Goal: Task Accomplishment & Management: Use online tool/utility

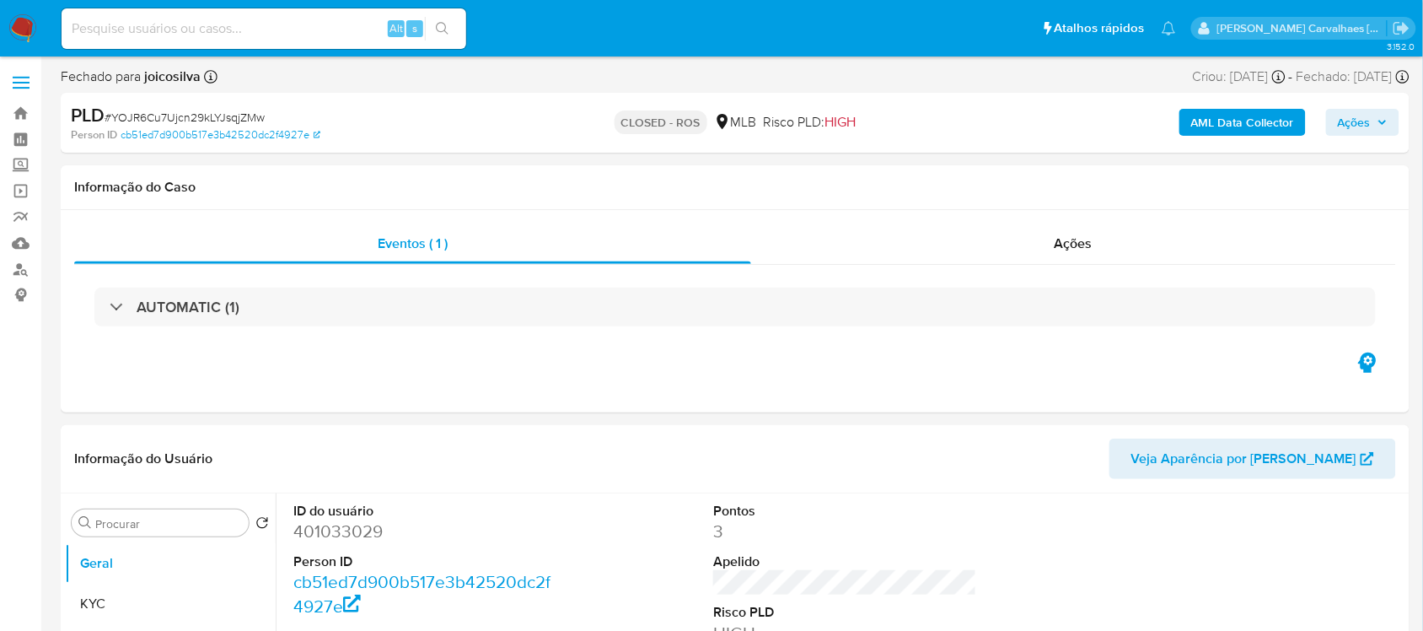
select select "10"
drag, startPoint x: 158, startPoint y: 45, endPoint x: 164, endPoint y: 30, distance: 16.3
drag, startPoint x: 164, startPoint y: 30, endPoint x: 144, endPoint y: 21, distance: 21.9
paste input "uxQcbKFn6gthUKr6fa86osbi"
type input "uxQcbKFn6gthUKr6fa86osbi"
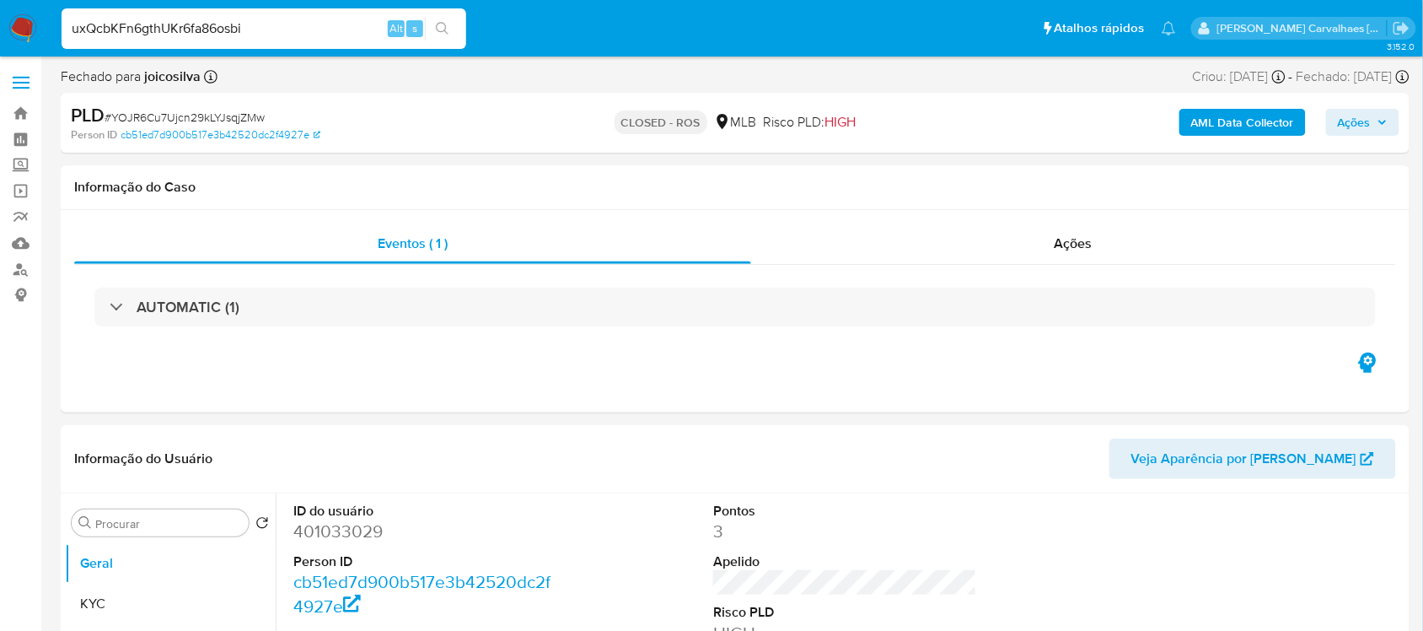
click at [443, 18] on button "search-icon" at bounding box center [442, 29] width 35 height 24
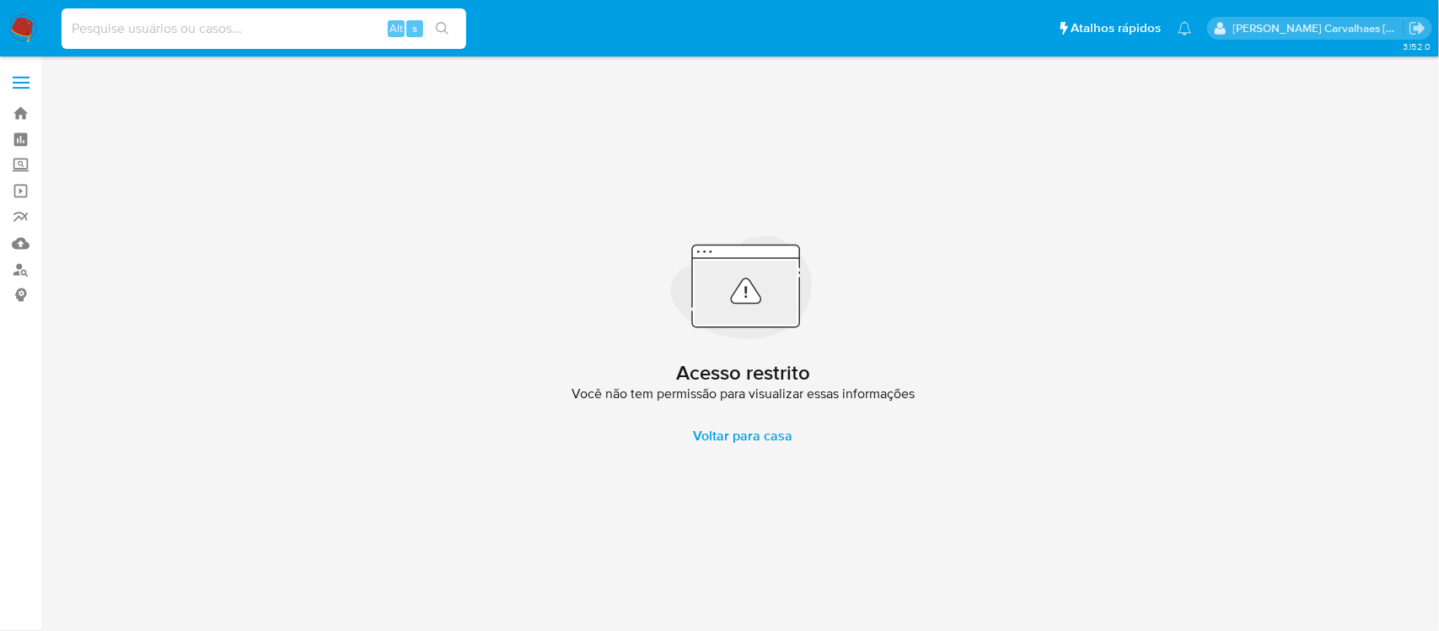
paste input "uxQcbKFn6gthUKr6fa86osbi"
click at [68, 31] on input "uxQcbKFn6gthUKr6fa86osbi" at bounding box center [264, 29] width 405 height 22
type input "uxQcbKFn6gthUKr6fa86osbi"
click at [443, 32] on icon "search-icon" at bounding box center [442, 28] width 13 height 13
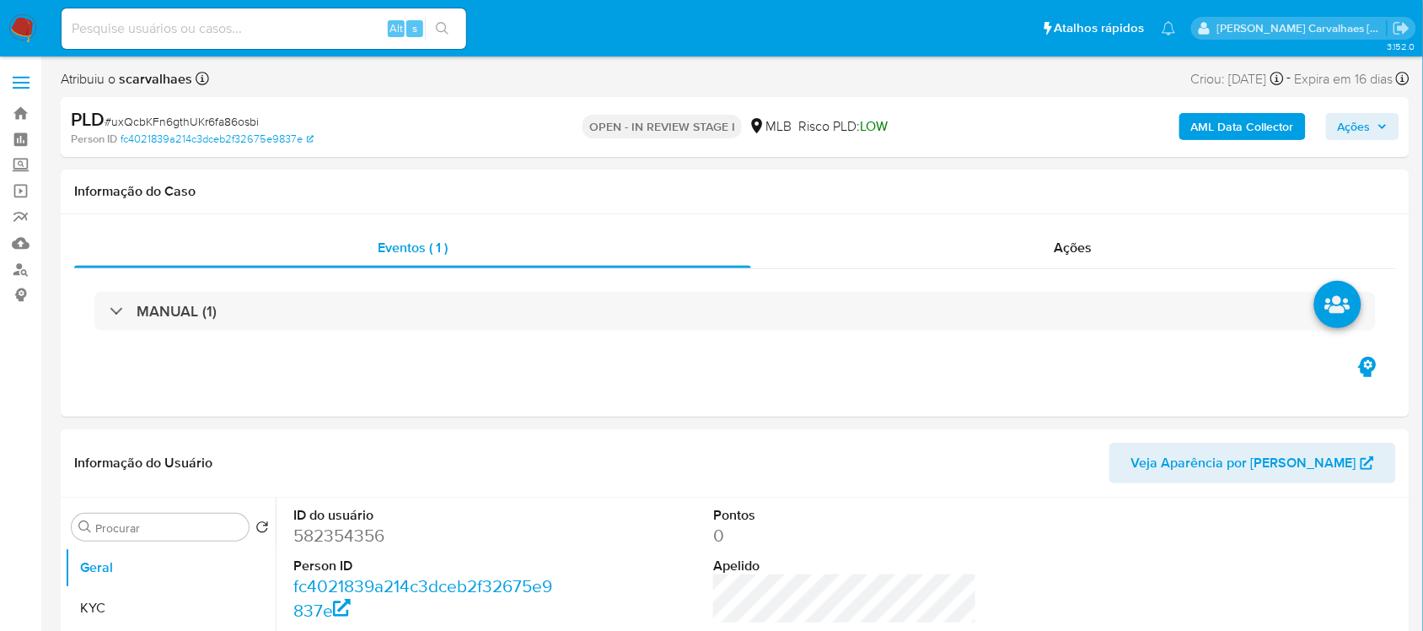
select select "10"
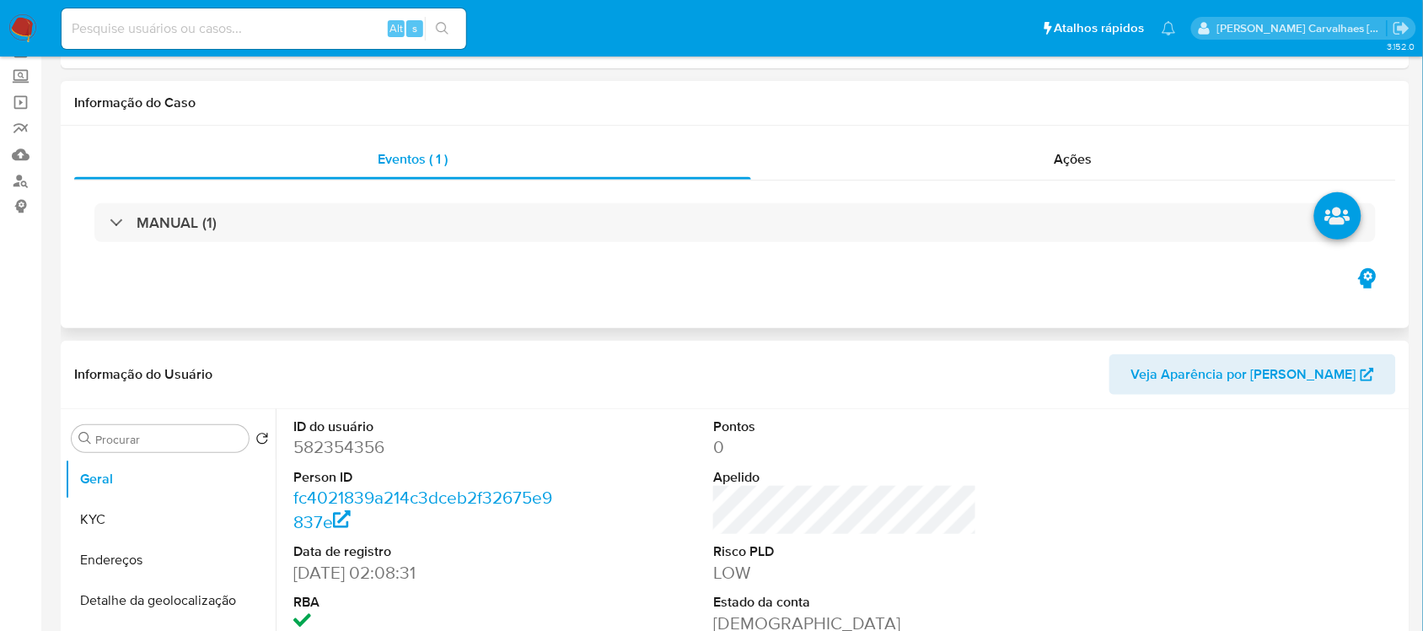
scroll to position [211, 0]
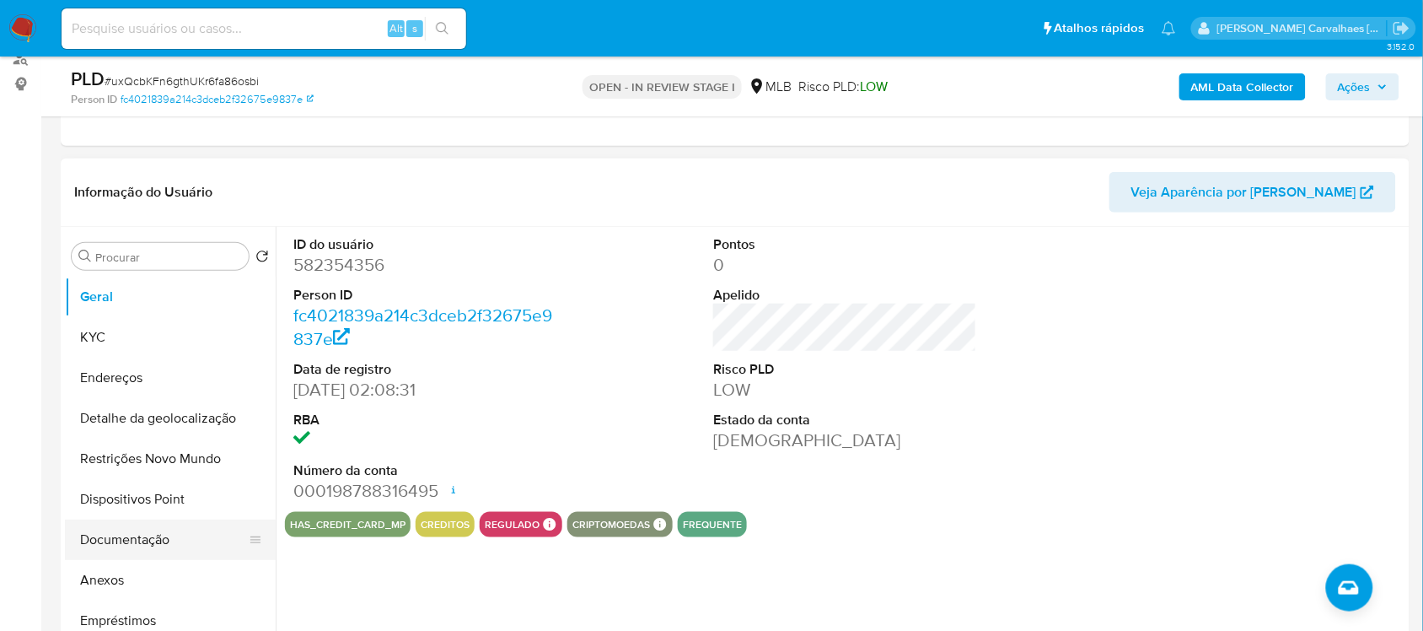
click at [133, 545] on button "Documentação" at bounding box center [163, 539] width 197 height 40
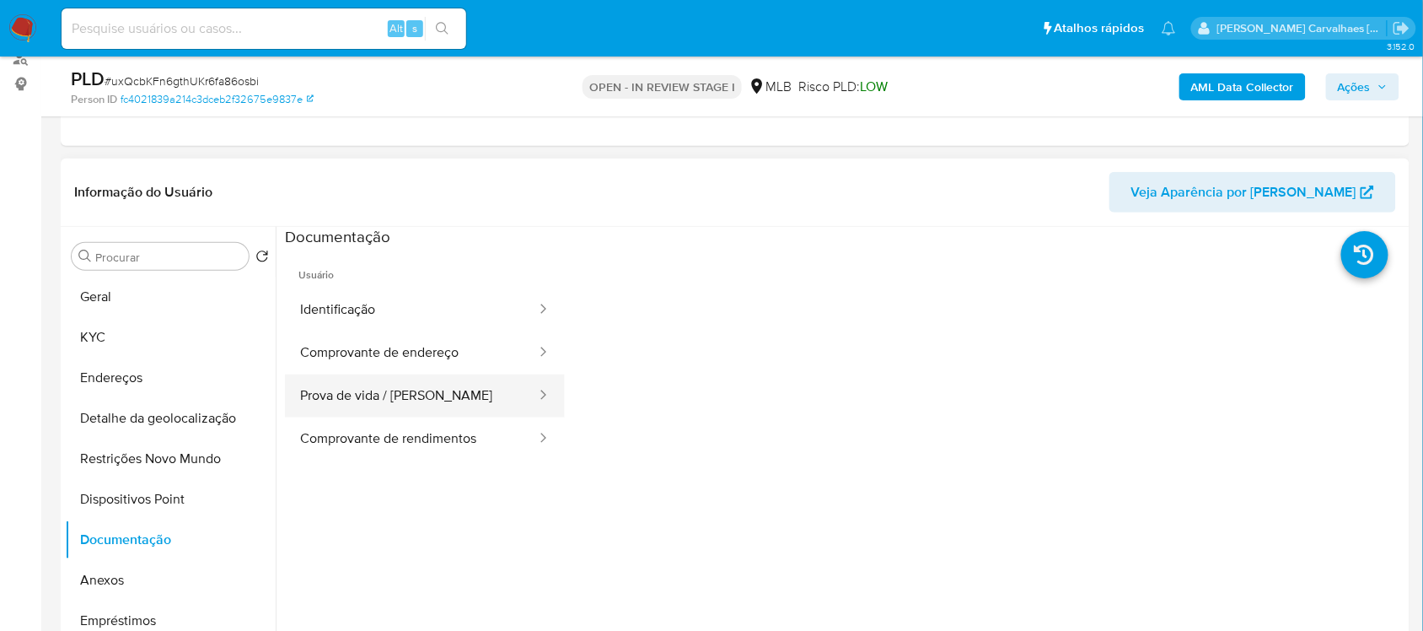
click at [397, 405] on button "Prova de vida / Selfie" at bounding box center [411, 395] width 253 height 43
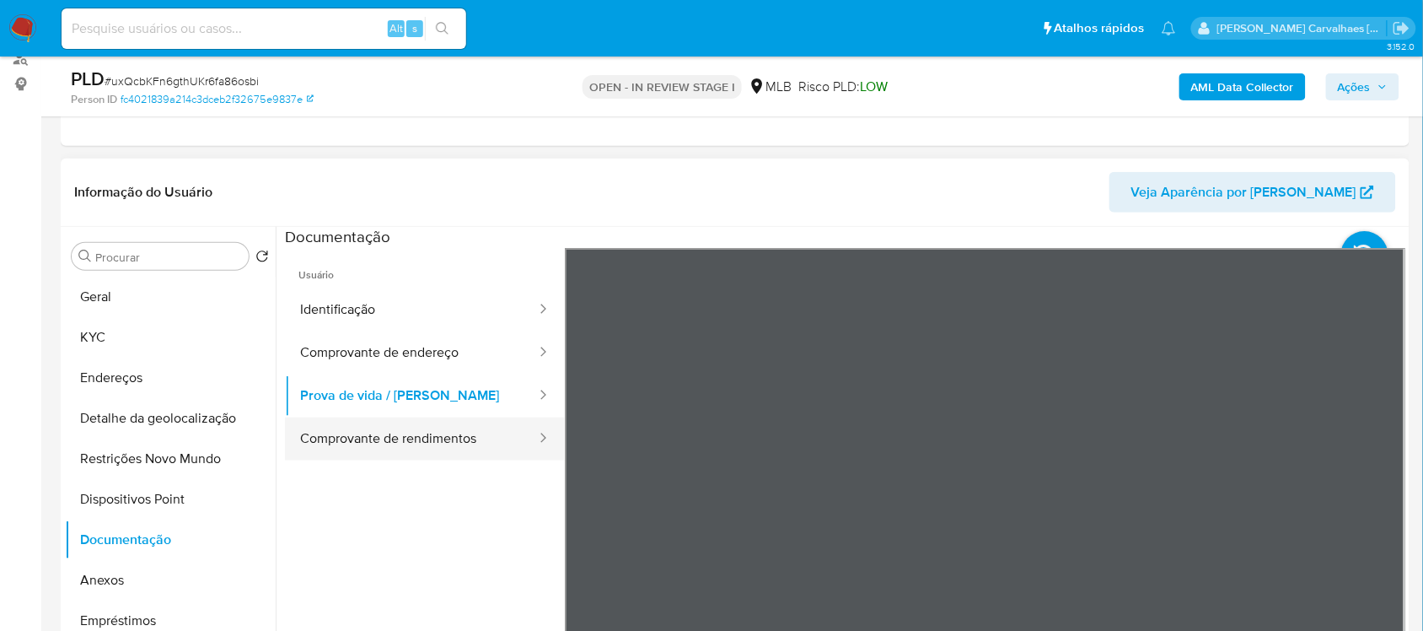
click at [486, 443] on button "Comprovante de rendimentos" at bounding box center [411, 438] width 253 height 43
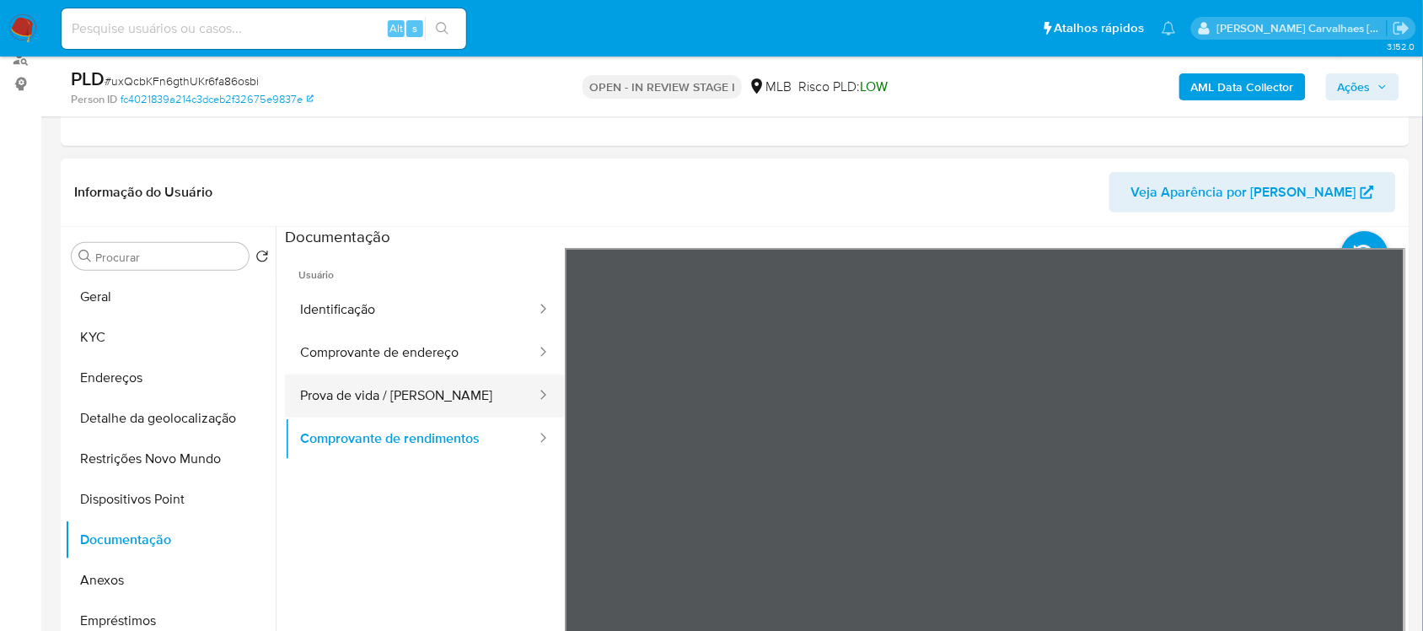
drag, startPoint x: 445, startPoint y: 389, endPoint x: 447, endPoint y: 398, distance: 8.6
click at [447, 398] on button "Prova de vida / Selfie" at bounding box center [411, 395] width 253 height 43
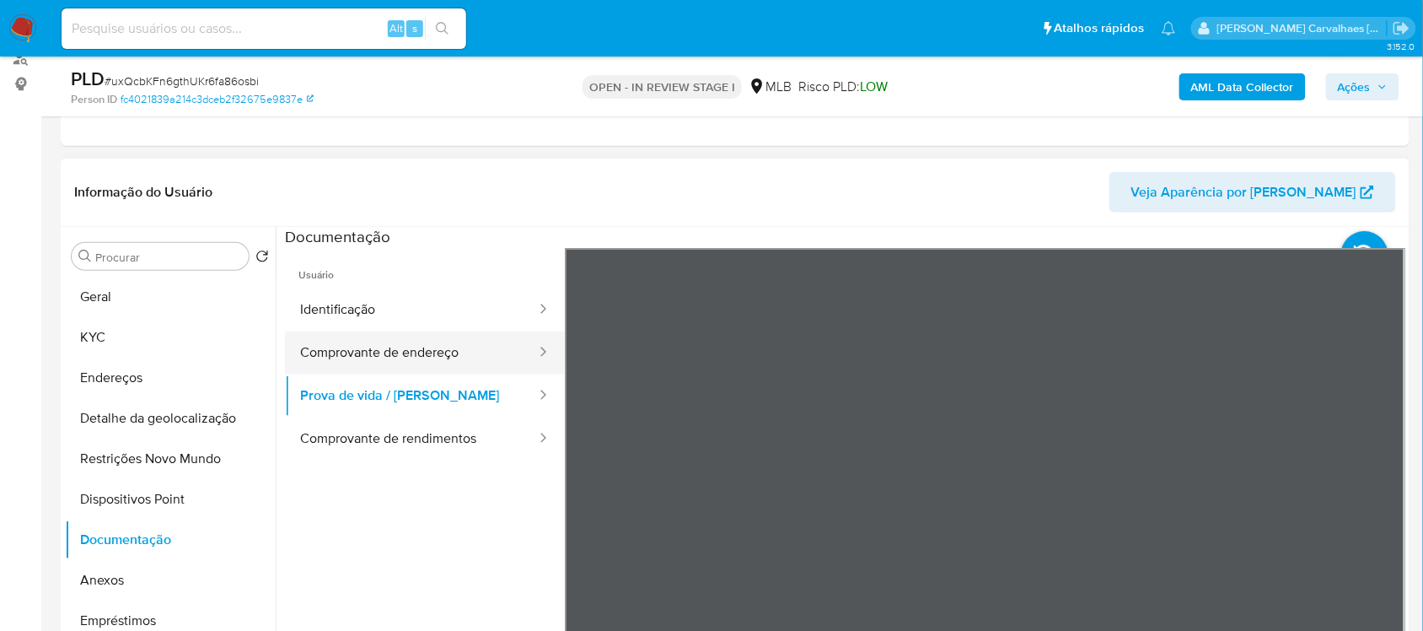
click at [431, 352] on button "Comprovante de endereço" at bounding box center [411, 352] width 253 height 43
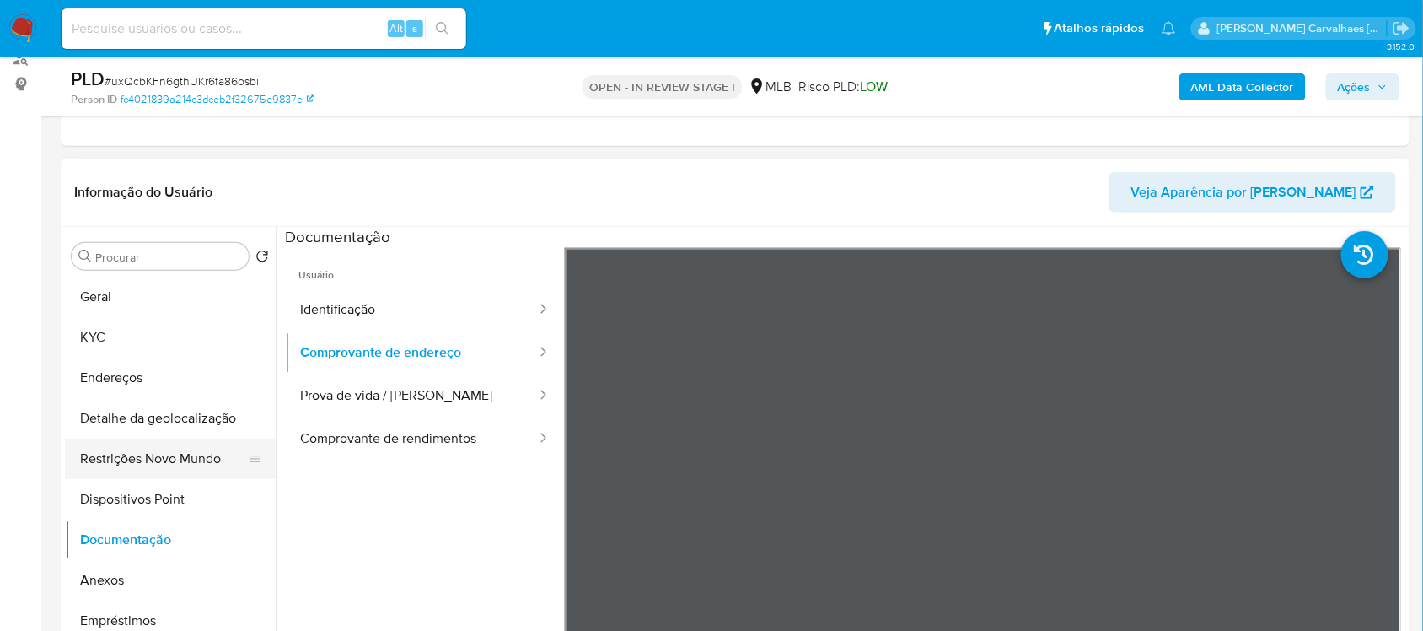
click at [202, 459] on button "Restrições Novo Mundo" at bounding box center [163, 458] width 197 height 40
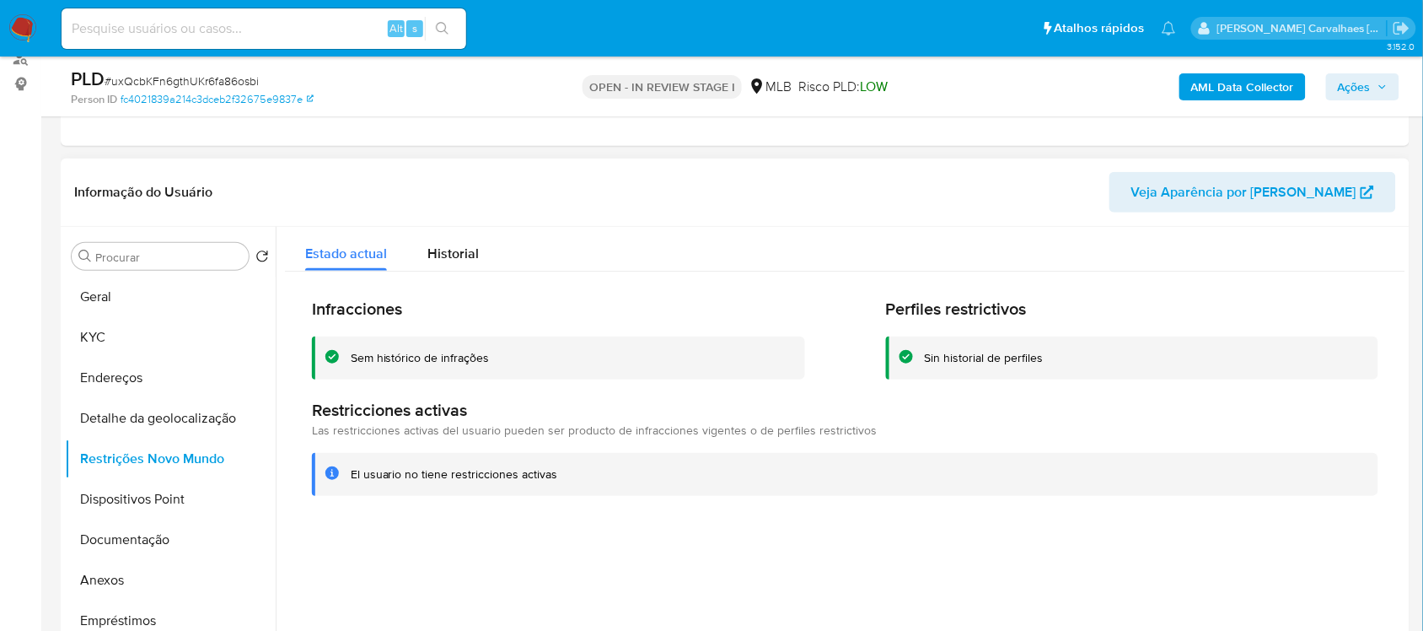
drag, startPoint x: 352, startPoint y: 475, endPoint x: 555, endPoint y: 474, distance: 203.2
click at [555, 474] on div "El usuario no tiene restricciones activas" at bounding box center [858, 474] width 1014 height 16
click at [128, 586] on button "Anexos" at bounding box center [163, 580] width 197 height 40
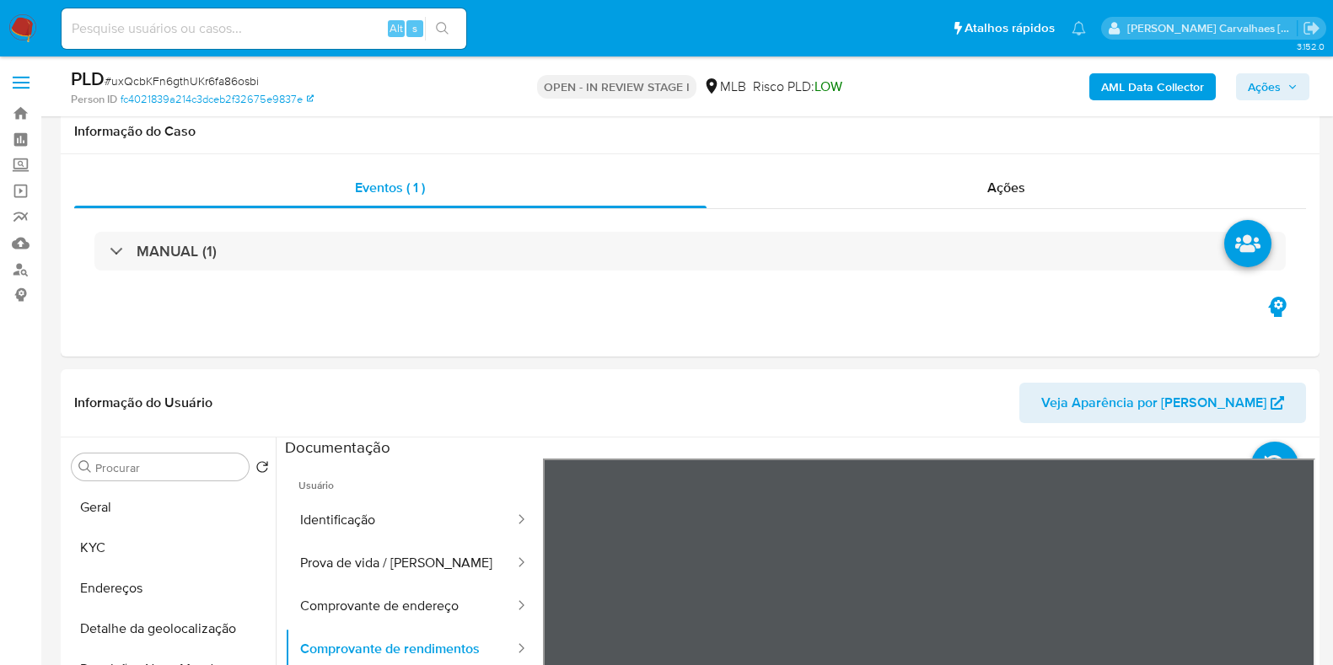
select select "10"
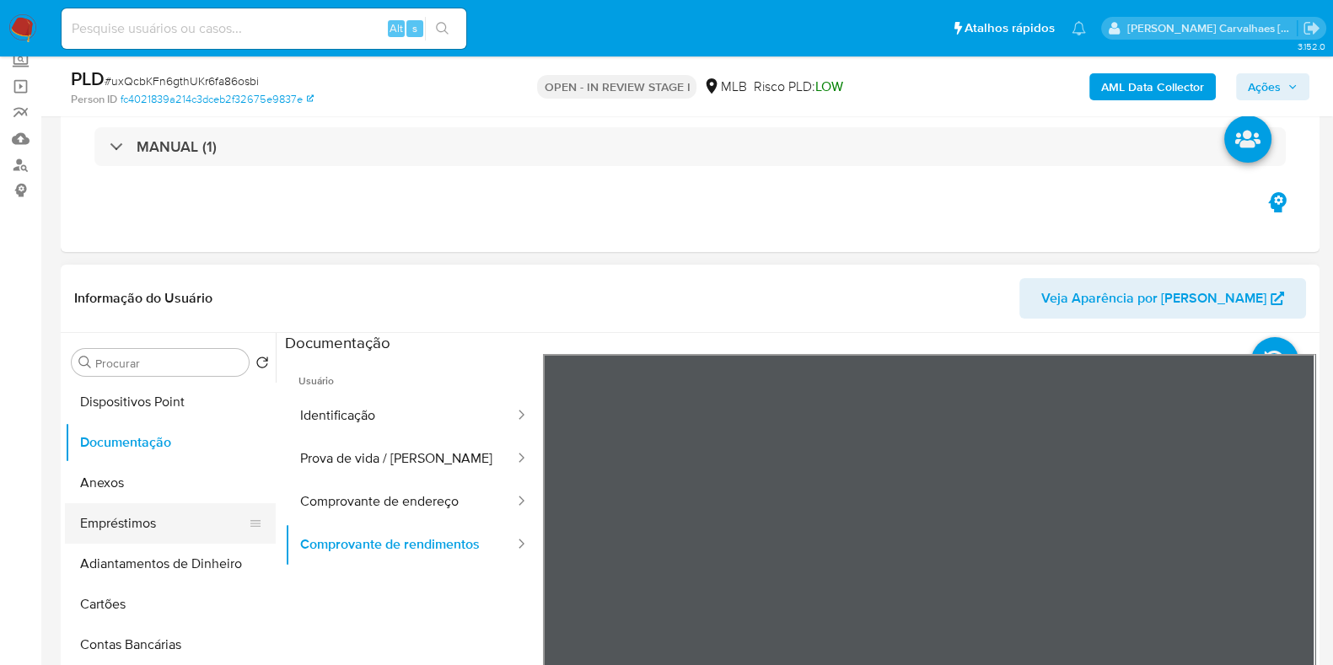
scroll to position [210, 0]
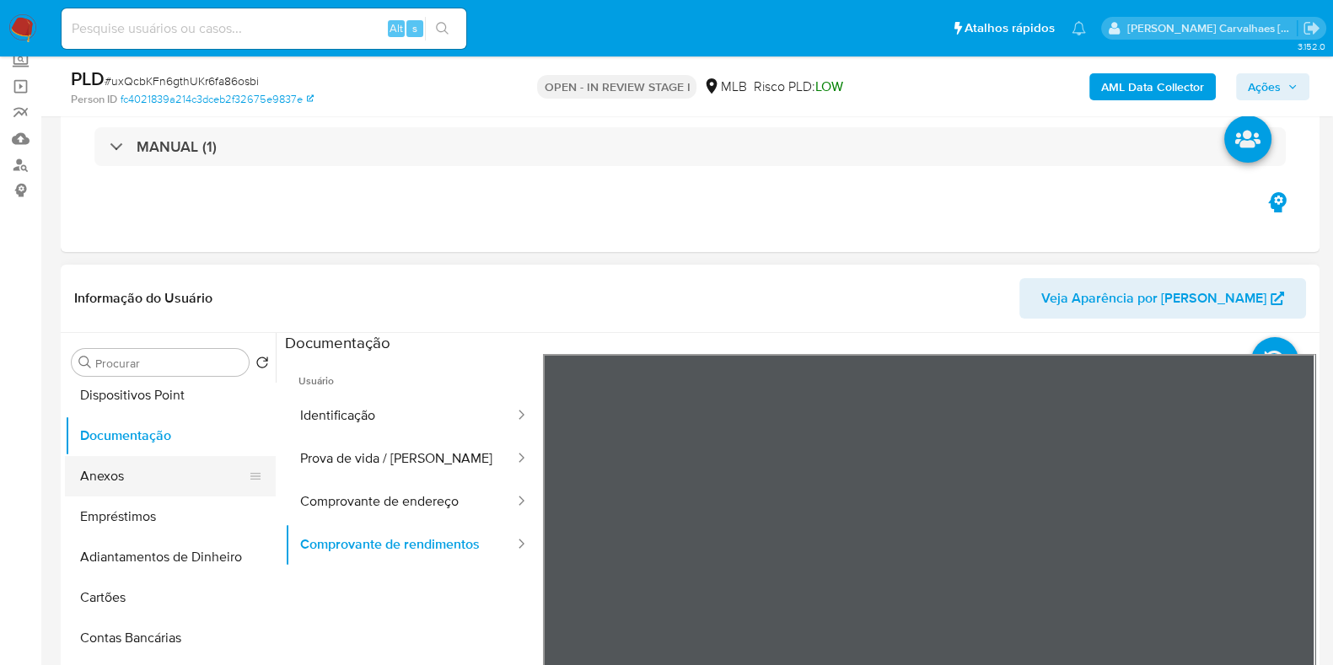
click at [130, 482] on button "Anexos" at bounding box center [163, 476] width 197 height 40
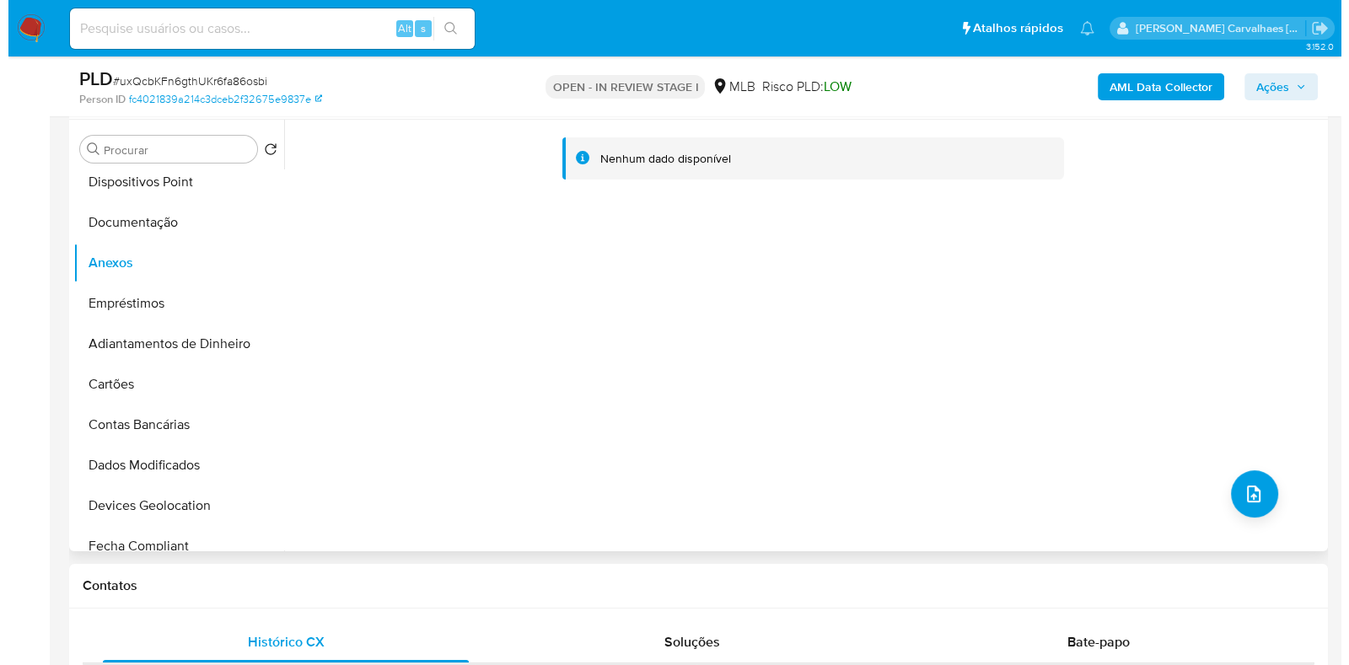
scroll to position [316, 0]
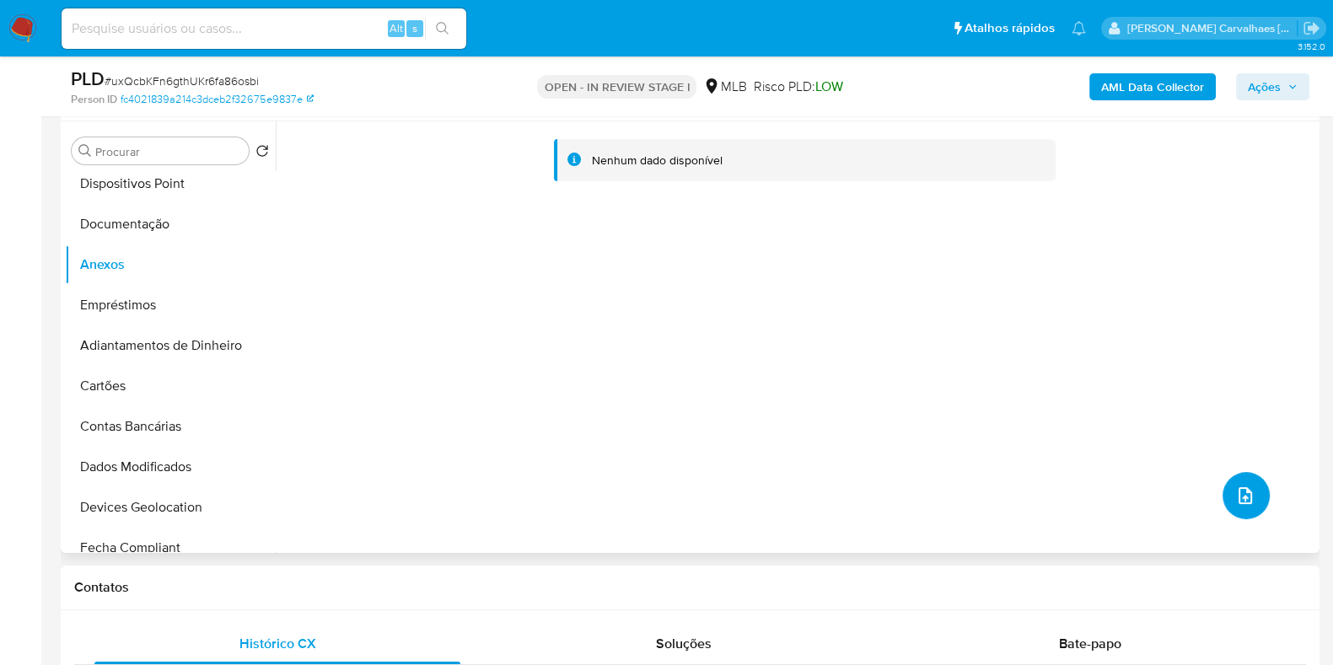
click at [1225, 491] on button "upload-file" at bounding box center [1245, 495] width 47 height 47
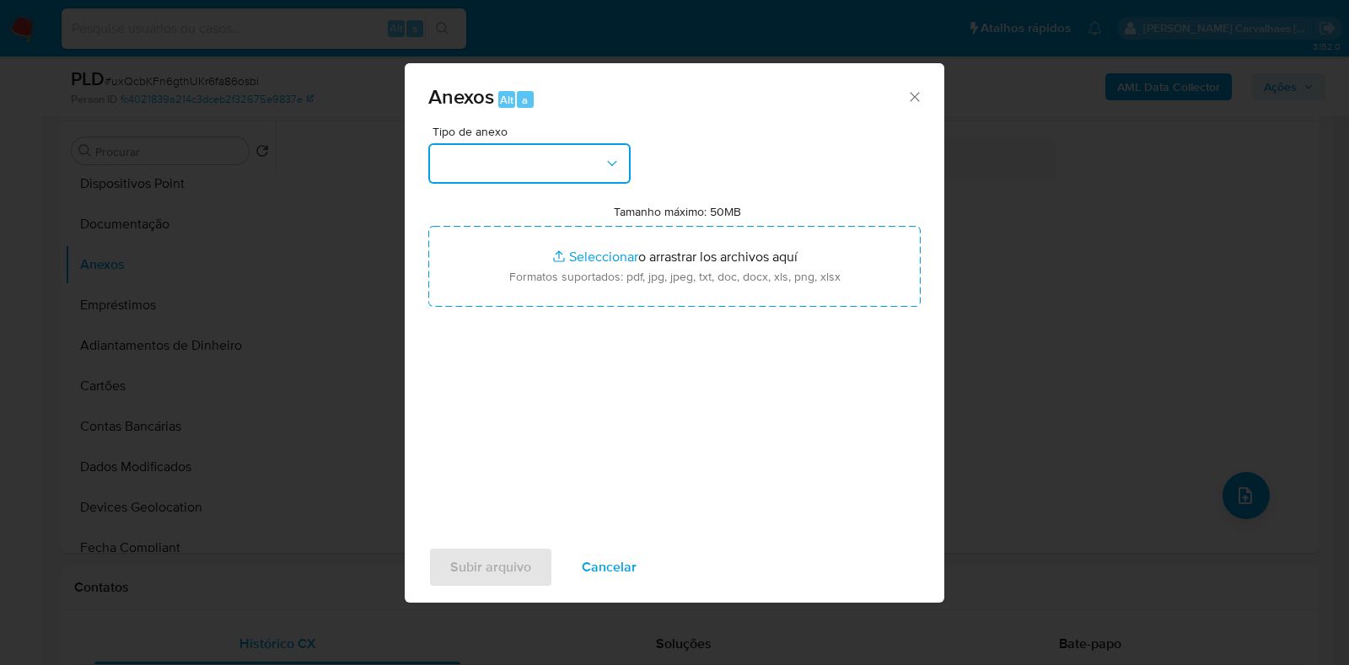
click at [610, 166] on icon "button" at bounding box center [612, 163] width 17 height 17
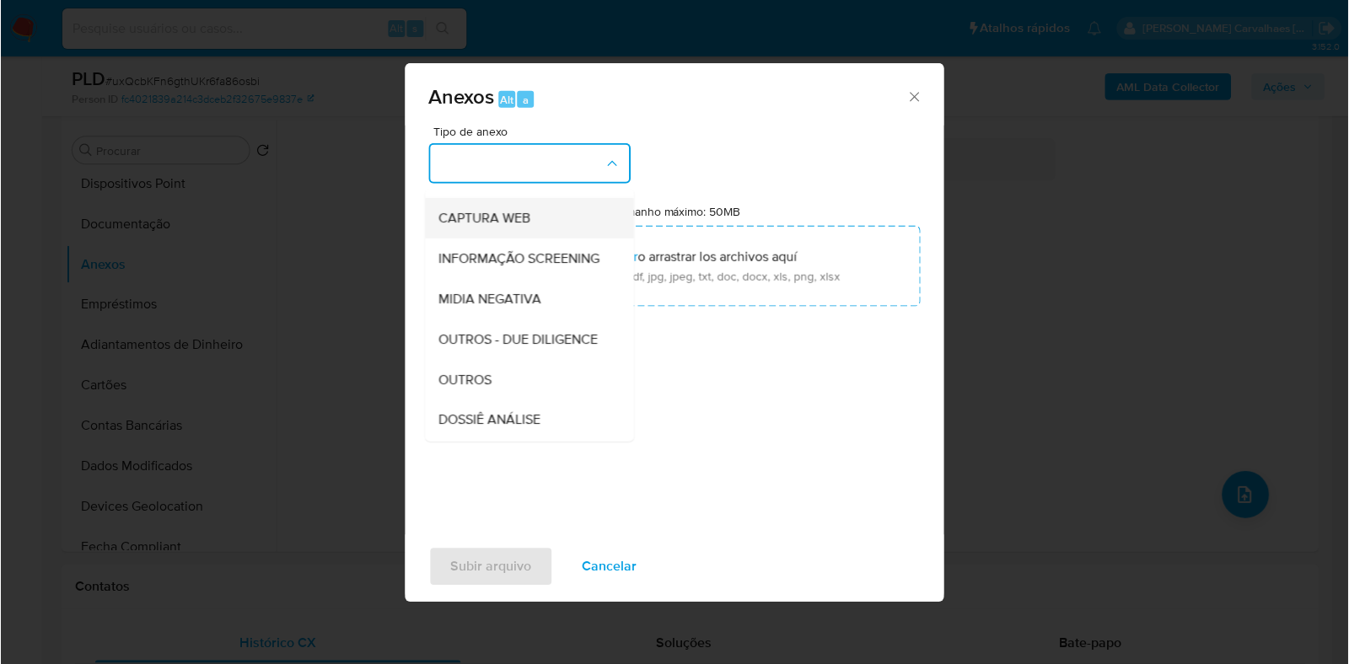
scroll to position [210, 0]
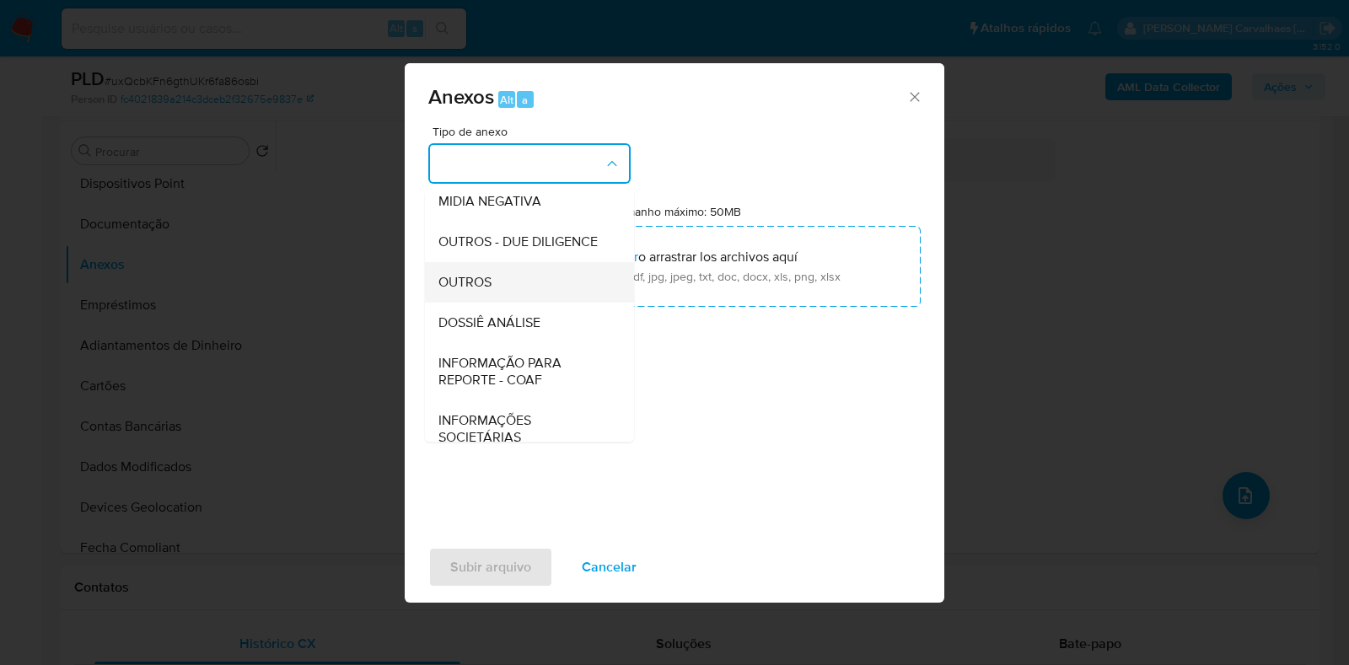
click at [516, 303] on div "OUTROS" at bounding box center [524, 282] width 172 height 40
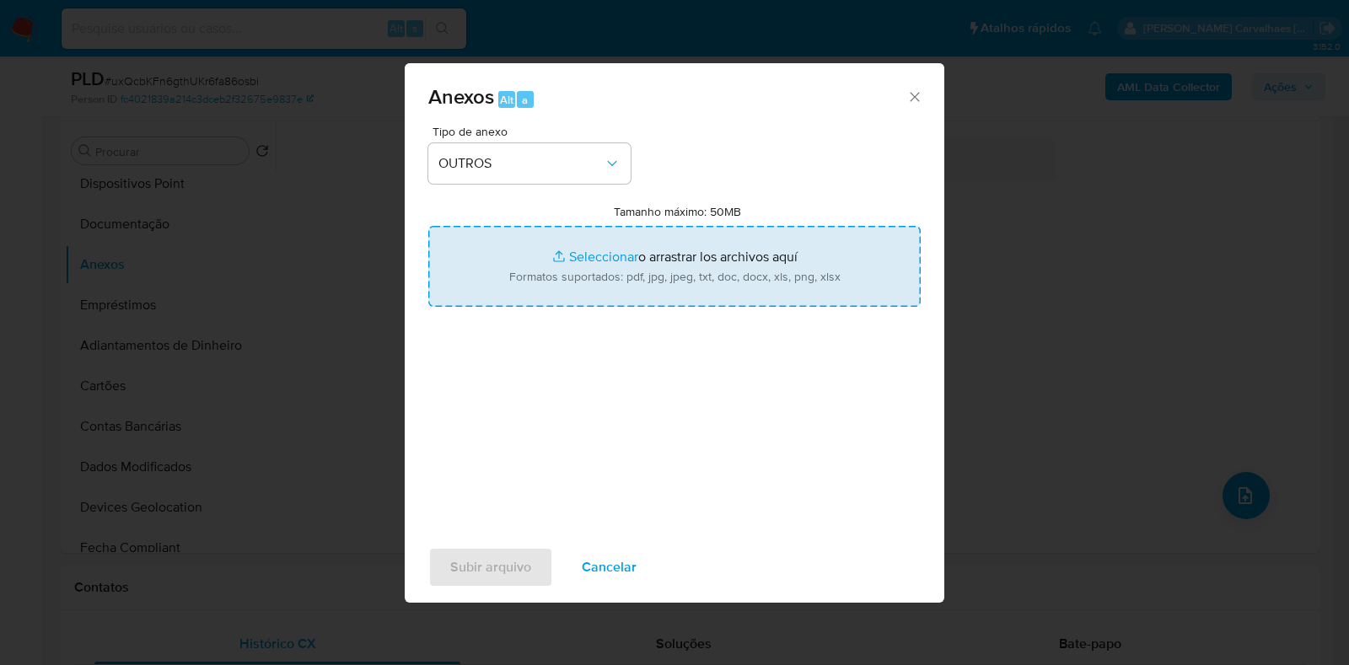
click at [593, 259] on input "Tamanho máximo: 50MB Seleccionar archivos" at bounding box center [674, 266] width 492 height 81
type input "C:\fakepath\Mulan Eduardo Felipe Gama de Souza 582354356_2025_08_12_15_28_54 - …"
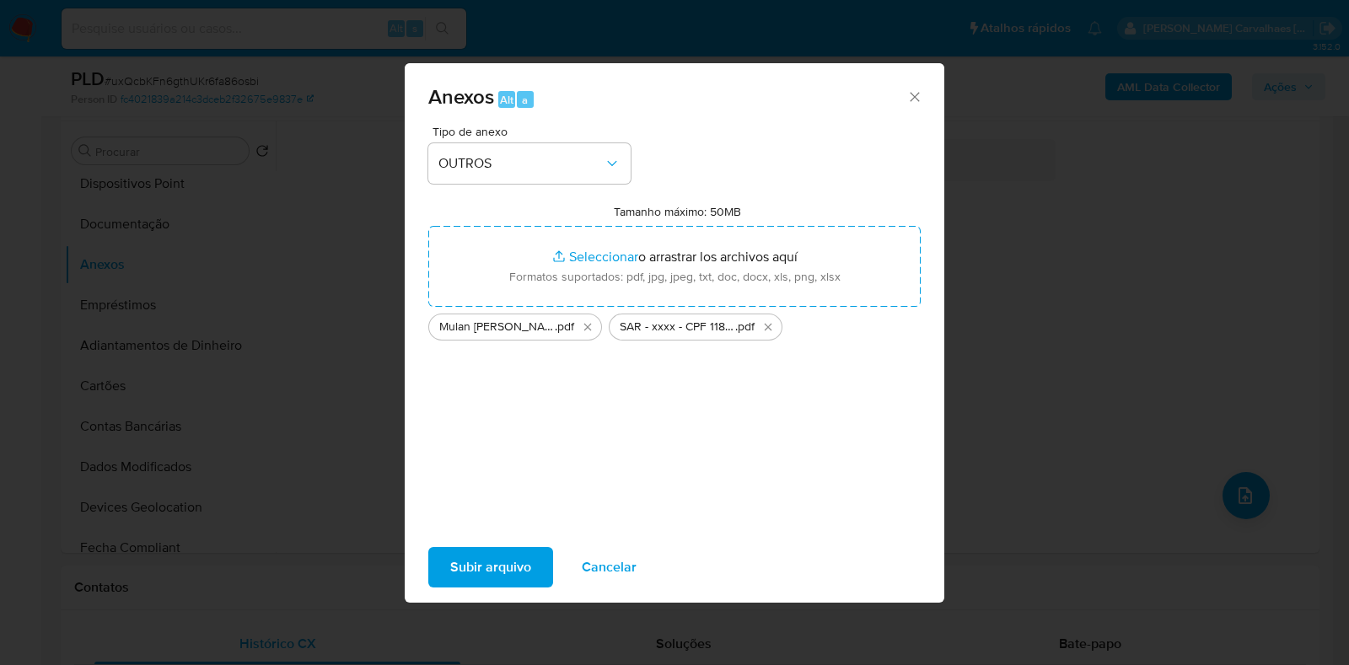
click at [501, 560] on span "Subir arquivo" at bounding box center [490, 567] width 81 height 37
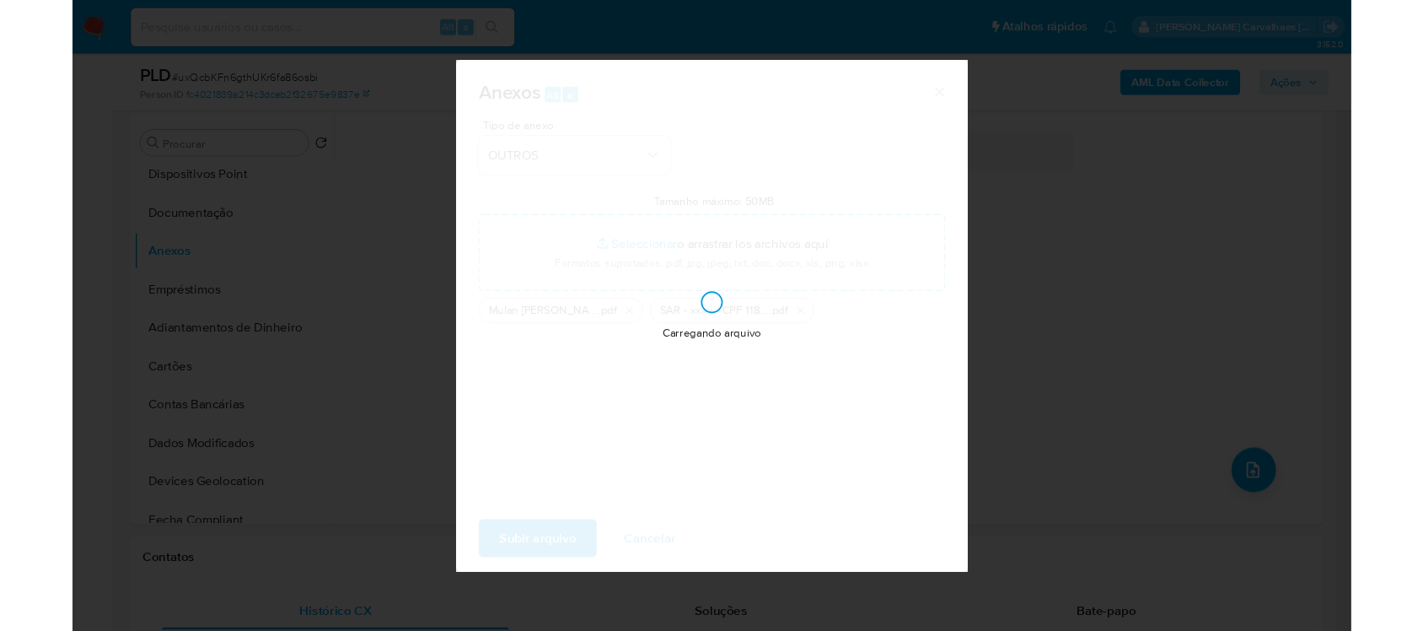
scroll to position [211, 0]
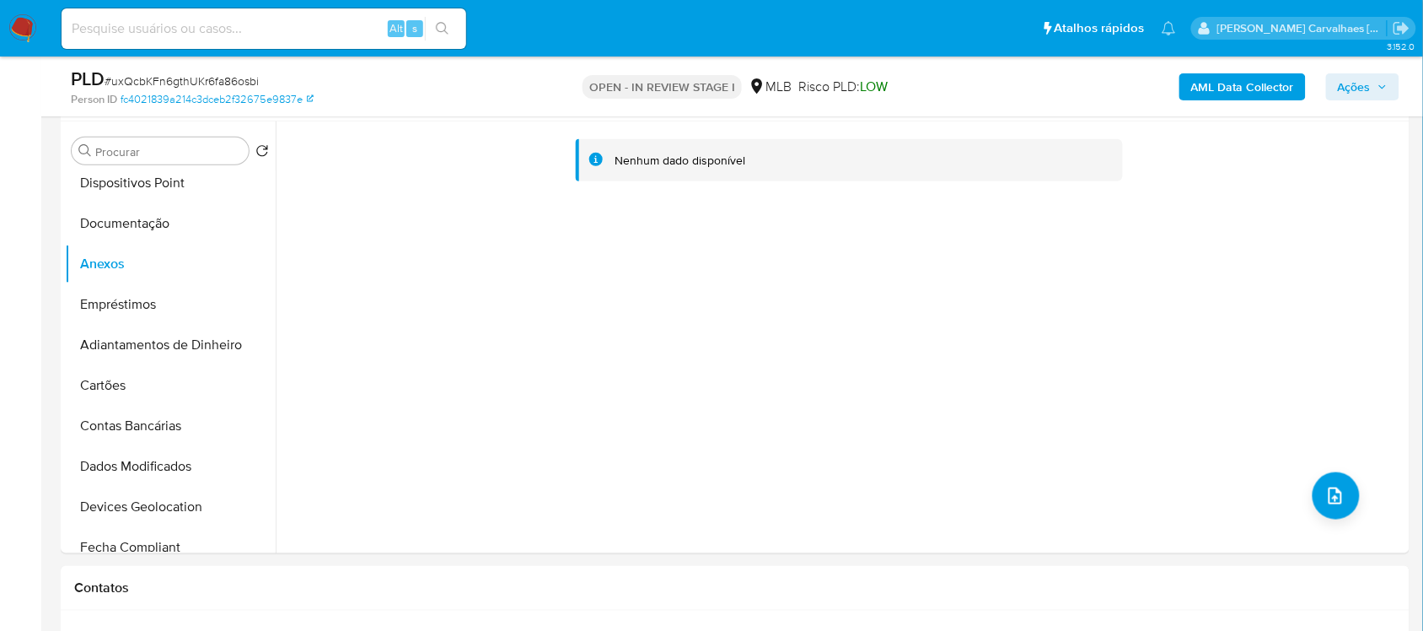
click at [1332, 90] on span "Ações" at bounding box center [1363, 87] width 50 height 24
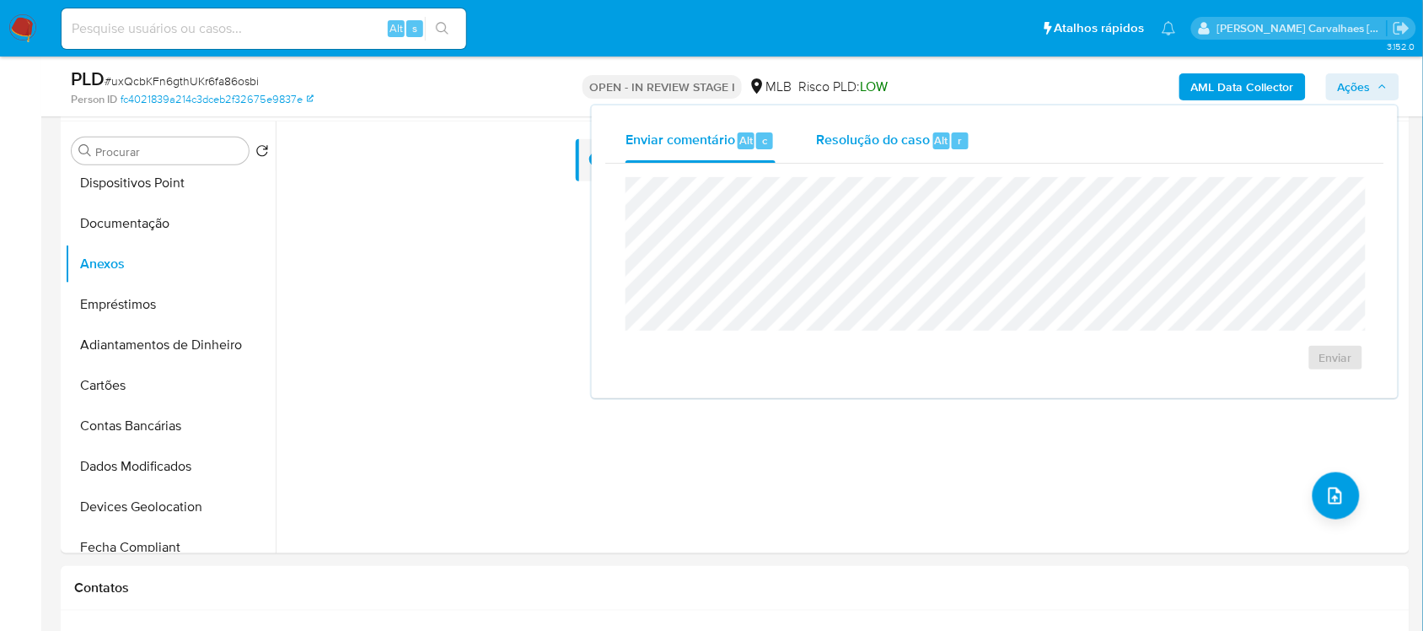
click at [875, 141] on span "Resolução do caso" at bounding box center [873, 139] width 114 height 19
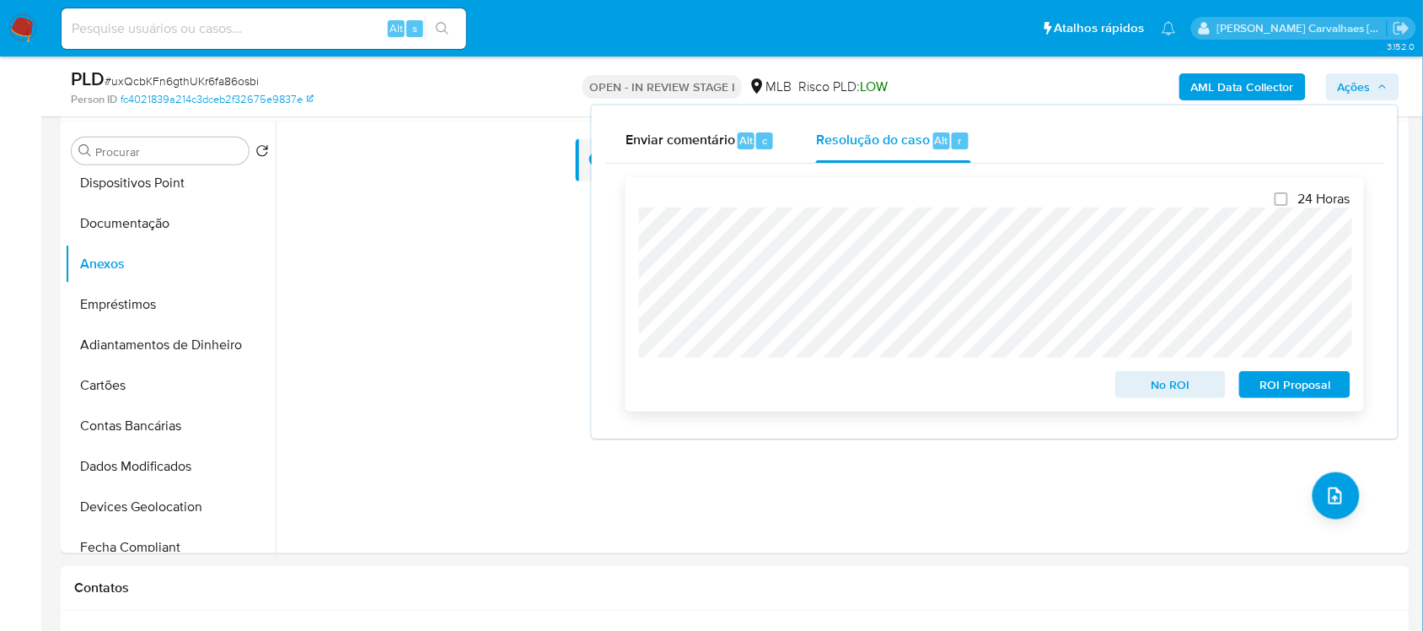
click at [1299, 386] on span "ROI Proposal" at bounding box center [1295, 385] width 88 height 24
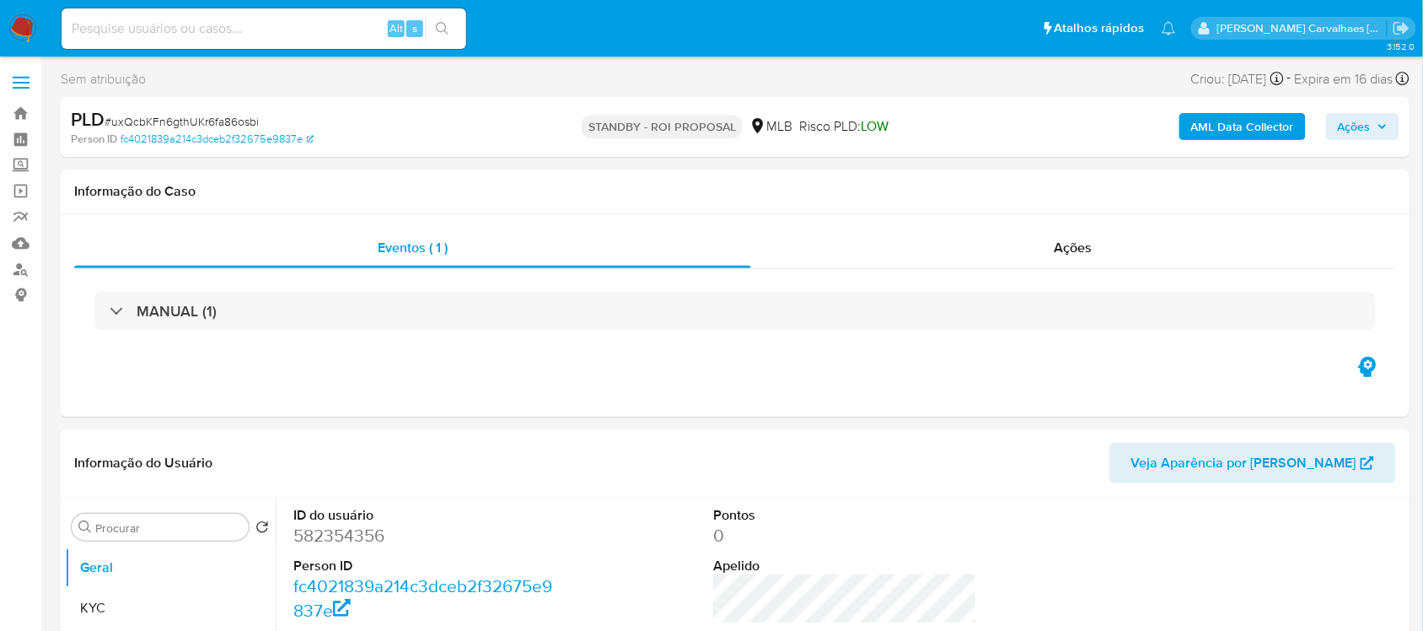
select select "10"
click at [232, 39] on input at bounding box center [264, 29] width 405 height 22
paste input "Zs8oGVq8d8hua4QL9whQqRbr"
type input "Zs8oGVq8d8hua4QL9whQqRbr"
click at [449, 26] on button "search-icon" at bounding box center [442, 29] width 35 height 24
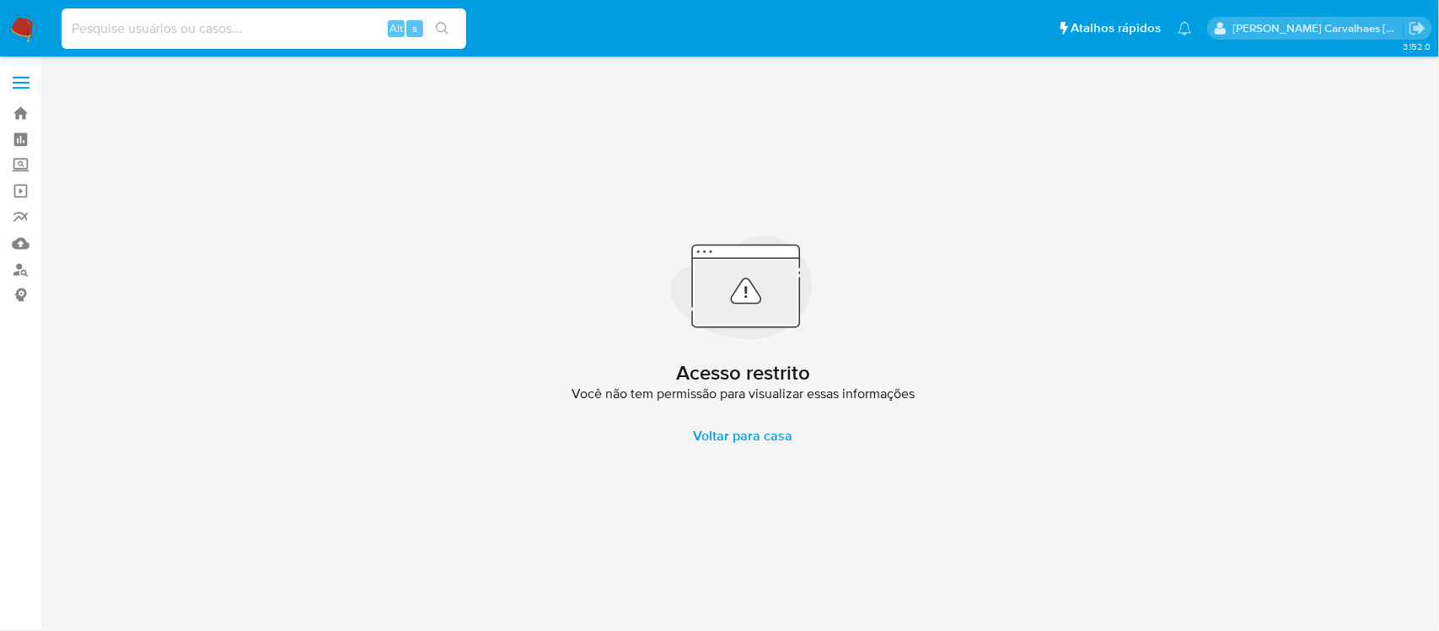
paste input "Zs8oGVq8d8hua4QL9whQqRbr"
click at [74, 31] on input "Zs8oGVq8d8hua4QL9whQqRbr" at bounding box center [264, 29] width 405 height 22
type input "Zs8oGVq8d8hua4QL9whQqRbr"
click at [436, 23] on icon "search-icon" at bounding box center [442, 28] width 13 height 13
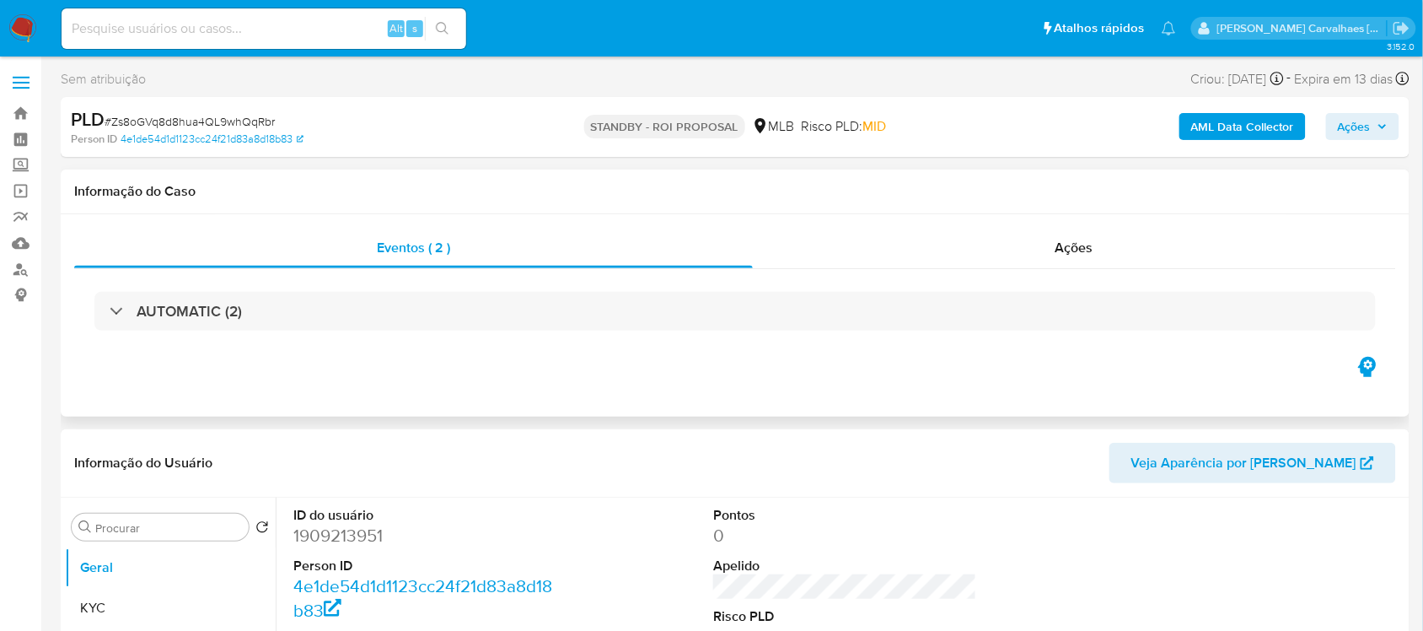
select select "10"
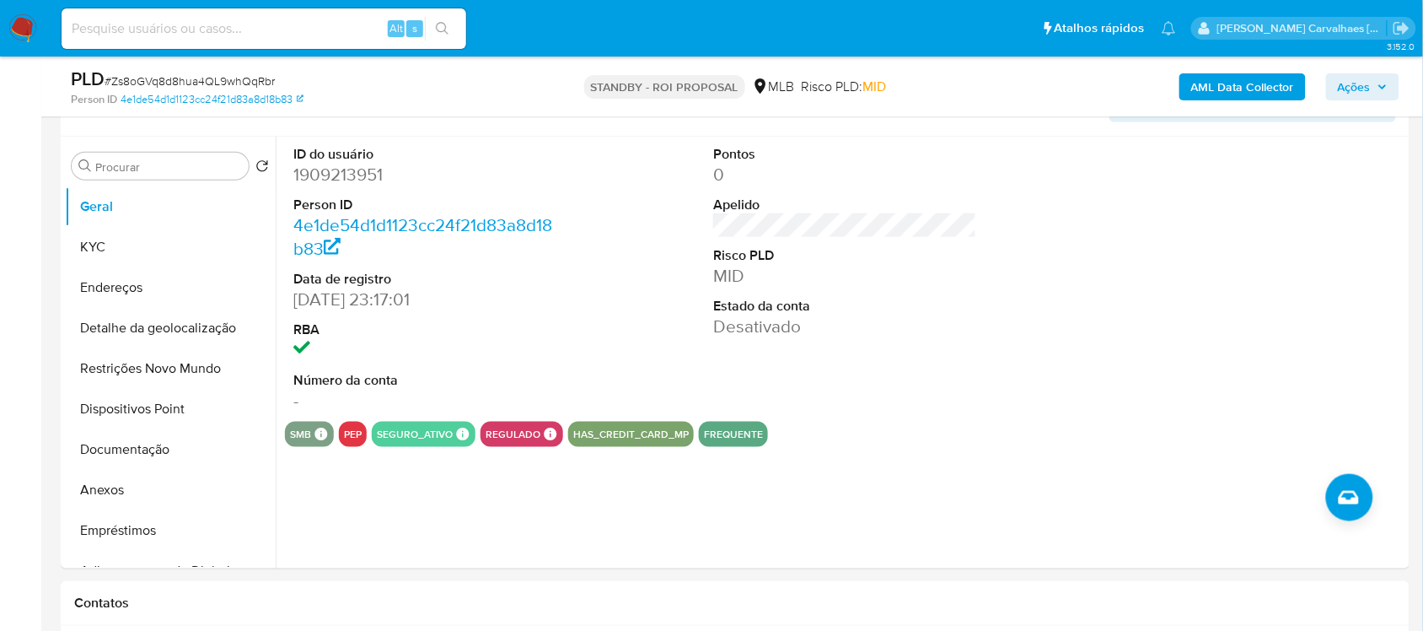
scroll to position [316, 0]
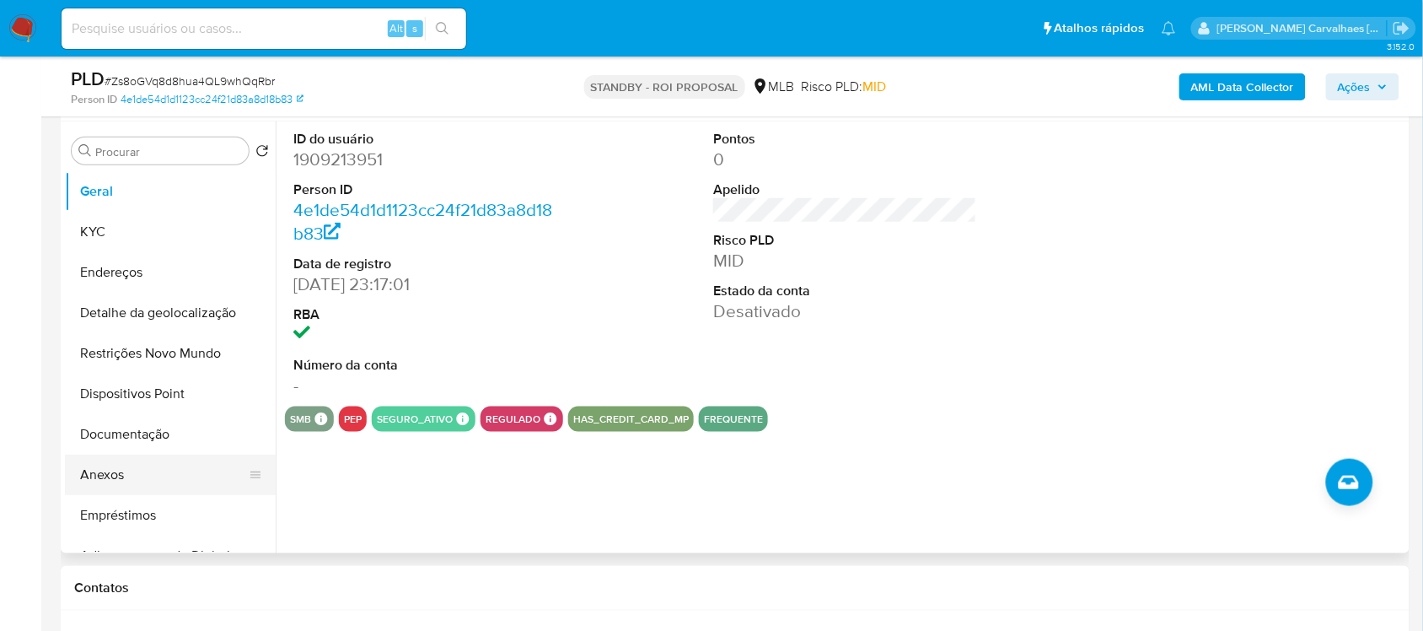
click at [137, 466] on button "Anexos" at bounding box center [163, 474] width 197 height 40
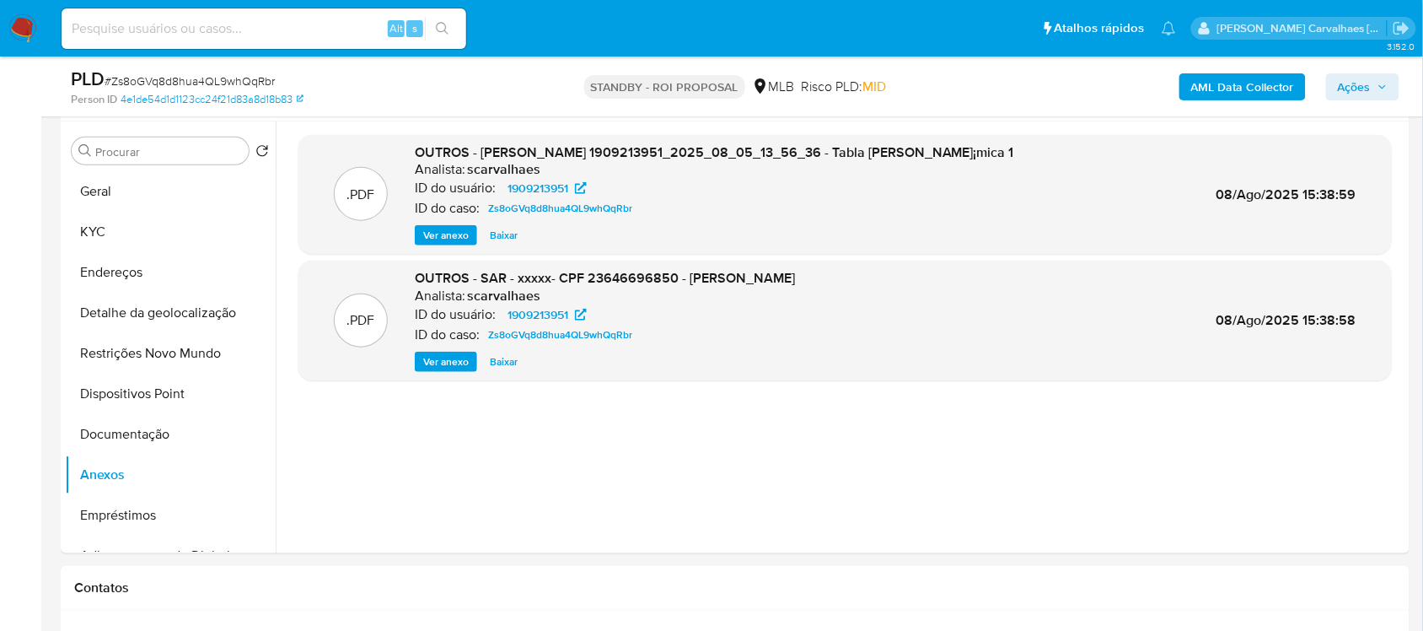
click at [1343, 94] on span "Ações" at bounding box center [1354, 86] width 33 height 27
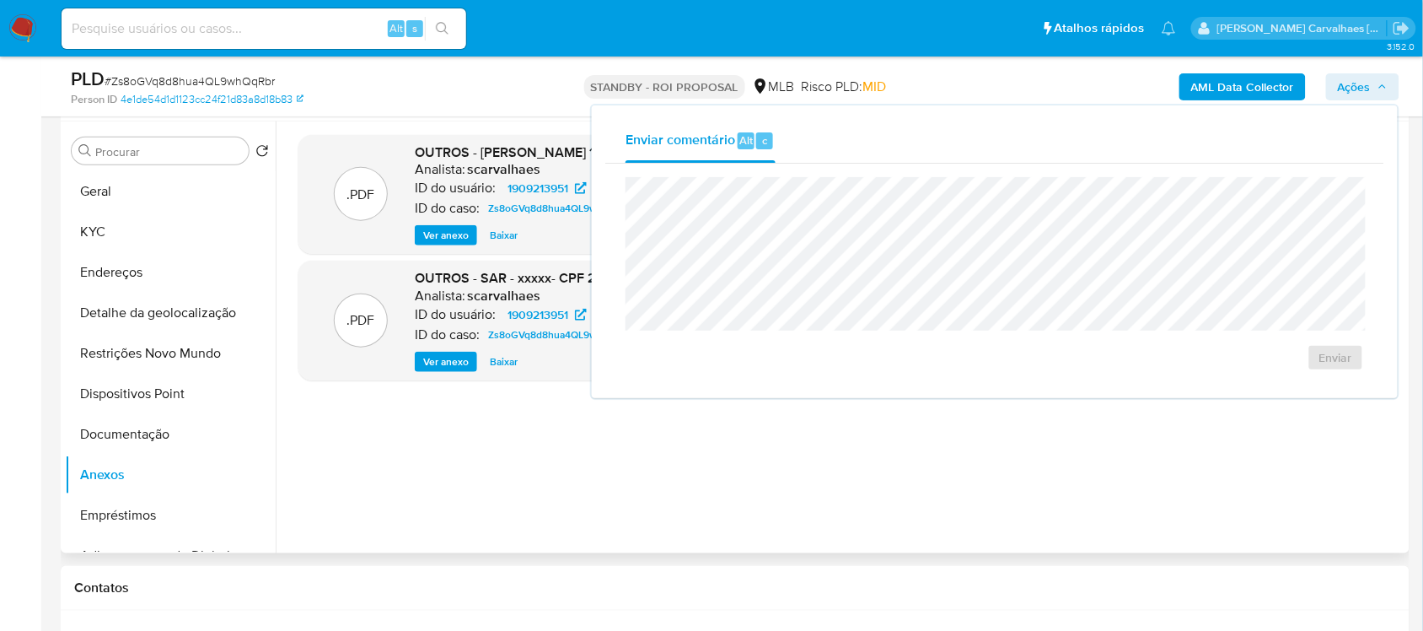
click at [529, 443] on div ".PDF OUTROS - Mulan Jonatas Torres Rossetti 1909213951_2025_08_05_13_56_36 - Ta…" at bounding box center [844, 337] width 1093 height 405
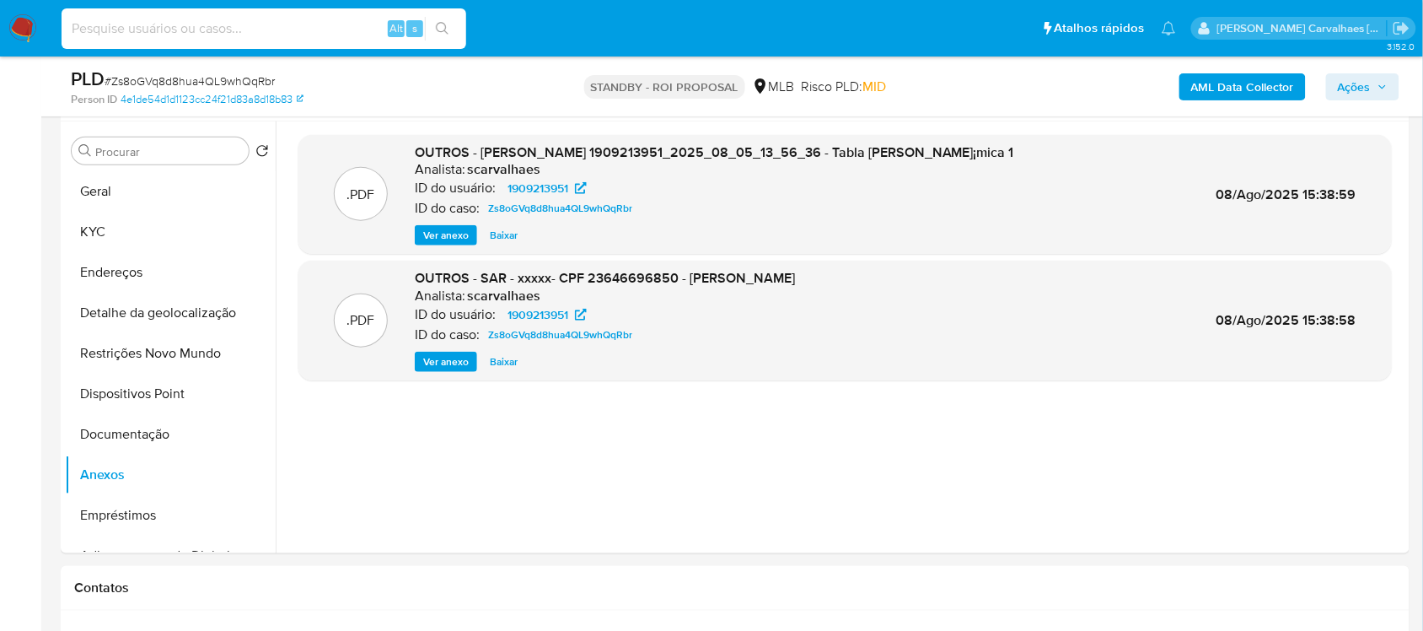
paste input "13kLuzWqWHcn2uqgWrc1vm6T"
type input "13kLuzWqWHcn2uqgWrc1vm6T"
click at [434, 27] on button "search-icon" at bounding box center [442, 29] width 35 height 24
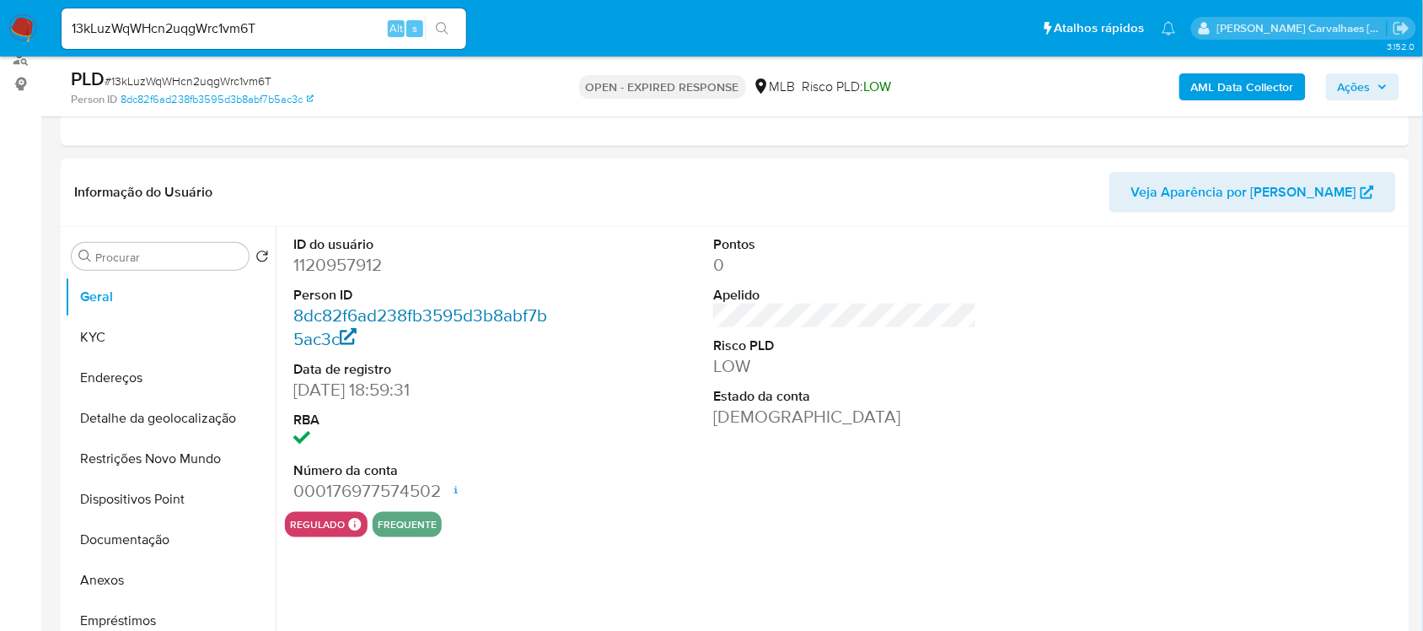
select select "10"
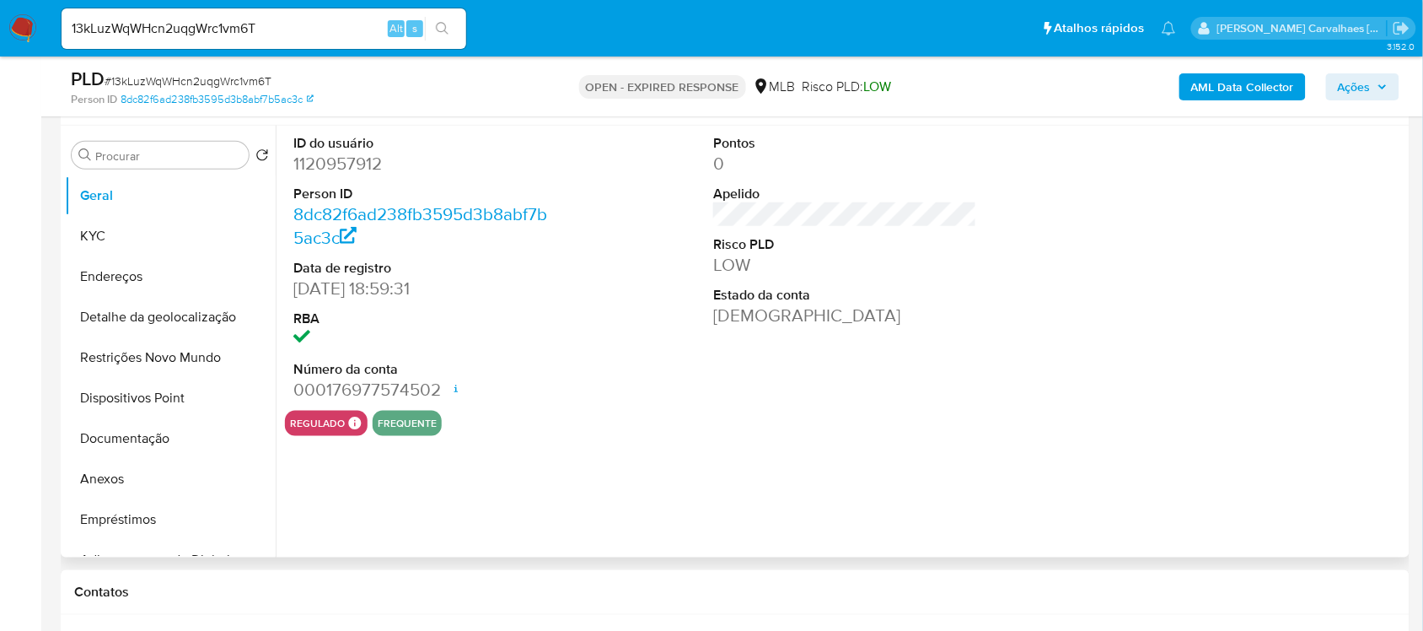
scroll to position [421, 0]
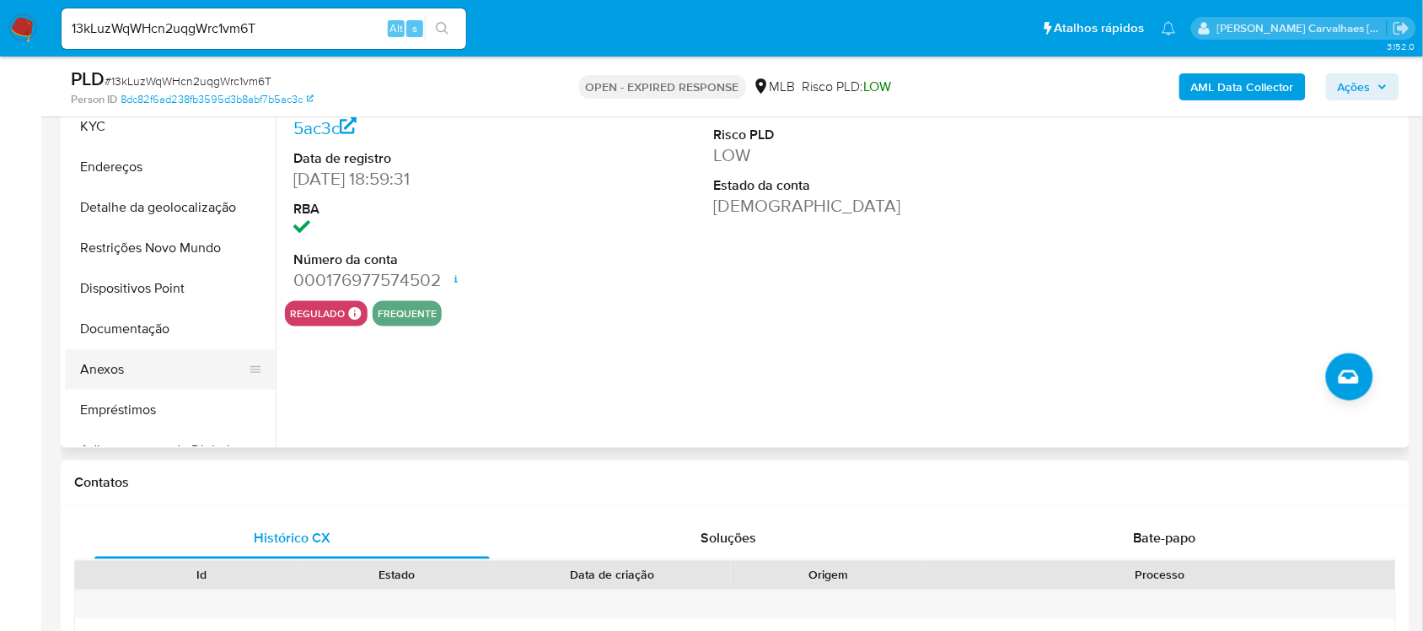
click at [110, 369] on button "Anexos" at bounding box center [163, 369] width 197 height 40
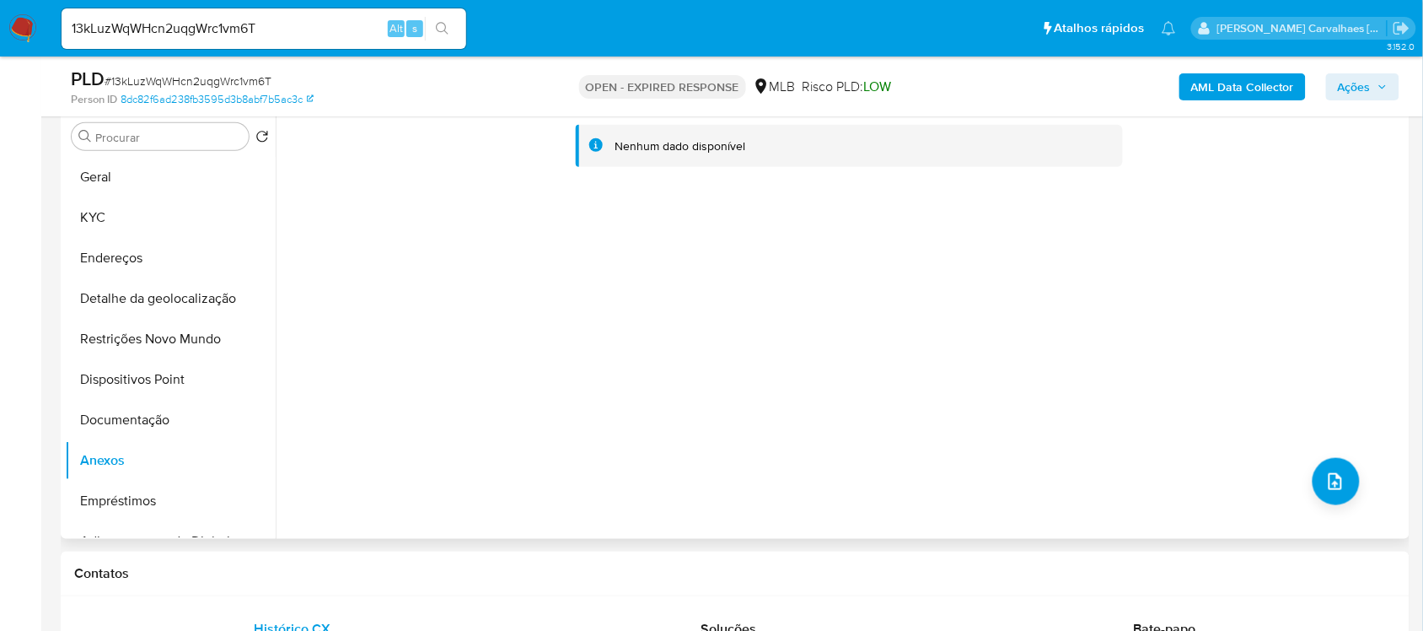
scroll to position [211, 0]
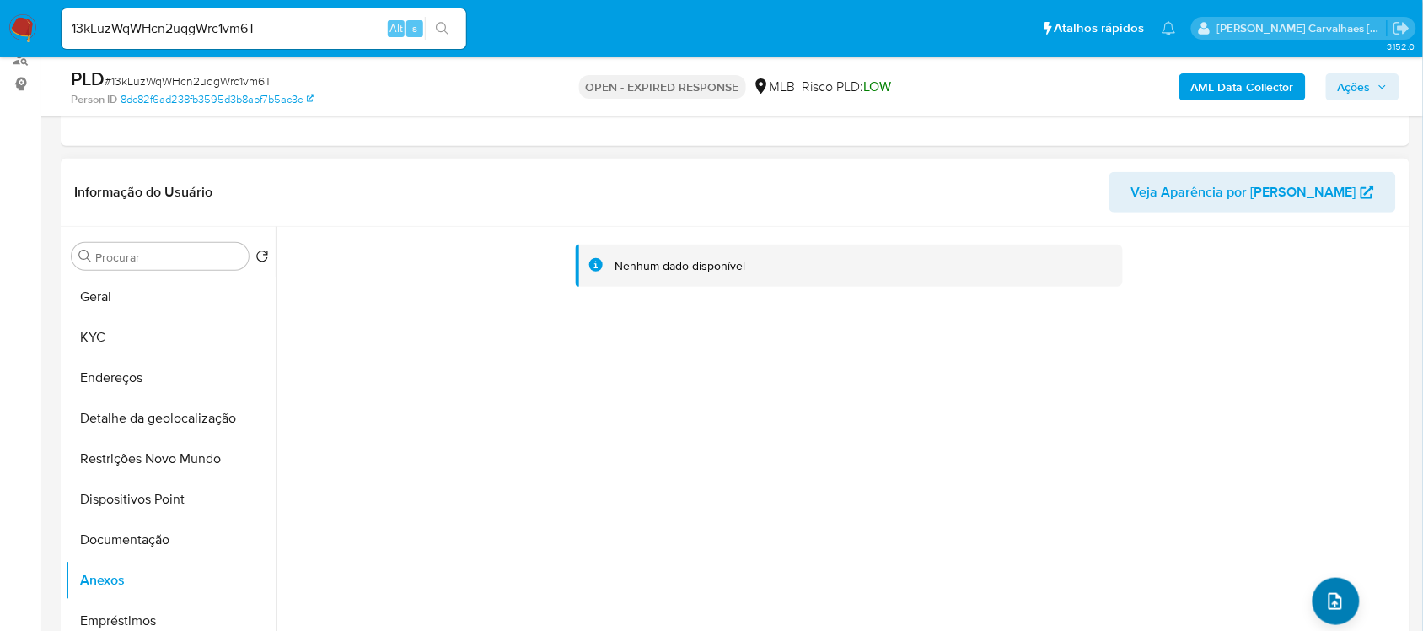
drag, startPoint x: 1294, startPoint y: 591, endPoint x: 1308, endPoint y: 591, distance: 14.3
click at [1295, 591] on div "Nenhum dado disponível" at bounding box center [841, 443] width 1130 height 432
click at [1325, 594] on icon "upload-file" at bounding box center [1335, 601] width 20 height 20
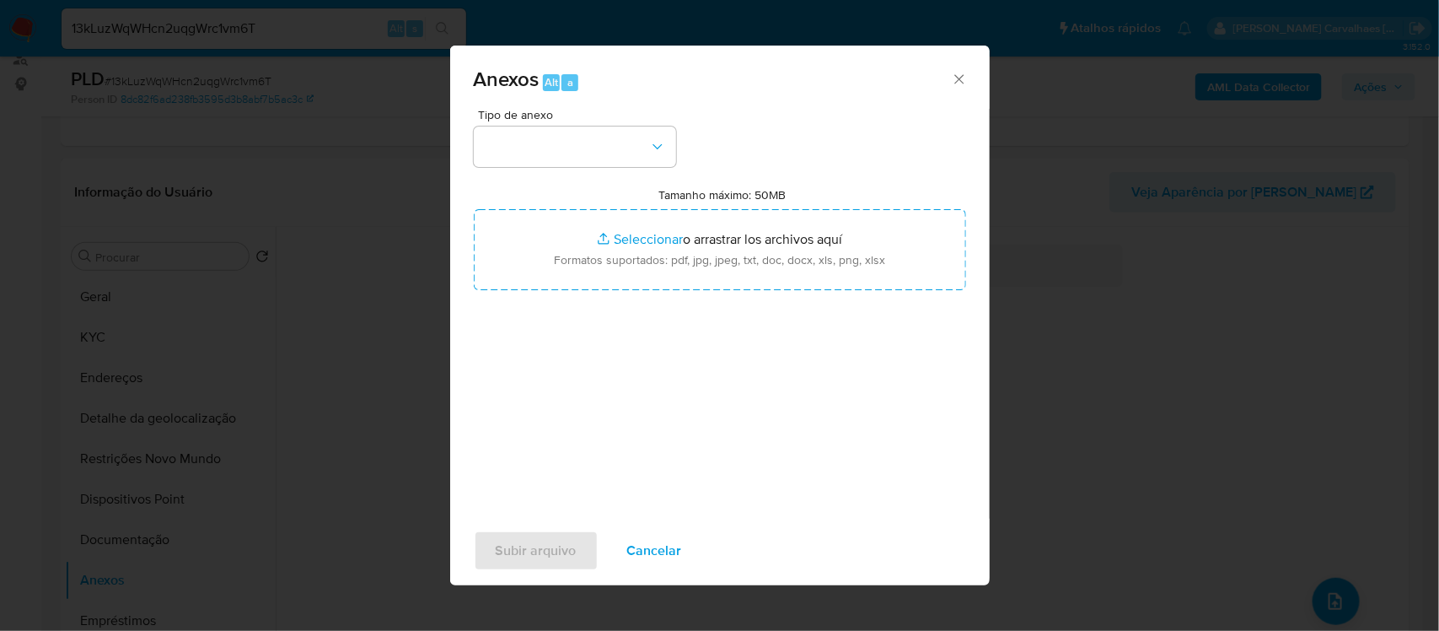
click at [955, 78] on icon "Cerrar" at bounding box center [959, 79] width 17 height 17
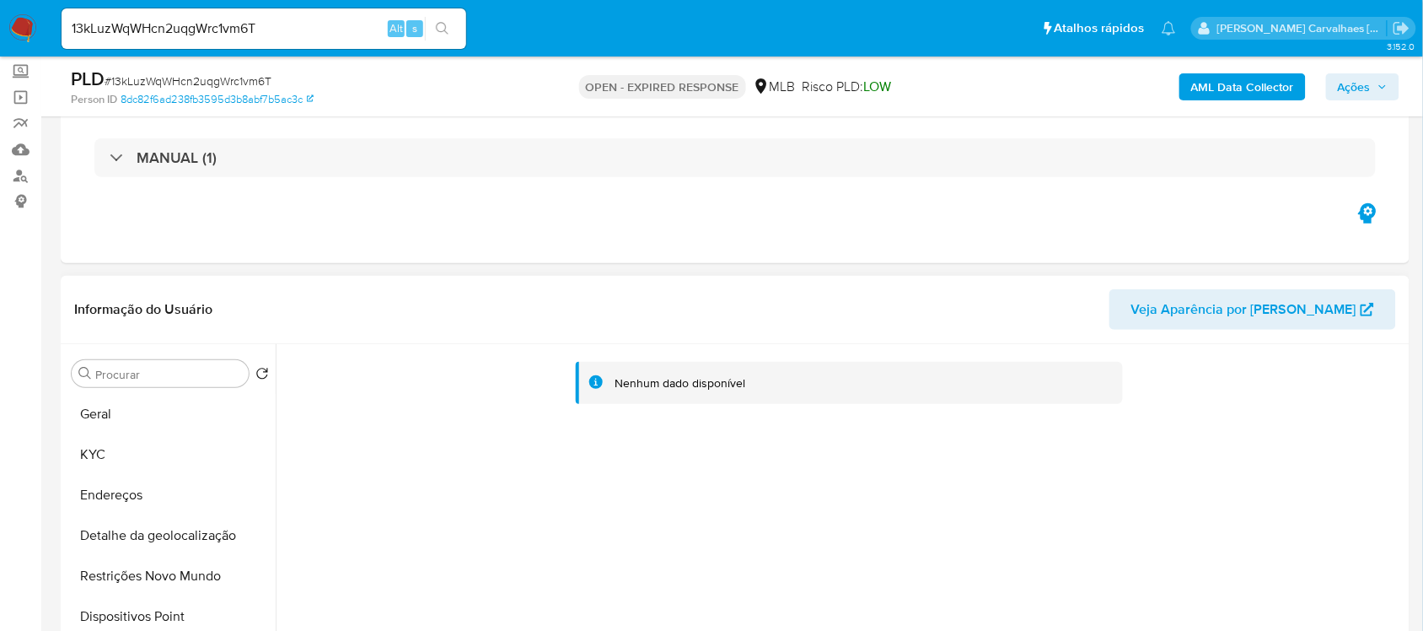
scroll to position [0, 0]
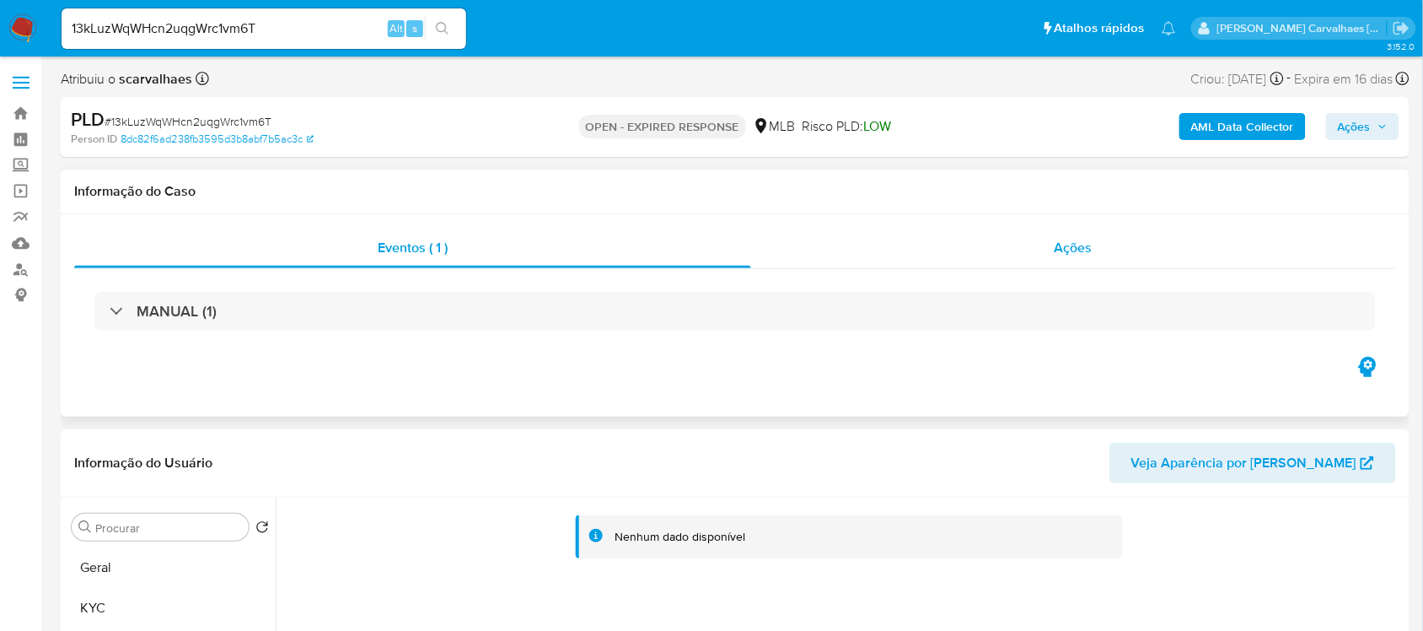
click at [1052, 251] on div "Ações" at bounding box center [1073, 248] width 645 height 40
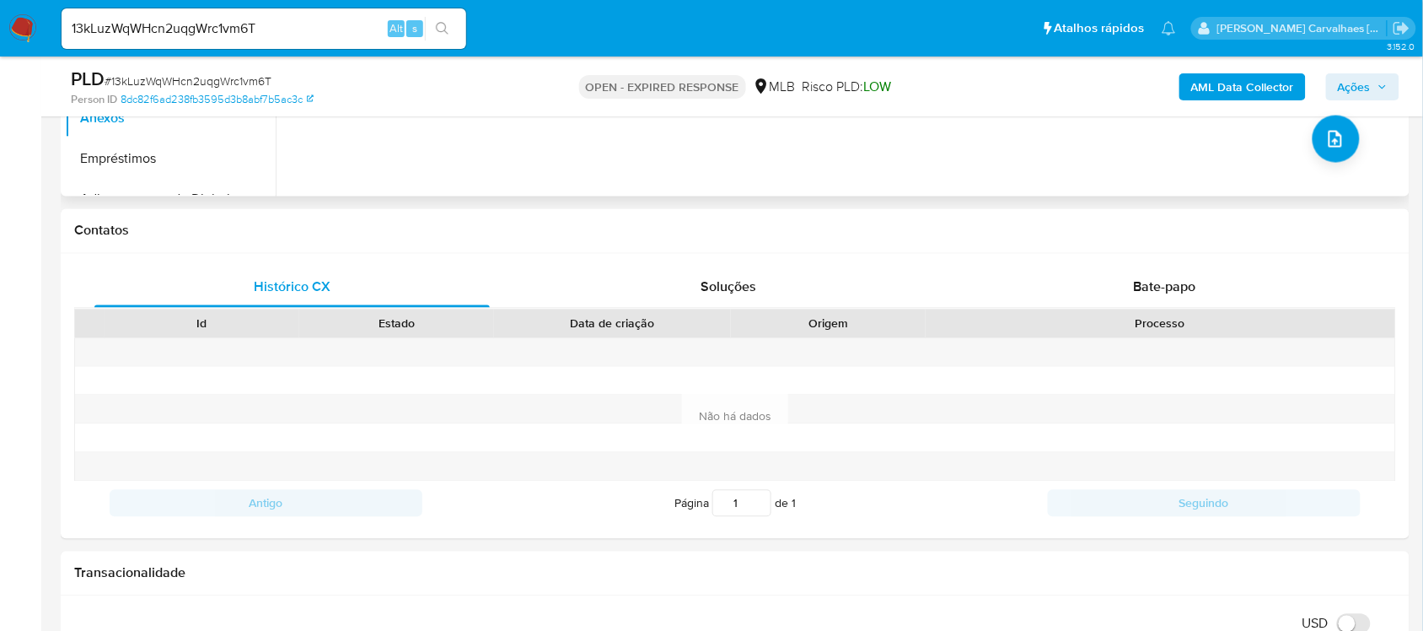
scroll to position [843, 0]
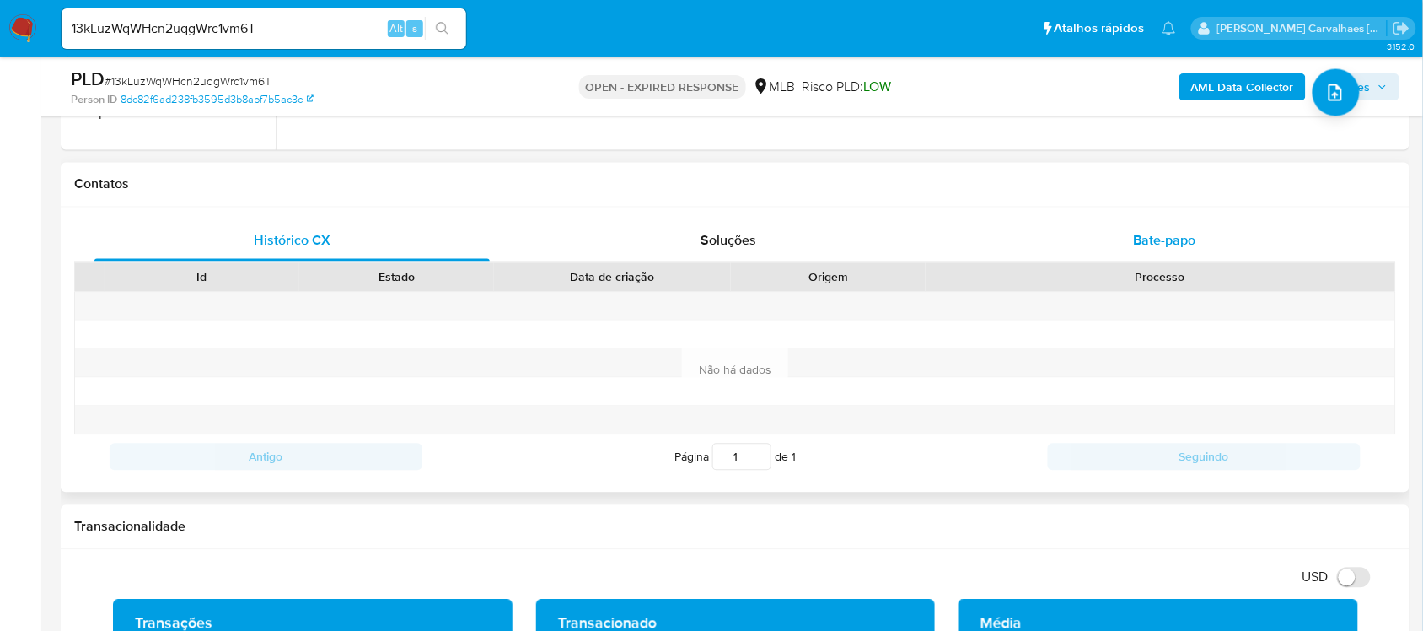
click at [1180, 243] on span "Bate-papo" at bounding box center [1165, 240] width 62 height 19
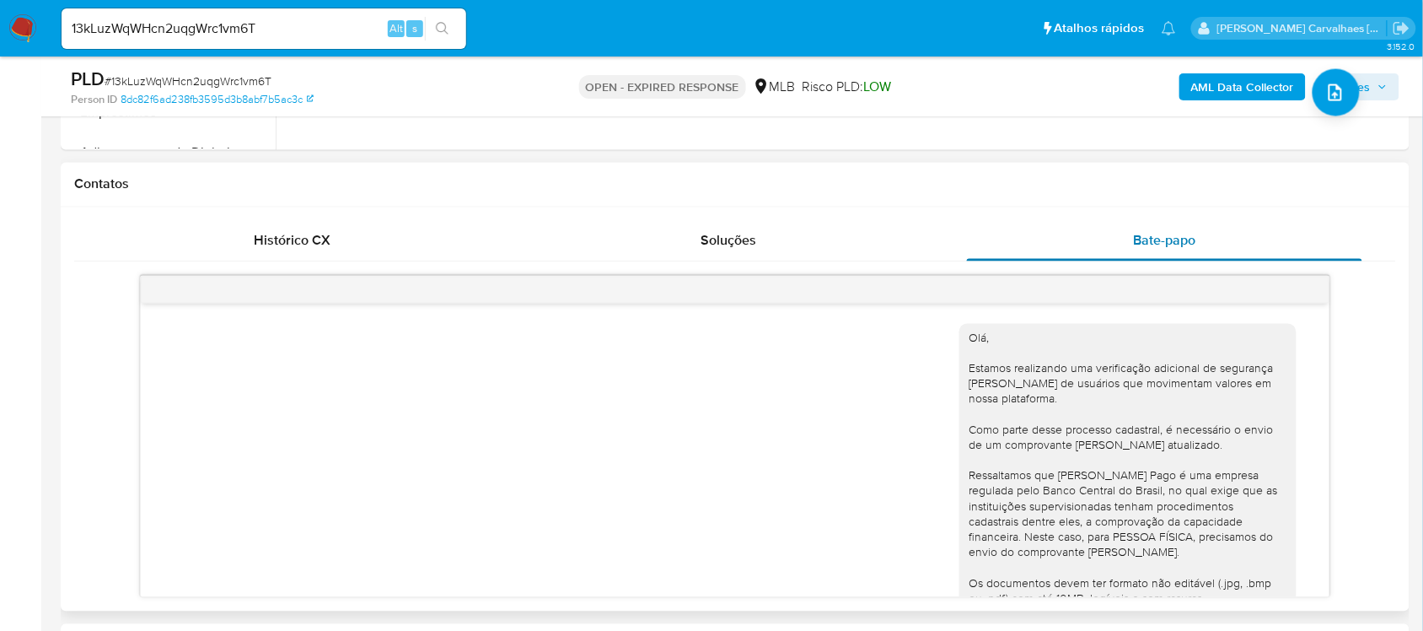
scroll to position [186, 0]
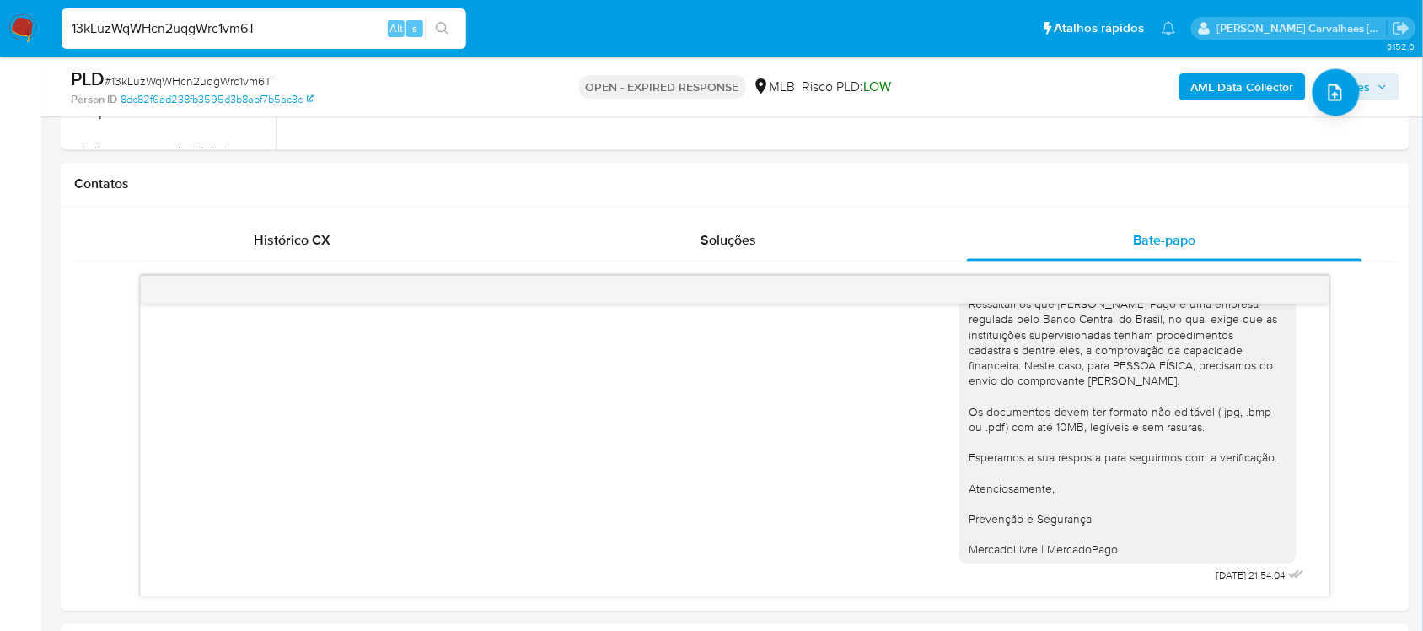
drag, startPoint x: 275, startPoint y: 35, endPoint x: 14, endPoint y: 22, distance: 260.8
click at [27, 28] on nav "Pausado Ver notificaciones 13kLuzWqWHcn2uqgWrc1vm6T Alt s Atalhos rápidos Presi…" at bounding box center [711, 28] width 1423 height 56
paste input "b5ChvfzGv6UDdBqlOU8UYY0Z"
type input "b5ChvfzGv6UDdBqlOU8UYY0Z"
click at [437, 34] on icon "search-icon" at bounding box center [442, 28] width 13 height 13
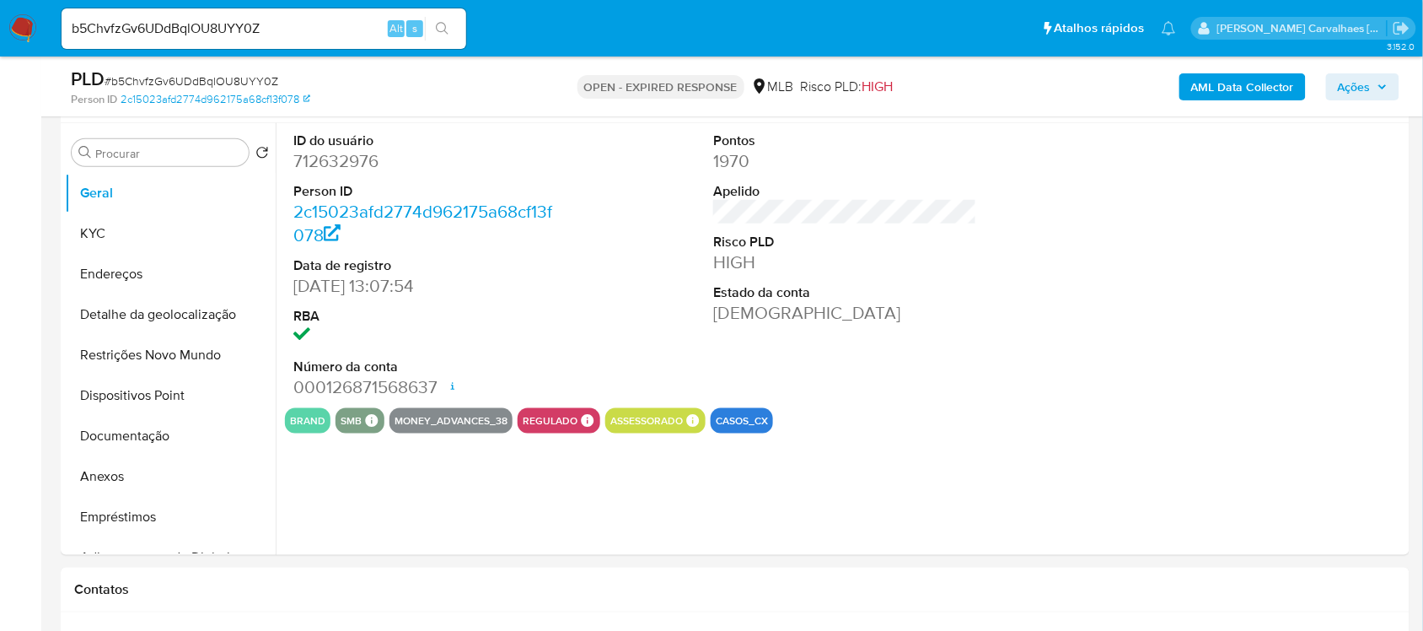
scroll to position [316, 0]
select select "10"
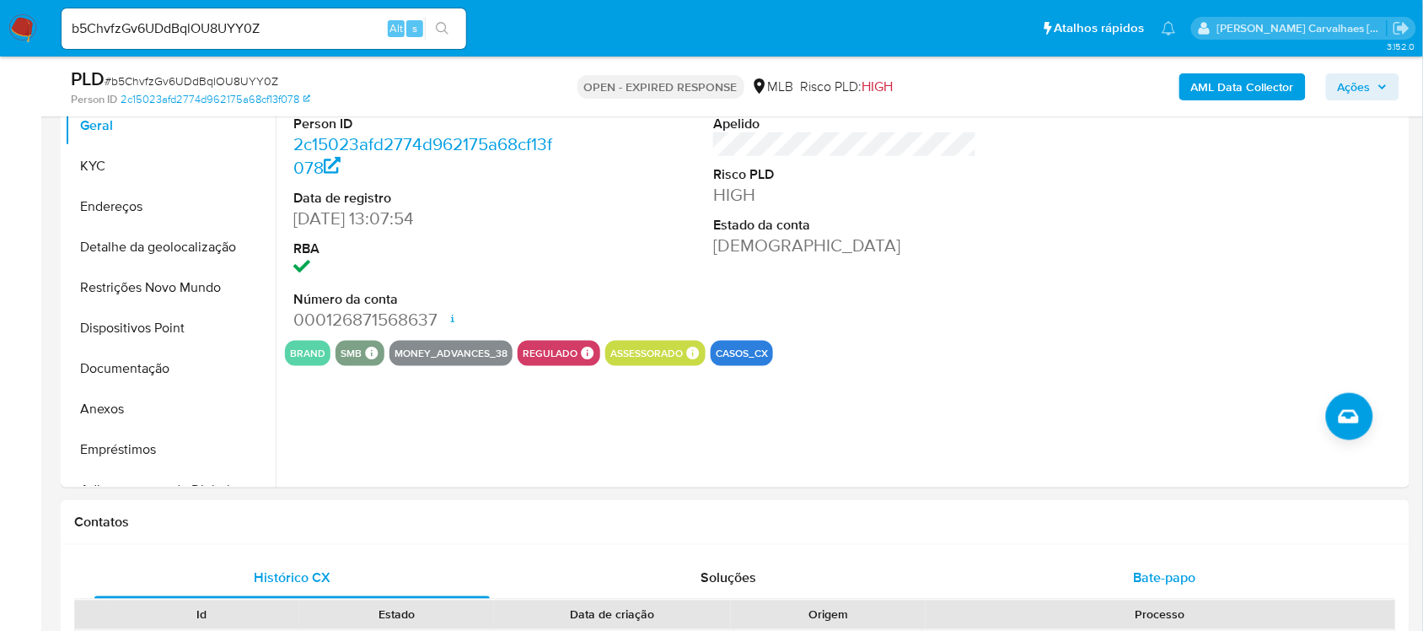
scroll to position [565, 0]
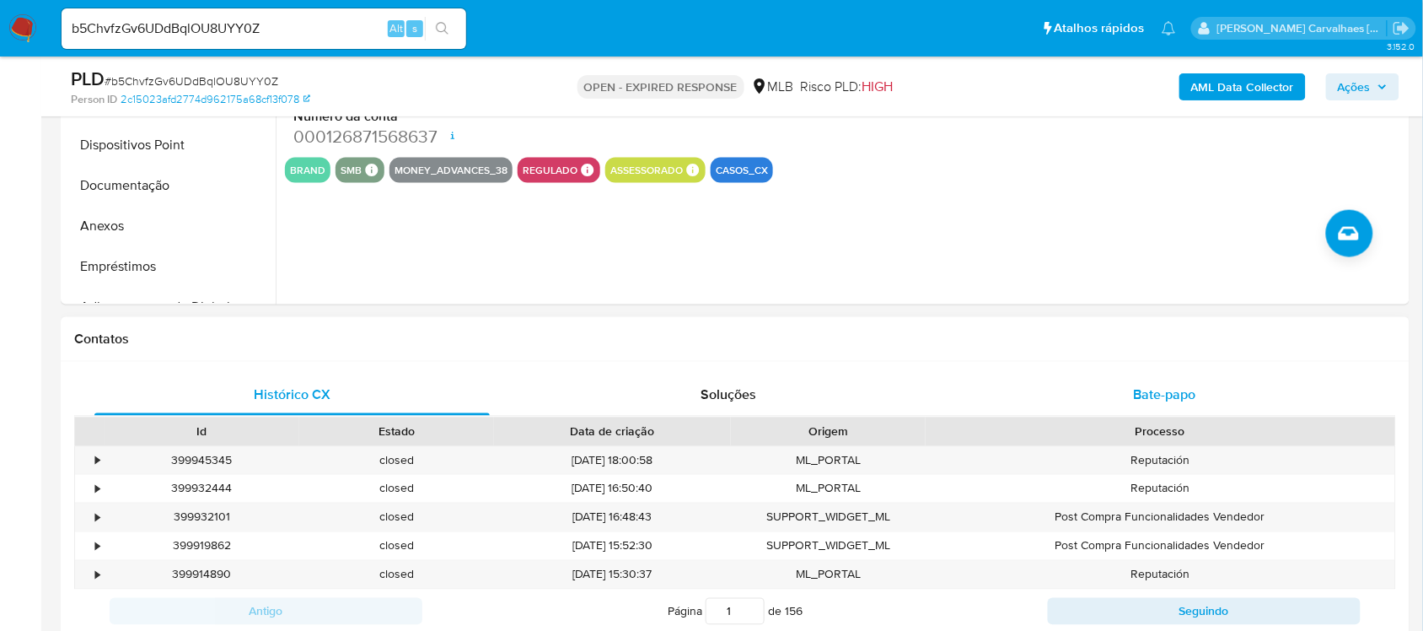
click at [1181, 394] on span "Bate-papo" at bounding box center [1165, 394] width 62 height 19
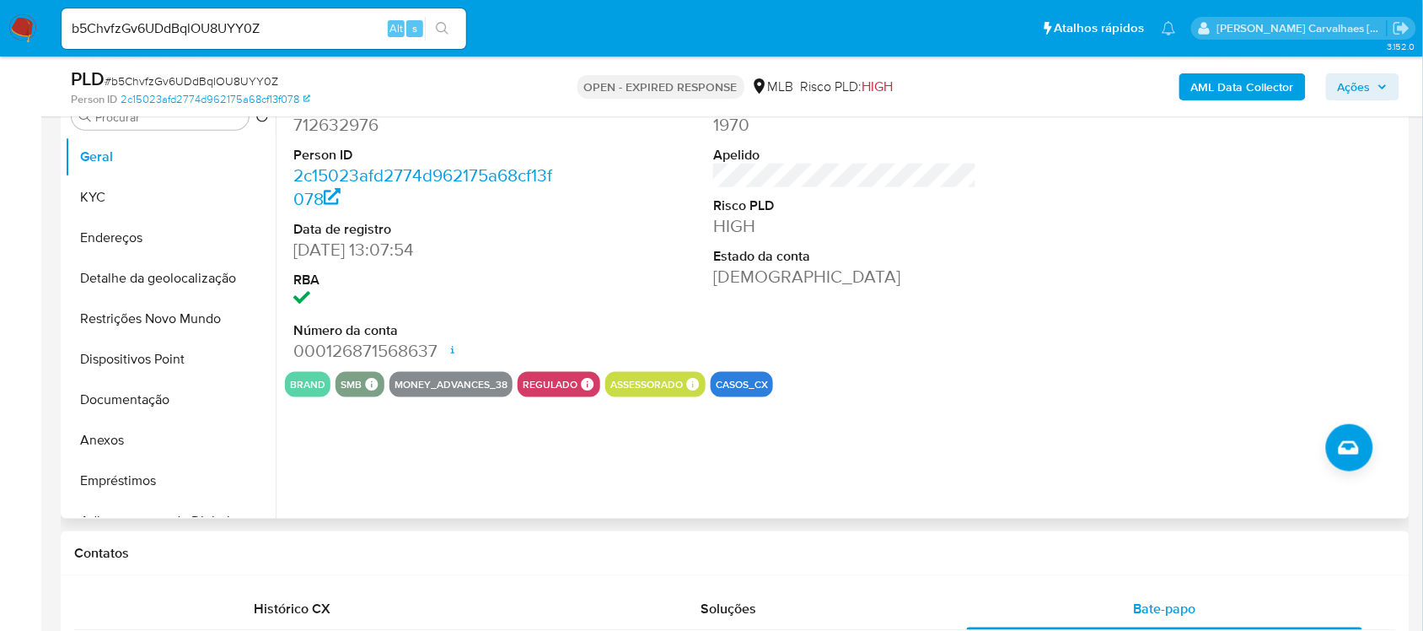
scroll to position [347, 0]
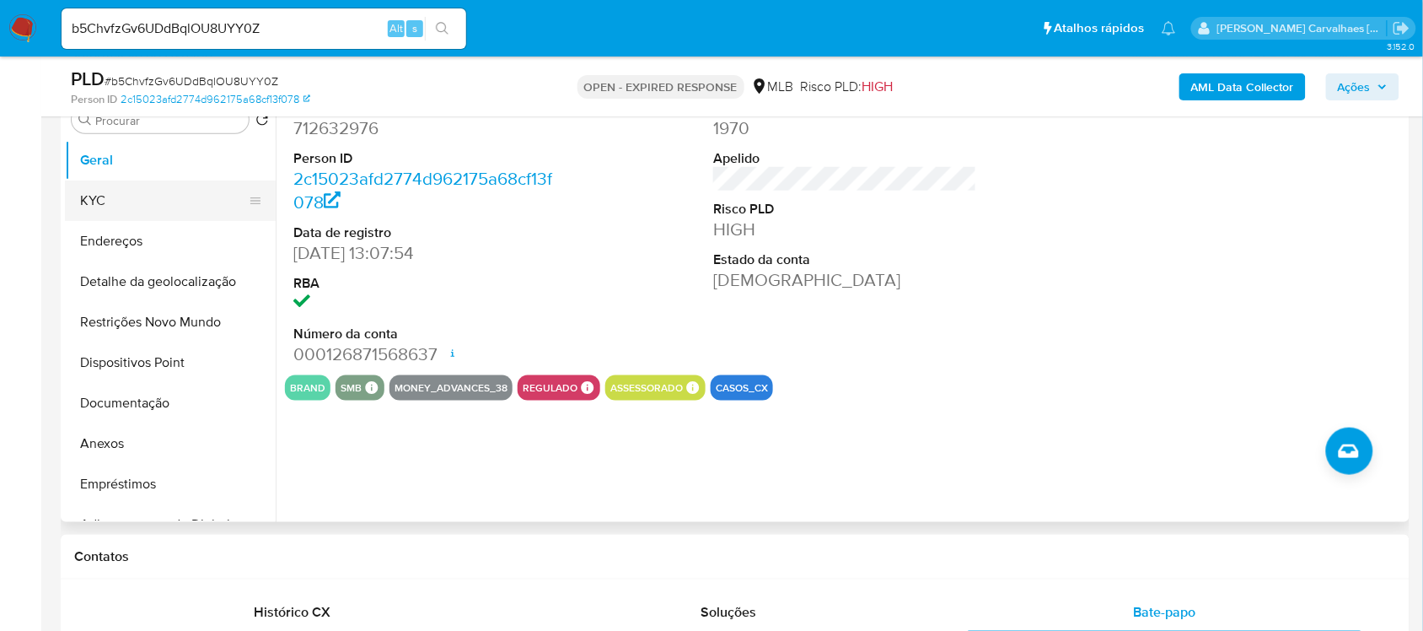
click at [111, 200] on button "KYC" at bounding box center [163, 200] width 197 height 40
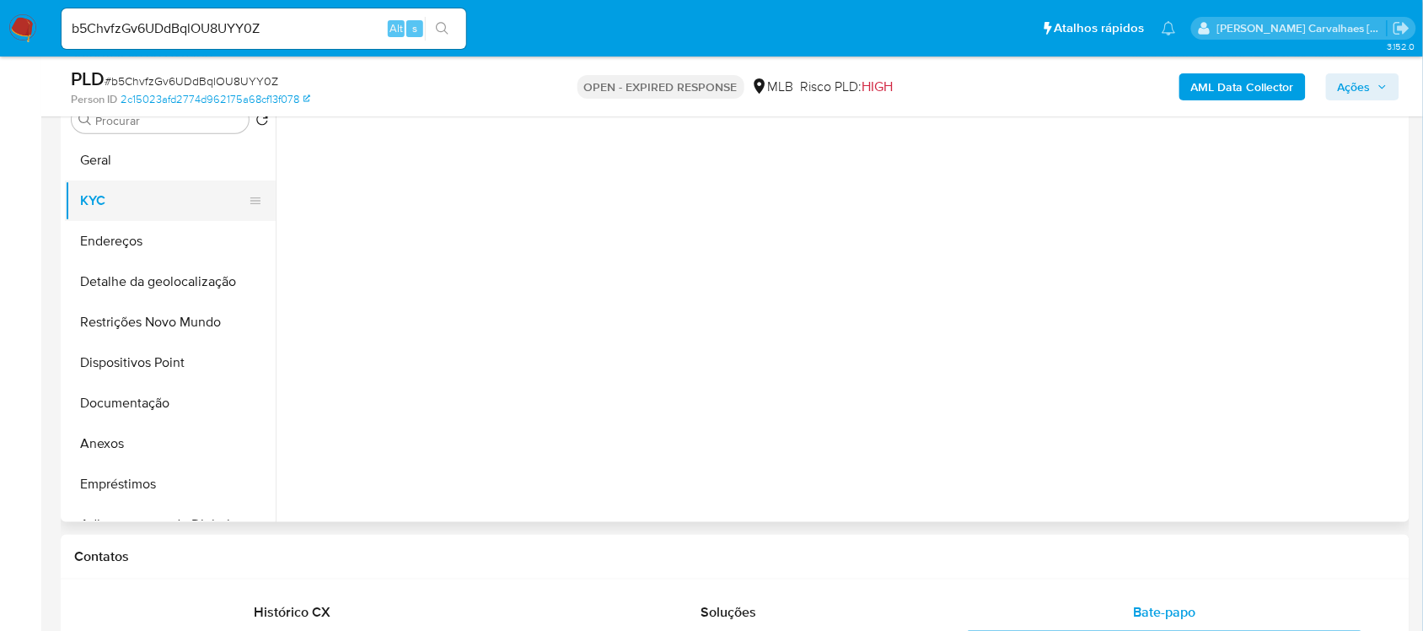
click at [111, 201] on button "KYC" at bounding box center [163, 200] width 197 height 40
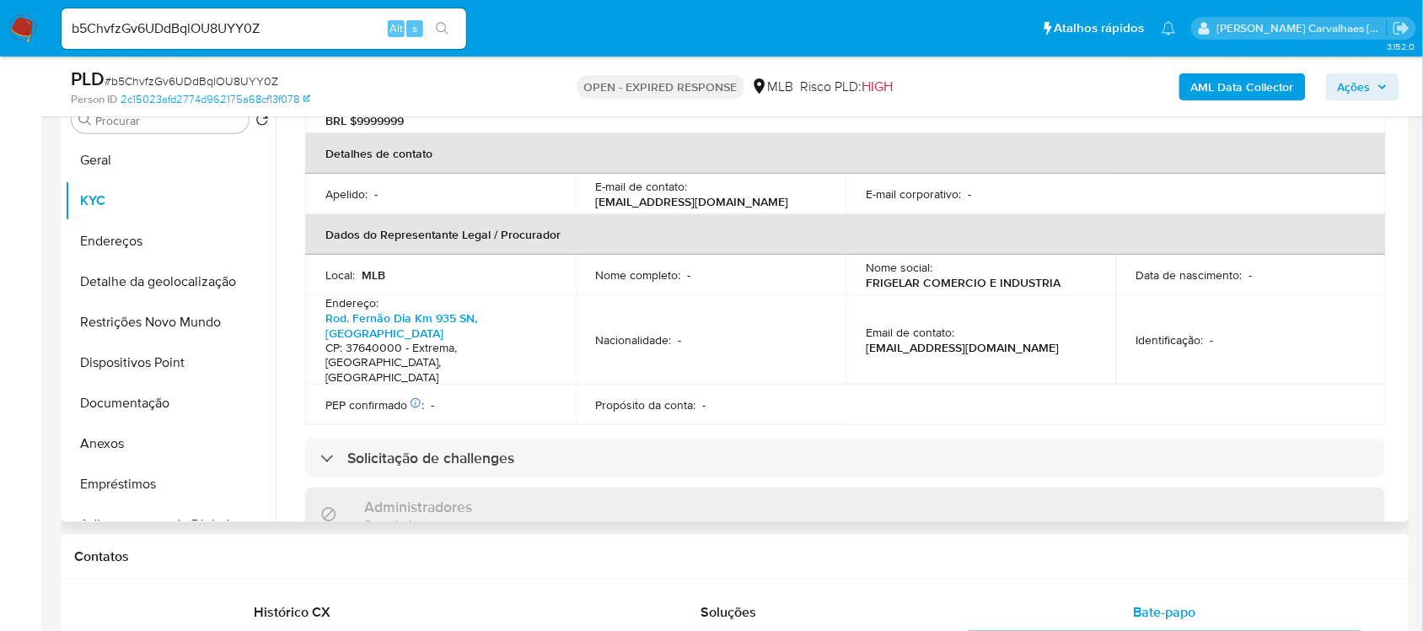
scroll to position [418, 0]
click at [354, 307] on link "Rod. Fernão Dia Km 935 SN, Pessegueiros" at bounding box center [401, 323] width 152 height 32
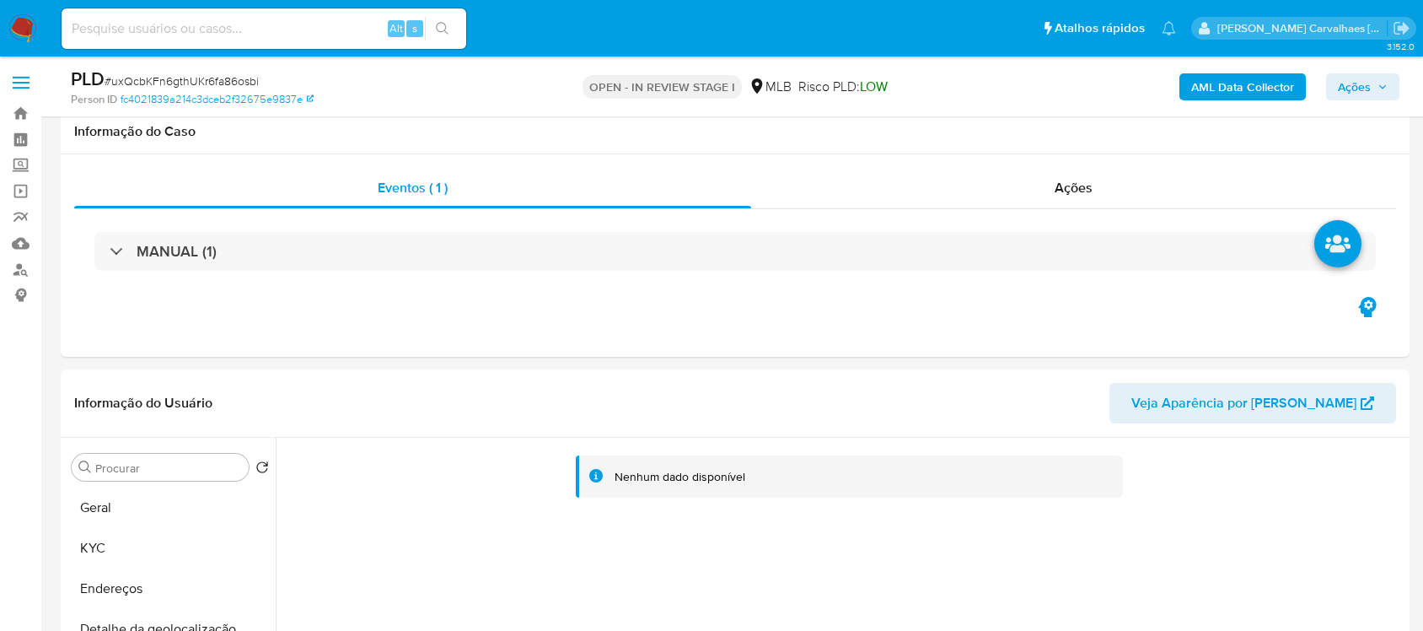
select select "10"
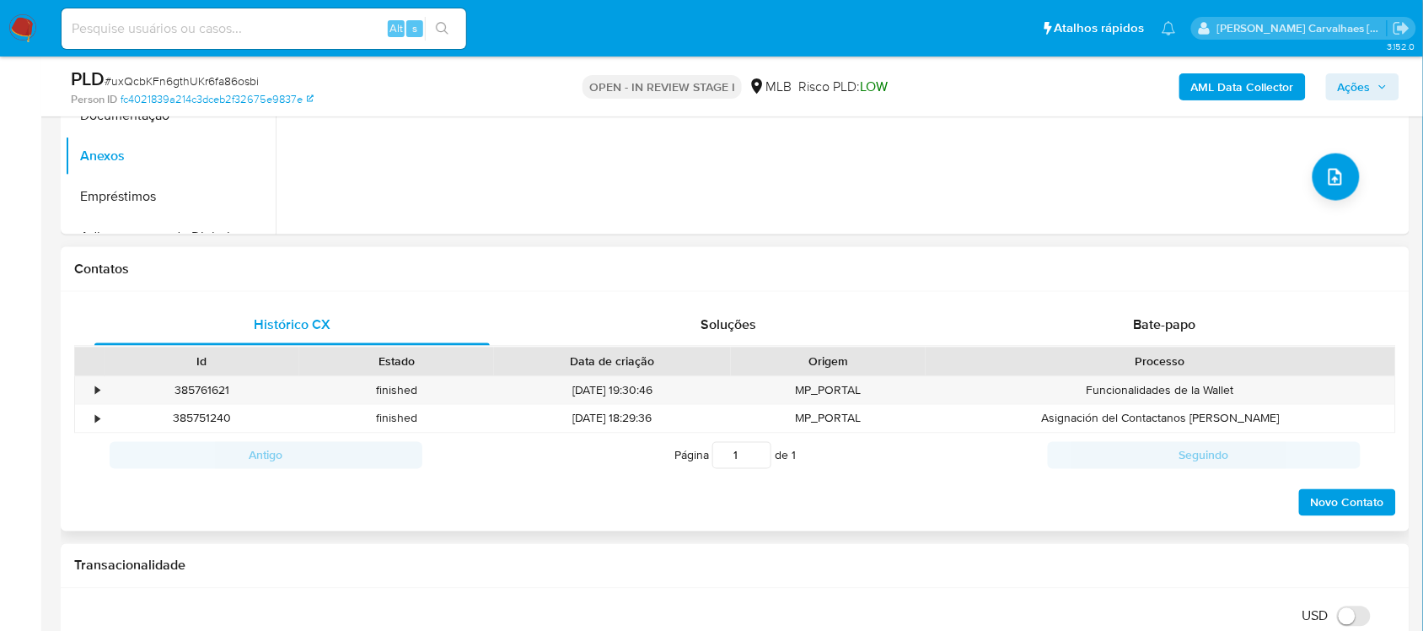
scroll to position [738, 0]
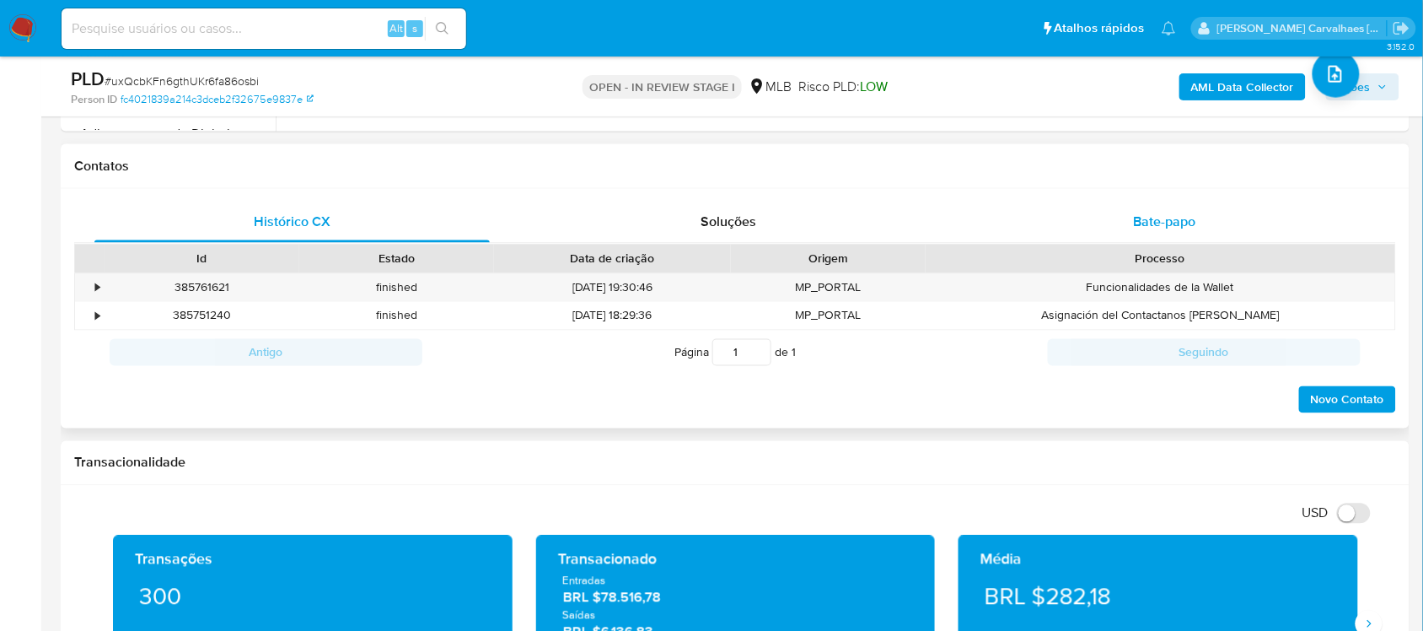
click at [1172, 226] on span "Bate-papo" at bounding box center [1165, 221] width 62 height 19
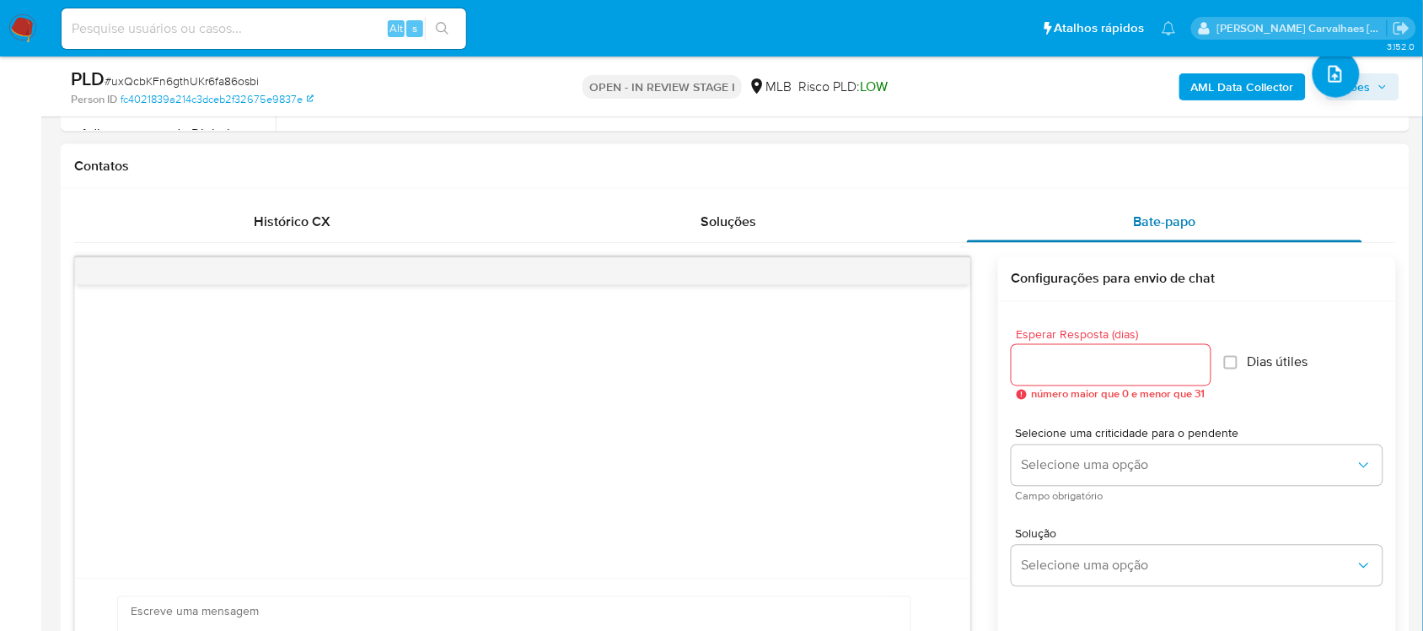
click at [1100, 242] on div "Bate-papo" at bounding box center [1164, 222] width 395 height 40
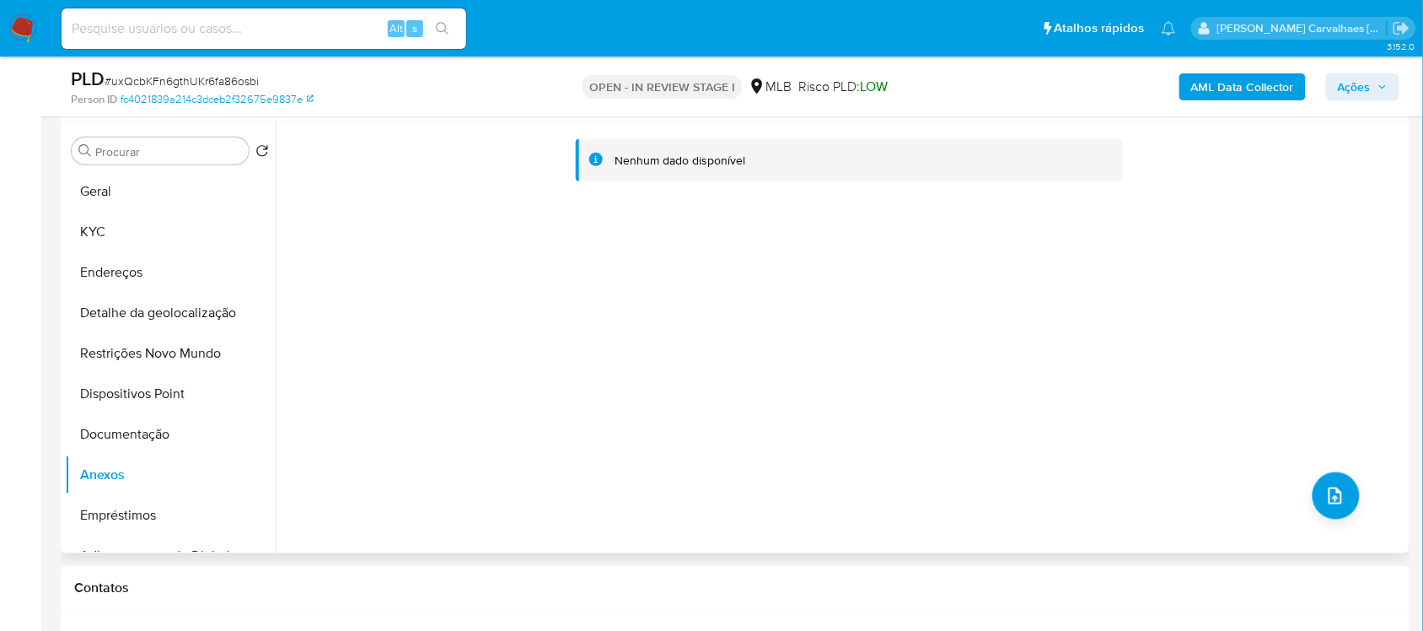
scroll to position [0, 0]
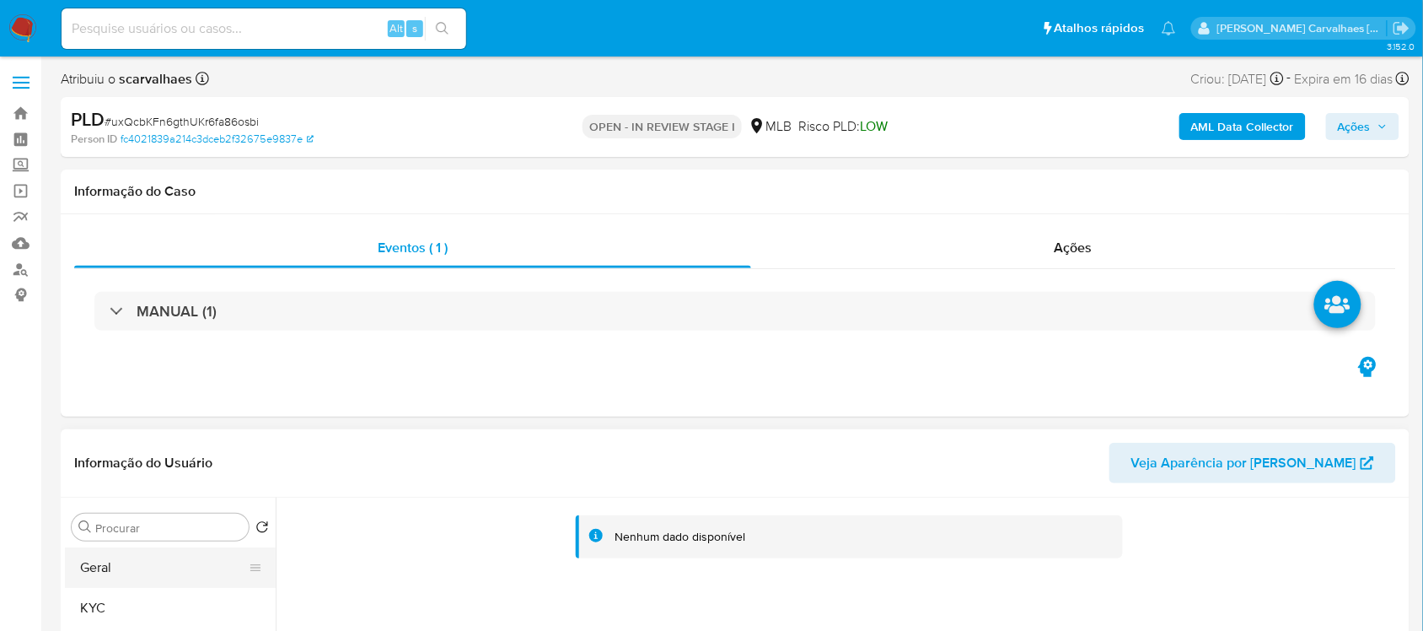
click at [120, 571] on button "Geral" at bounding box center [163, 567] width 197 height 40
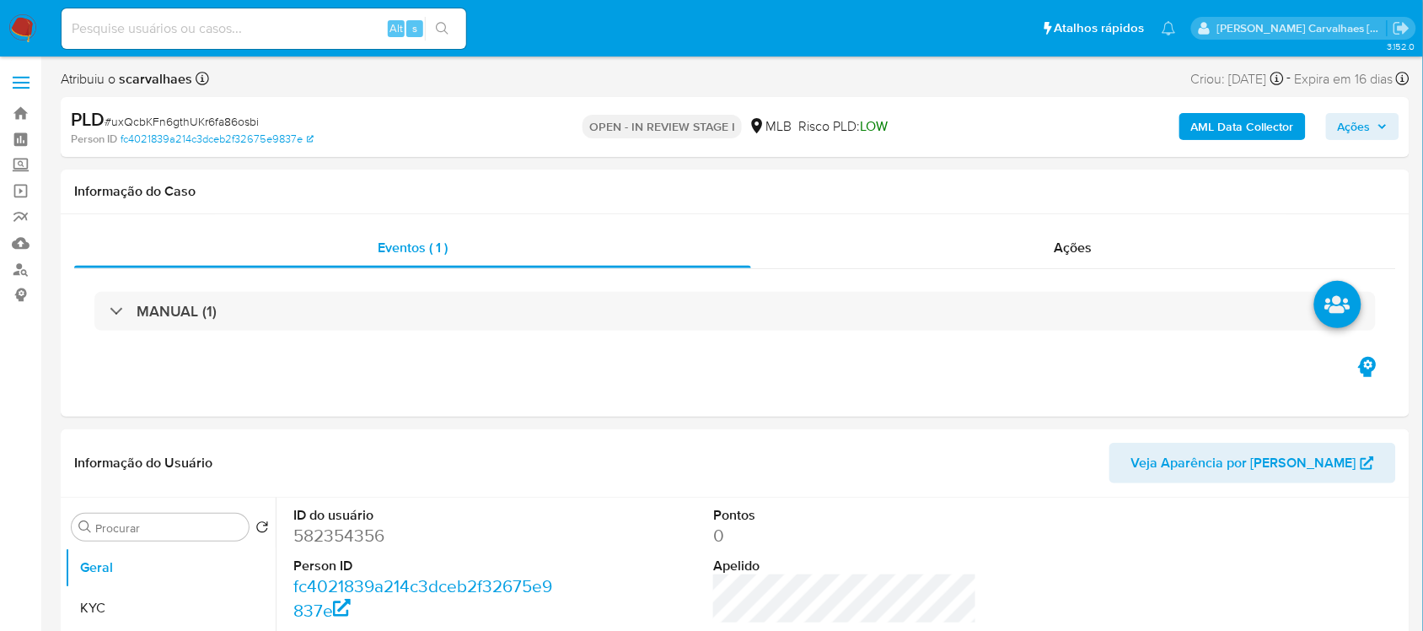
click at [203, 34] on input at bounding box center [264, 29] width 405 height 22
paste input "b5ChvfzGv6UDdBqlOU8UYY0Z"
type input "b5ChvfzGv6UDdBqlOU8UYY0Z"
click at [443, 39] on button "search-icon" at bounding box center [442, 29] width 35 height 24
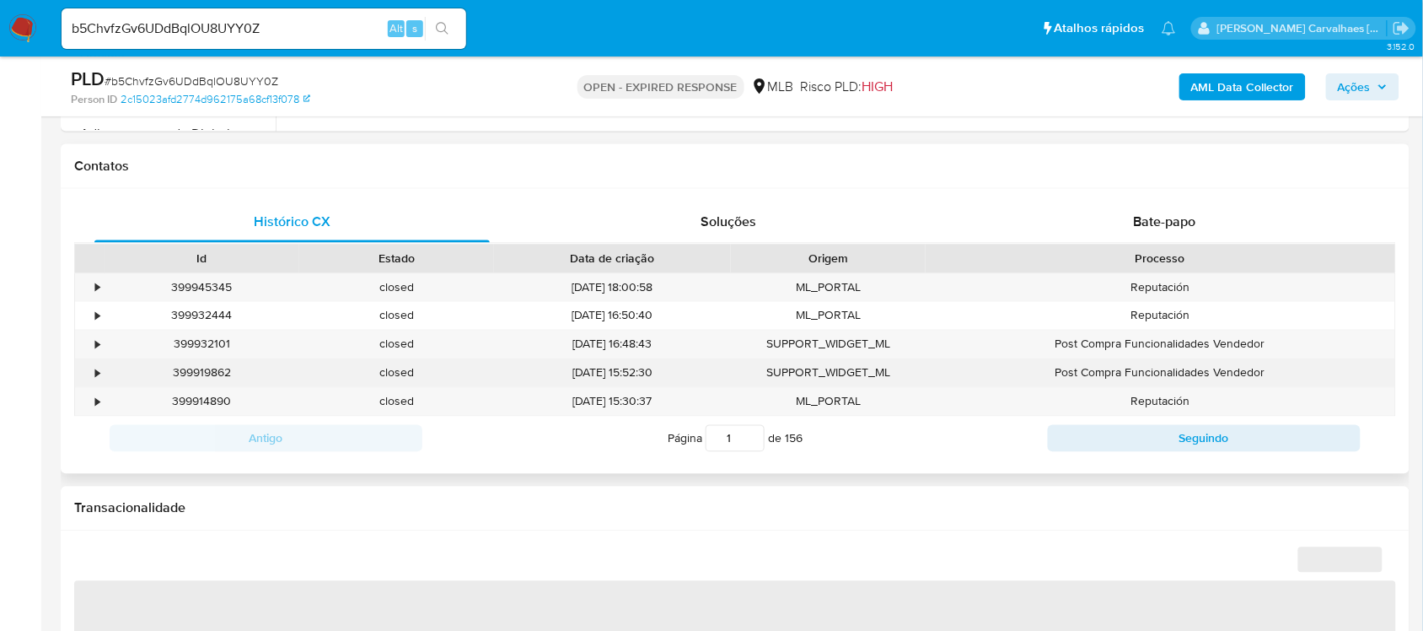
select select "10"
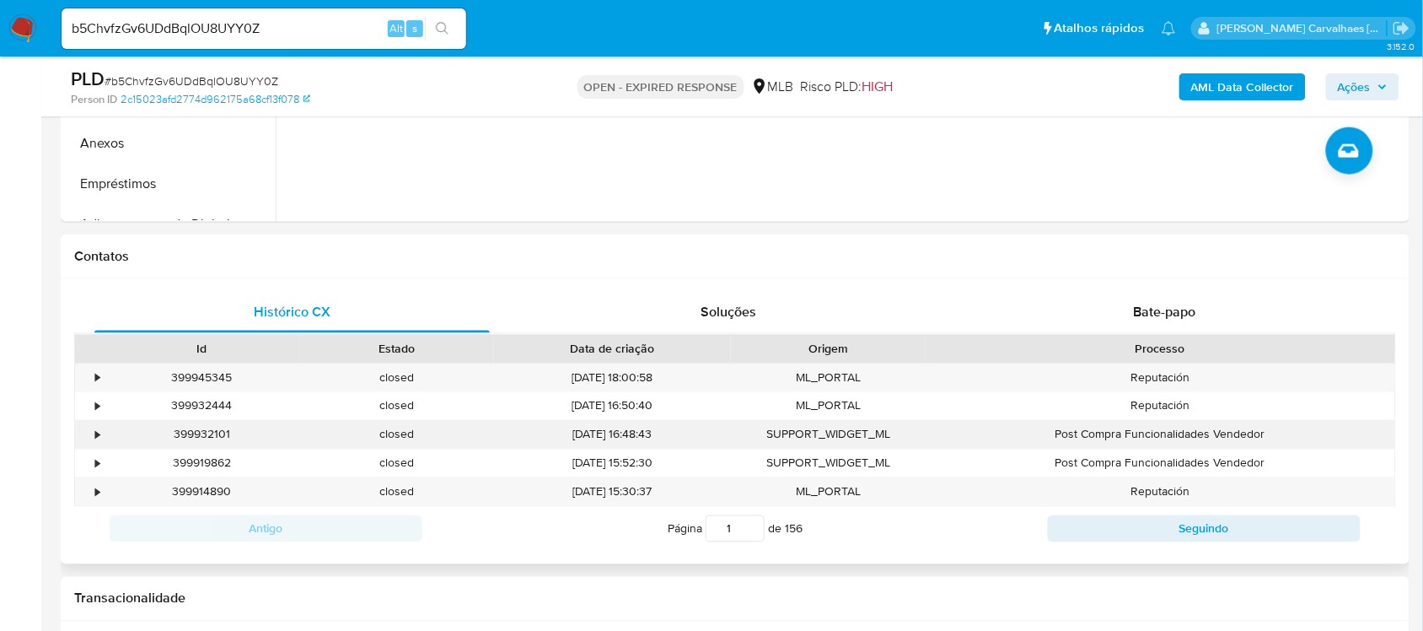
scroll to position [670, 0]
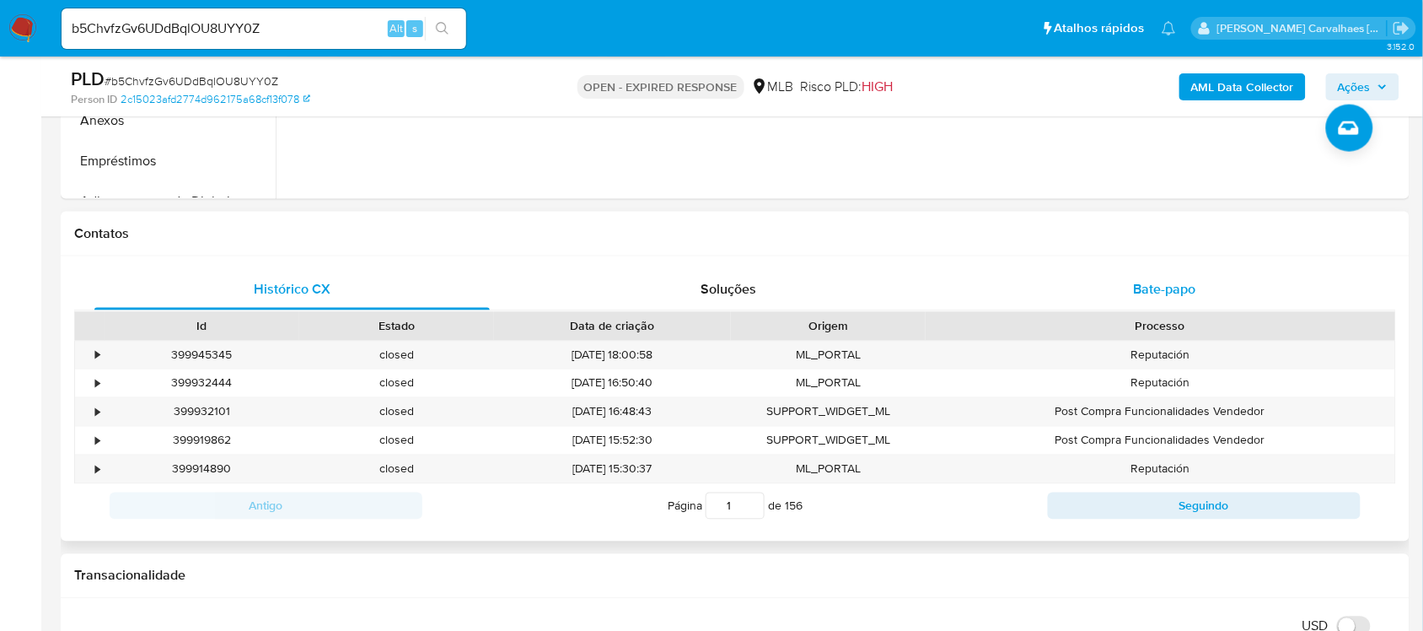
click at [1148, 285] on span "Bate-papo" at bounding box center [1165, 289] width 62 height 19
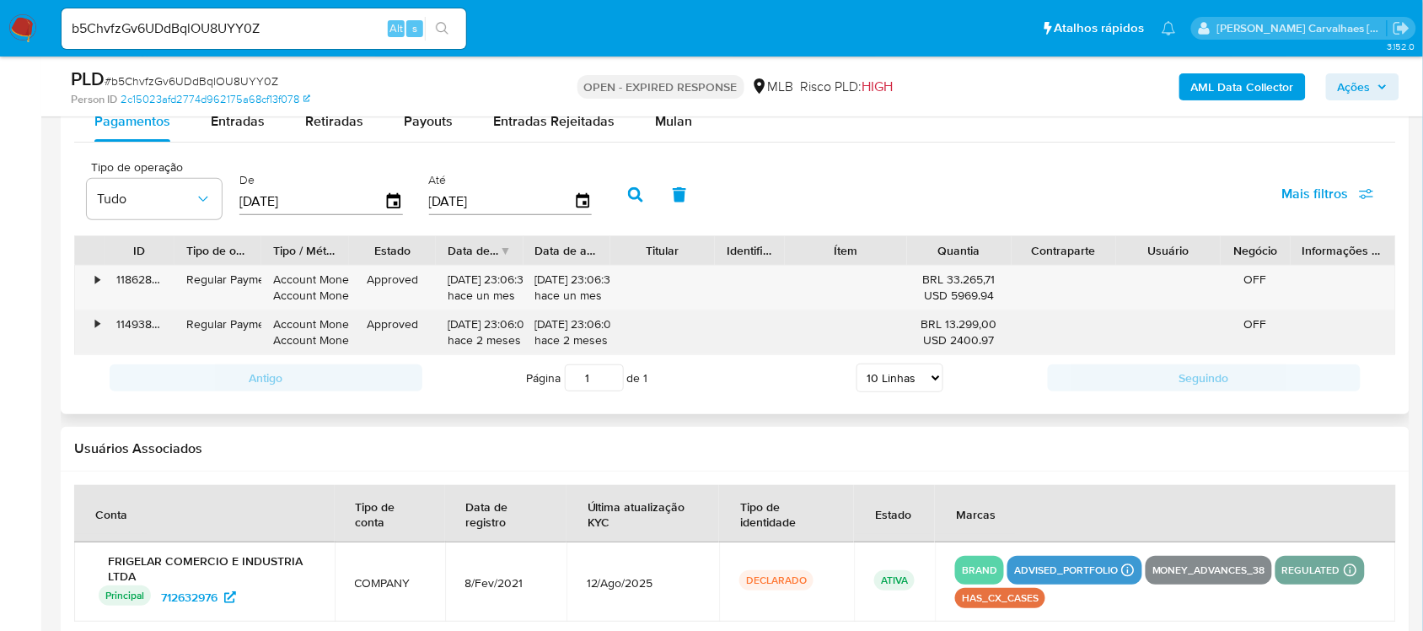
scroll to position [1935, 0]
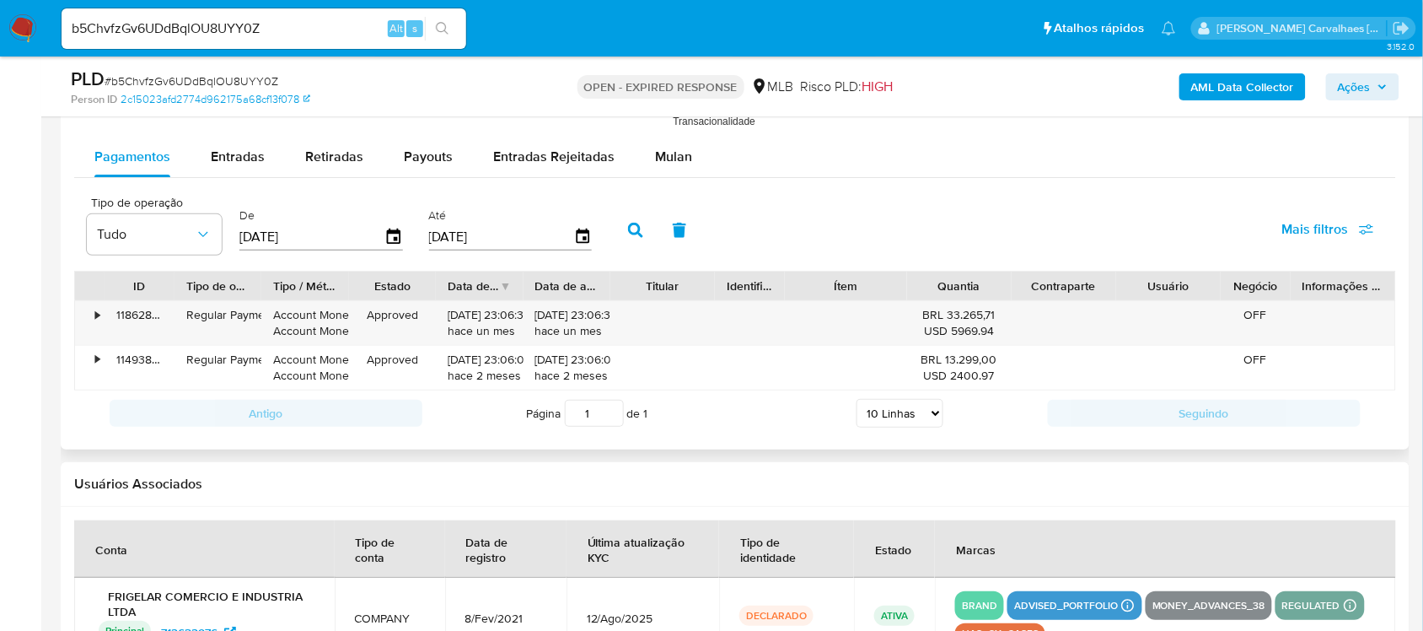
drag, startPoint x: 413, startPoint y: 158, endPoint x: 733, endPoint y: 167, distance: 320.5
click at [413, 158] on span "Payouts" at bounding box center [428, 156] width 49 height 19
select select "10"
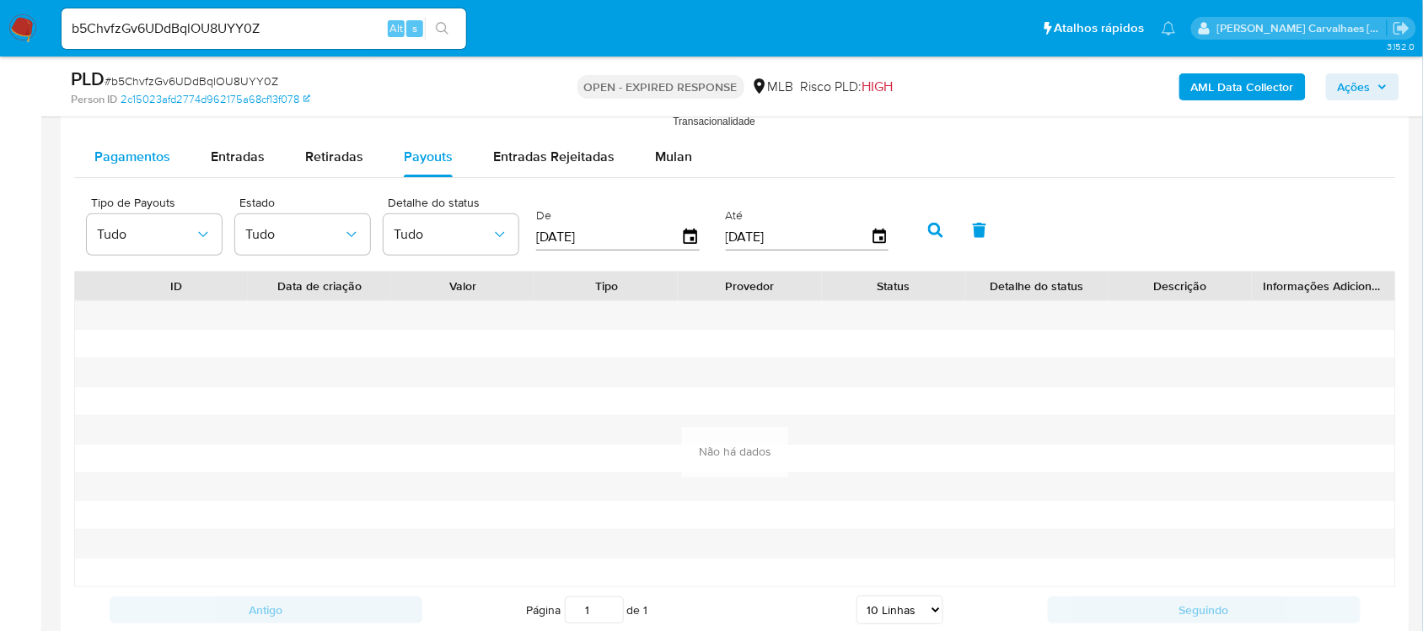
click at [135, 162] on span "Pagamentos" at bounding box center [132, 156] width 76 height 19
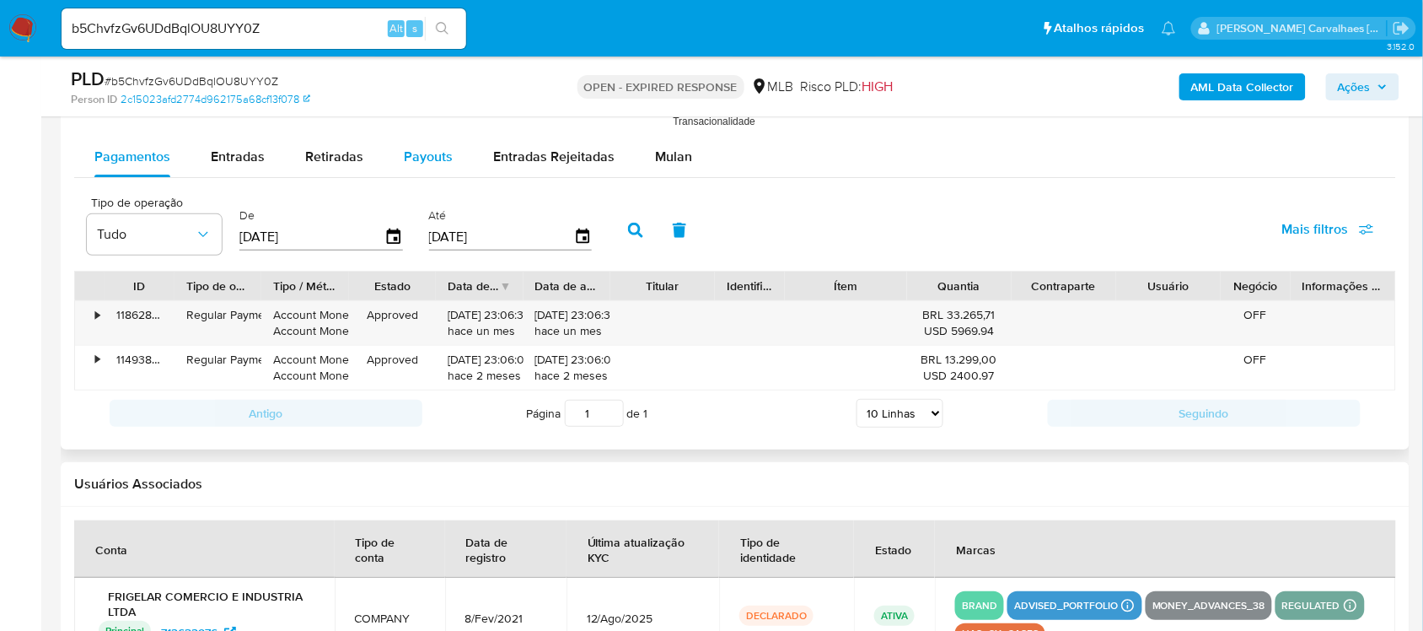
click at [406, 158] on span "Payouts" at bounding box center [428, 156] width 49 height 19
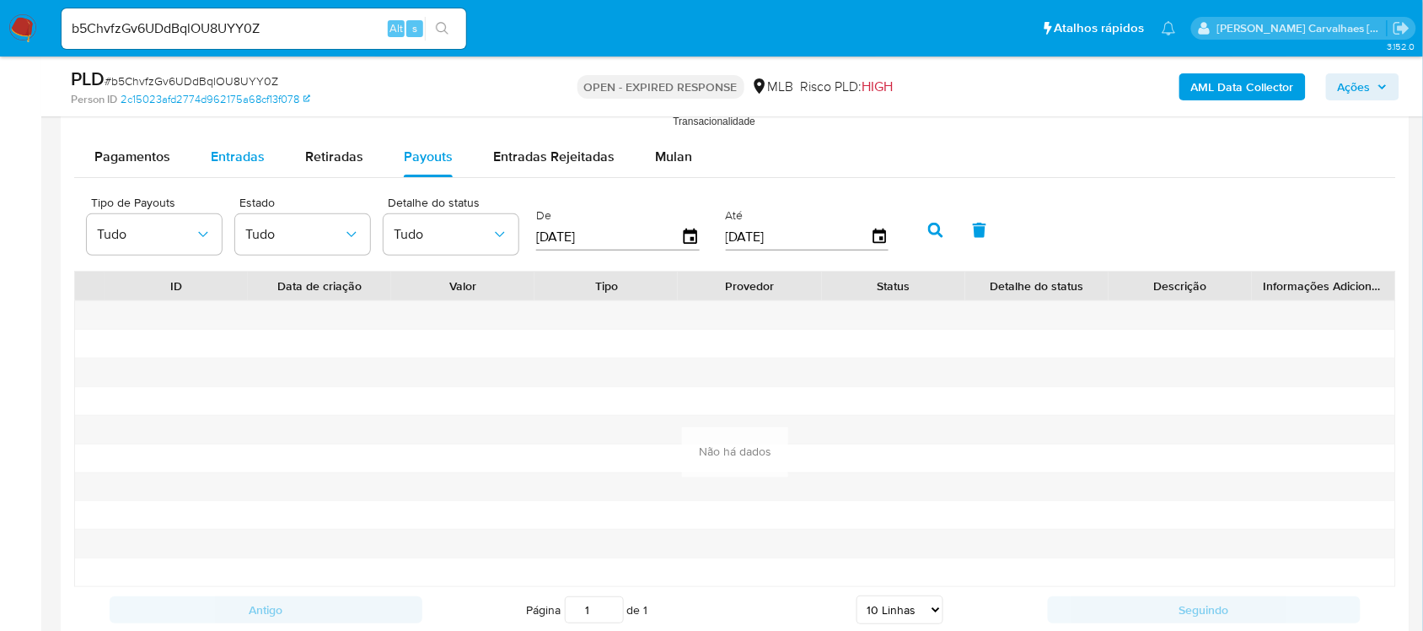
click at [237, 158] on span "Entradas" at bounding box center [238, 156] width 54 height 19
select select "10"
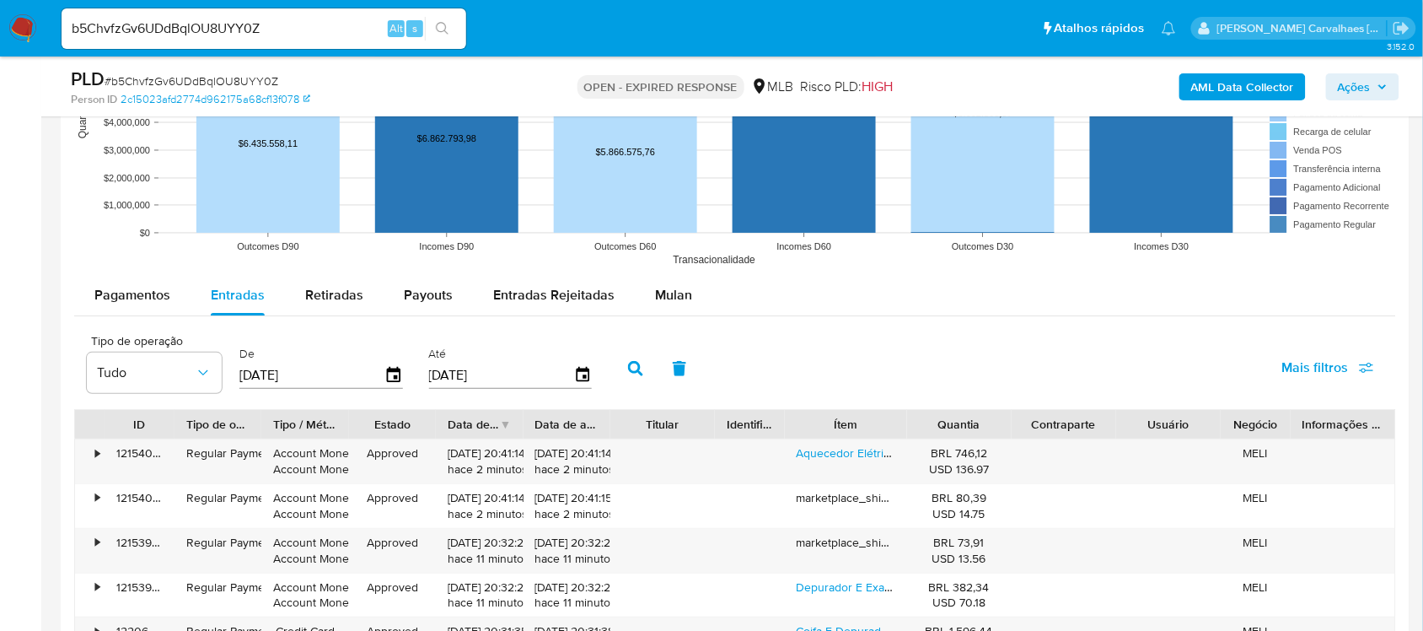
scroll to position [1829, 0]
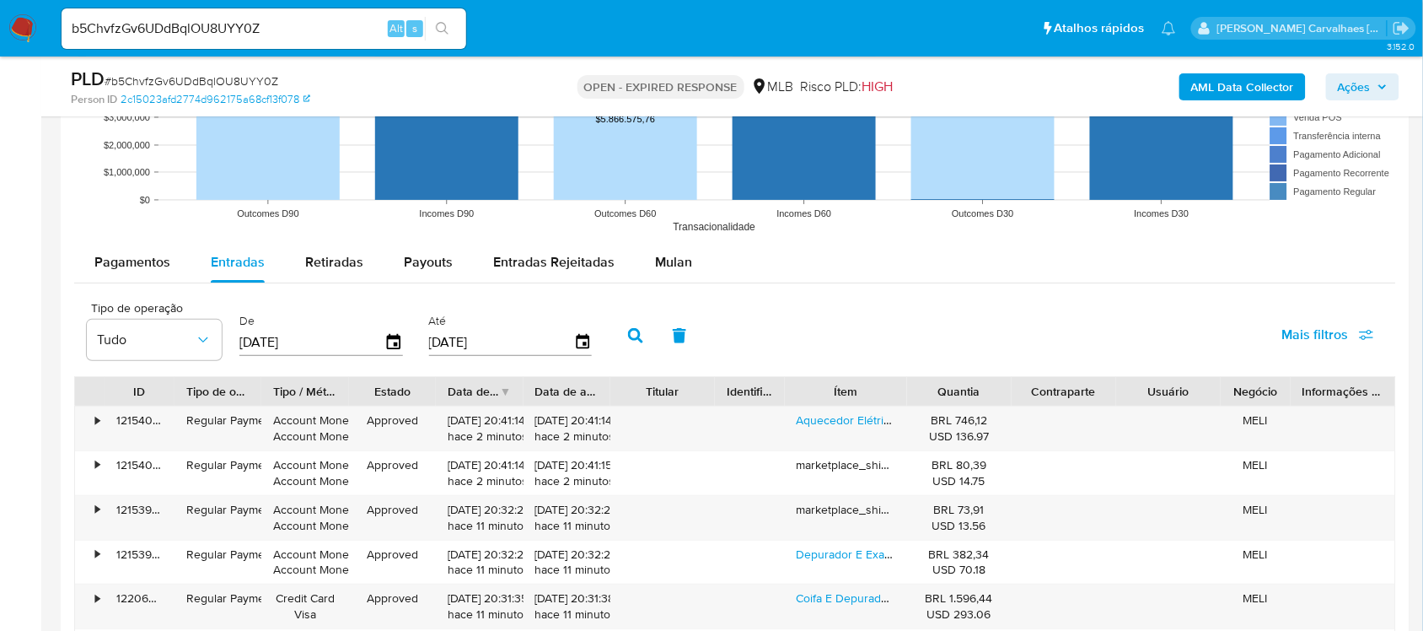
drag, startPoint x: 141, startPoint y: 264, endPoint x: 355, endPoint y: 293, distance: 216.0
click at [141, 263] on span "Pagamentos" at bounding box center [132, 261] width 76 height 19
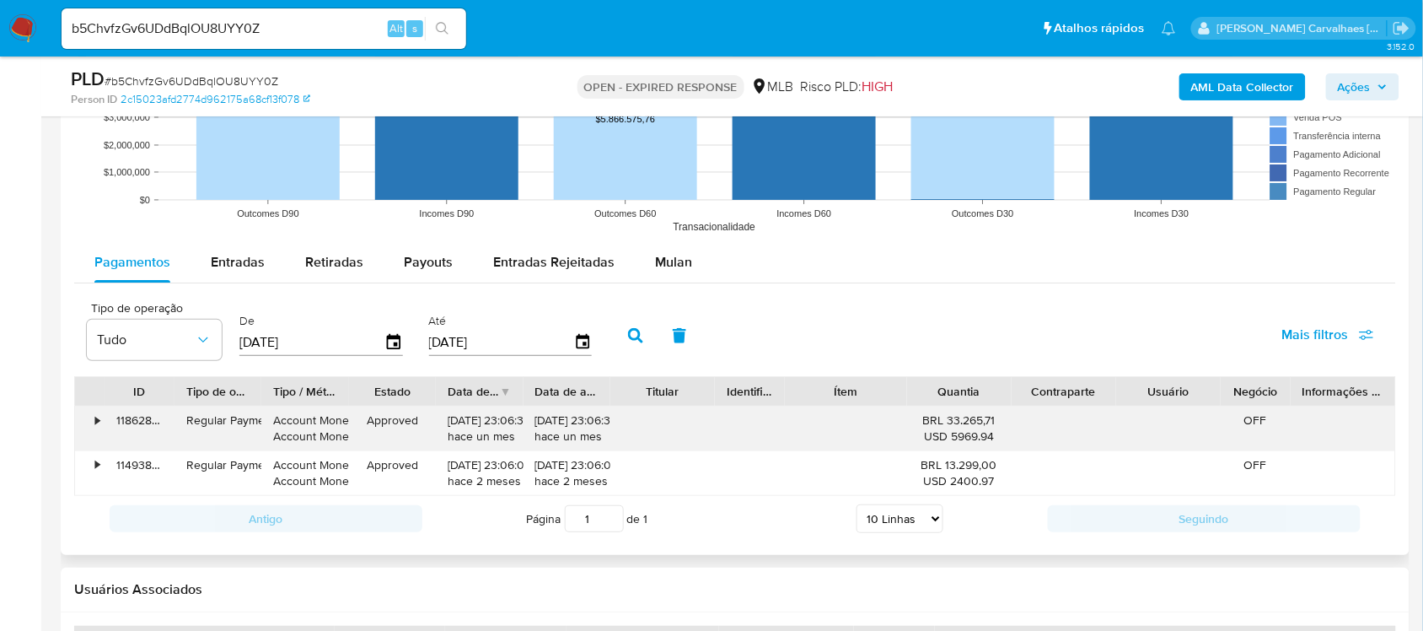
click at [423, 435] on div "Approved" at bounding box center [392, 428] width 87 height 44
click at [87, 417] on div "•" at bounding box center [90, 428] width 30 height 44
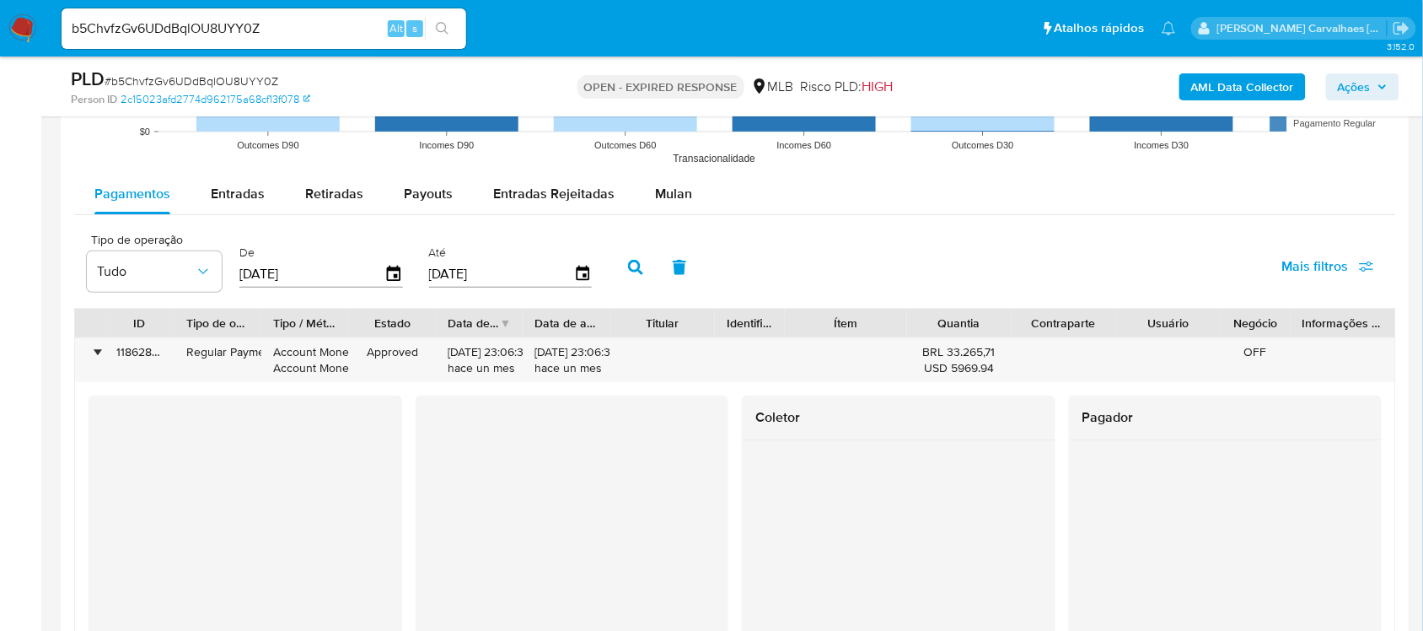
scroll to position [1935, 0]
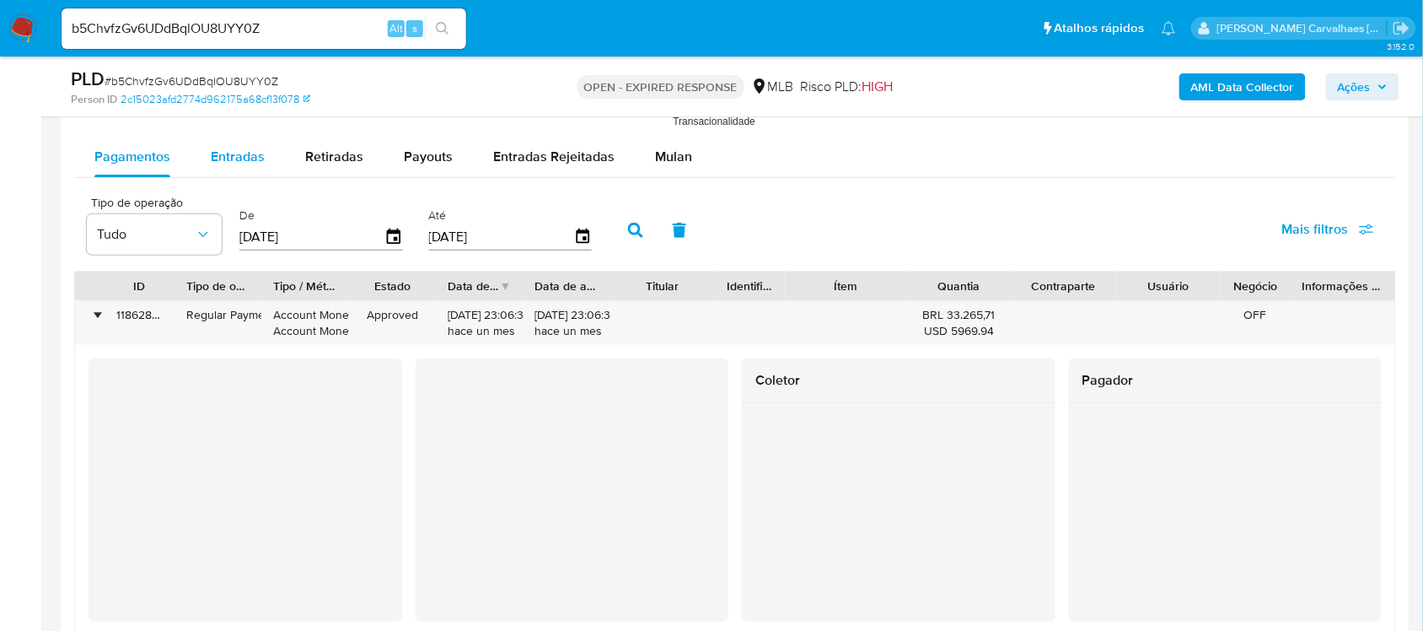
click at [224, 158] on span "Entradas" at bounding box center [238, 156] width 54 height 19
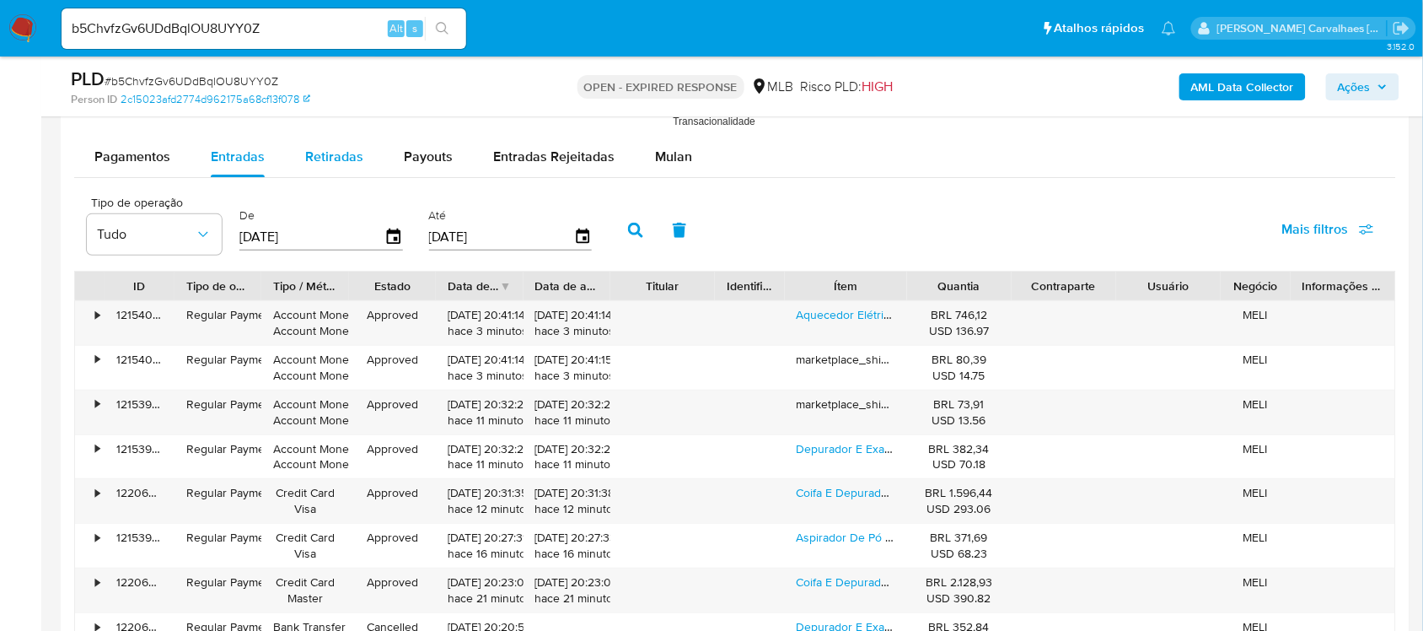
click at [347, 149] on span "Retiradas" at bounding box center [334, 156] width 58 height 19
select select "10"
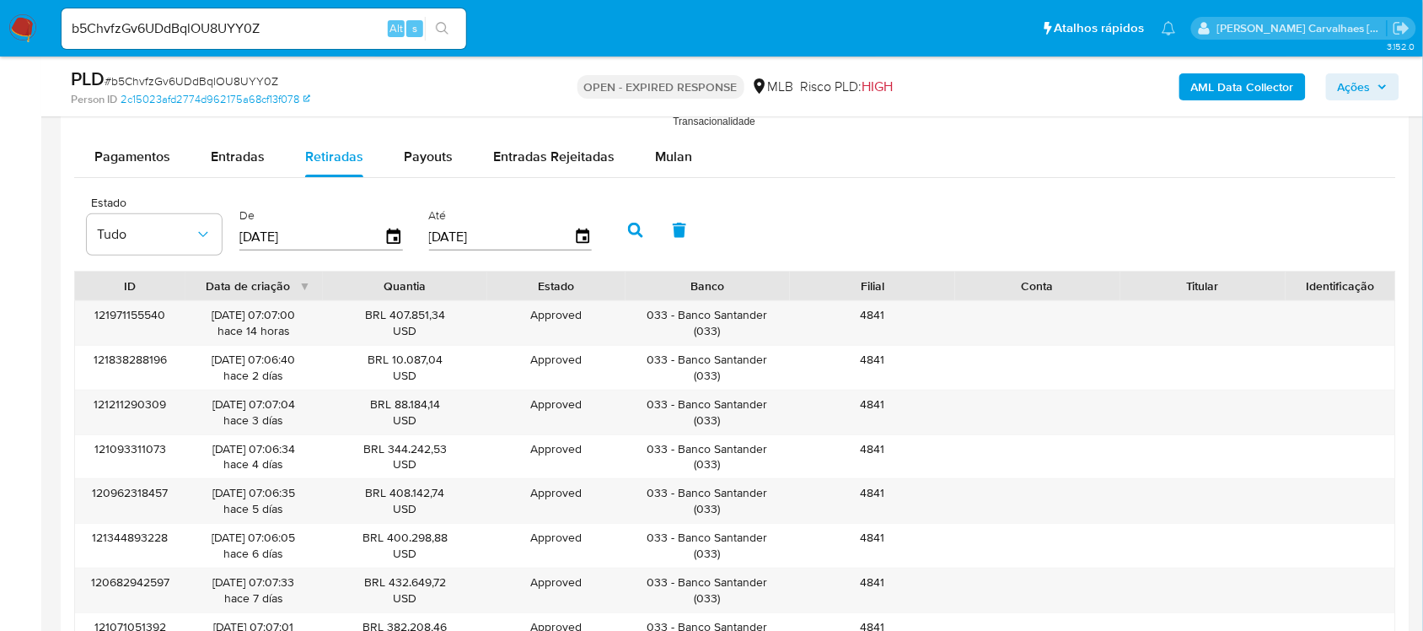
click at [299, 292] on div "Data de criação" at bounding box center [253, 285] width 137 height 29
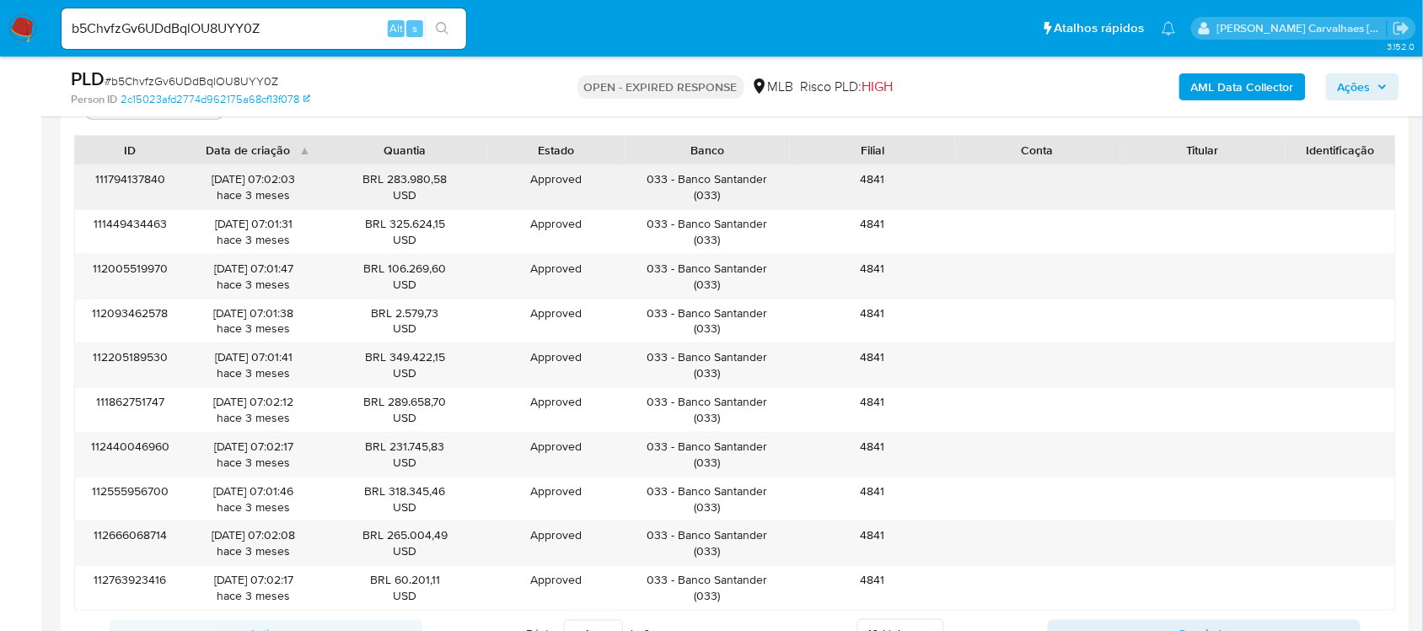
scroll to position [2040, 0]
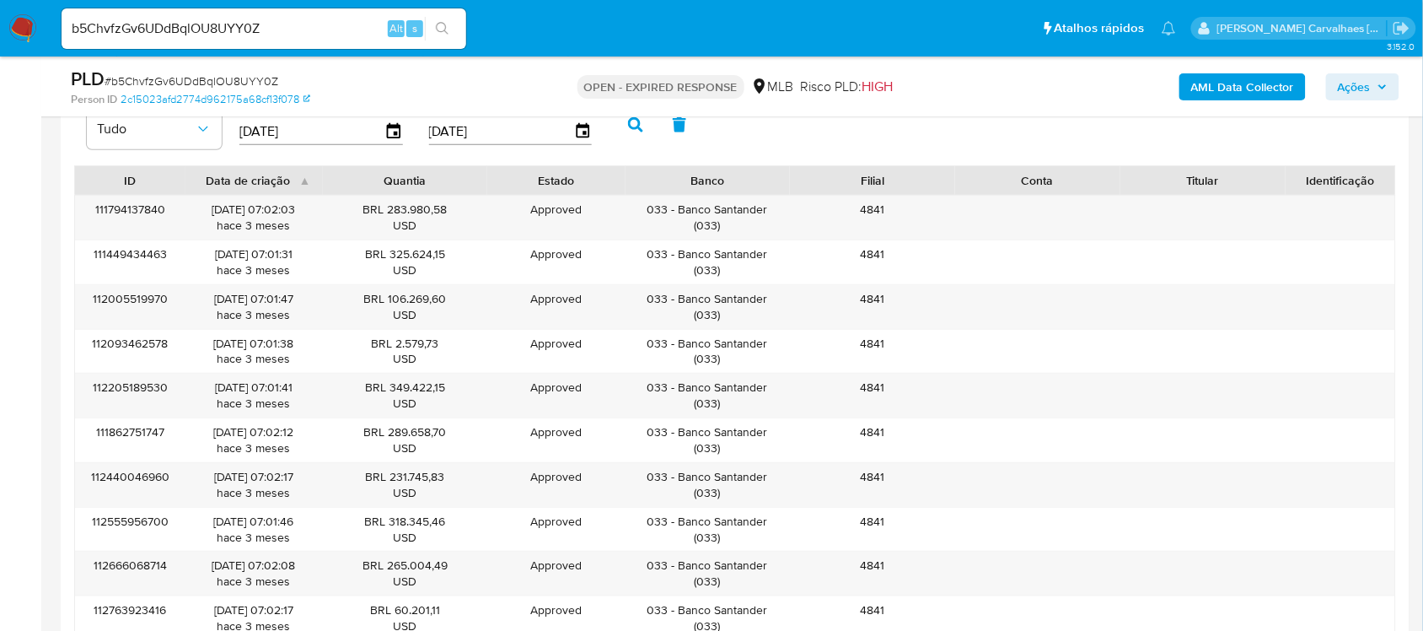
click at [305, 180] on div "Data de criação" at bounding box center [253, 180] width 137 height 29
click at [303, 221] on div "12/08/2025 07:07:00 hace 14 horas" at bounding box center [253, 217] width 114 height 32
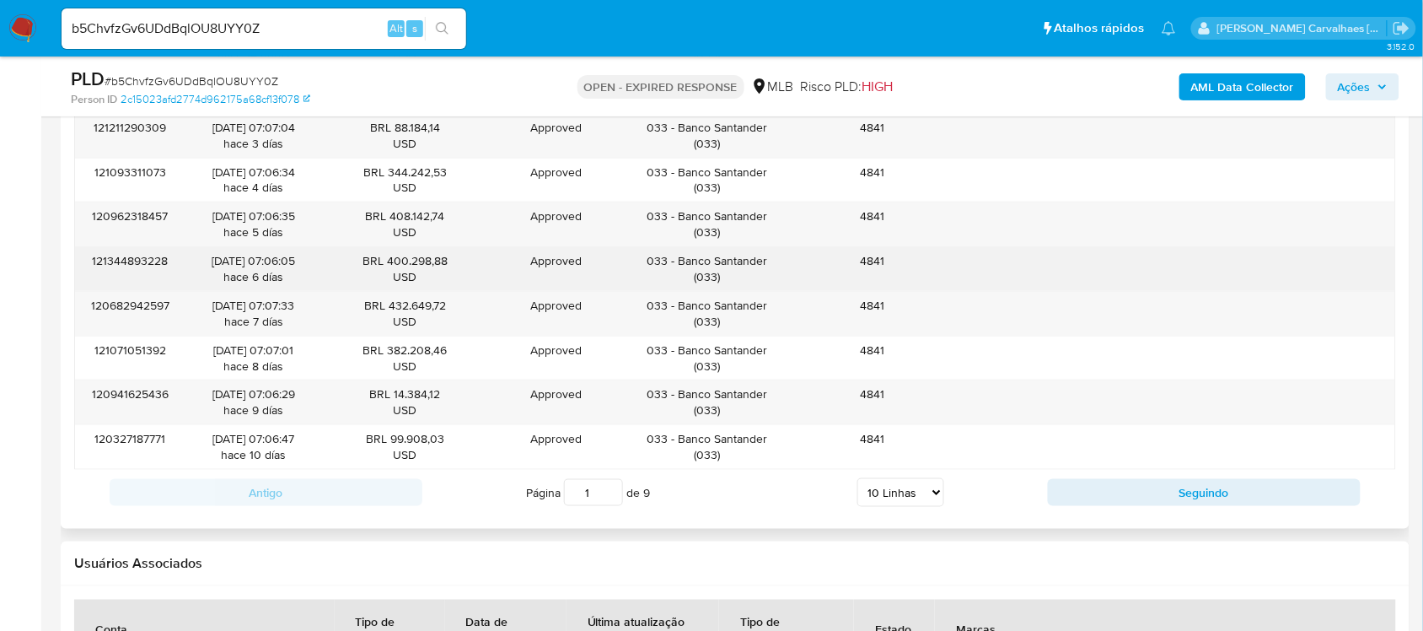
scroll to position [2251, 0]
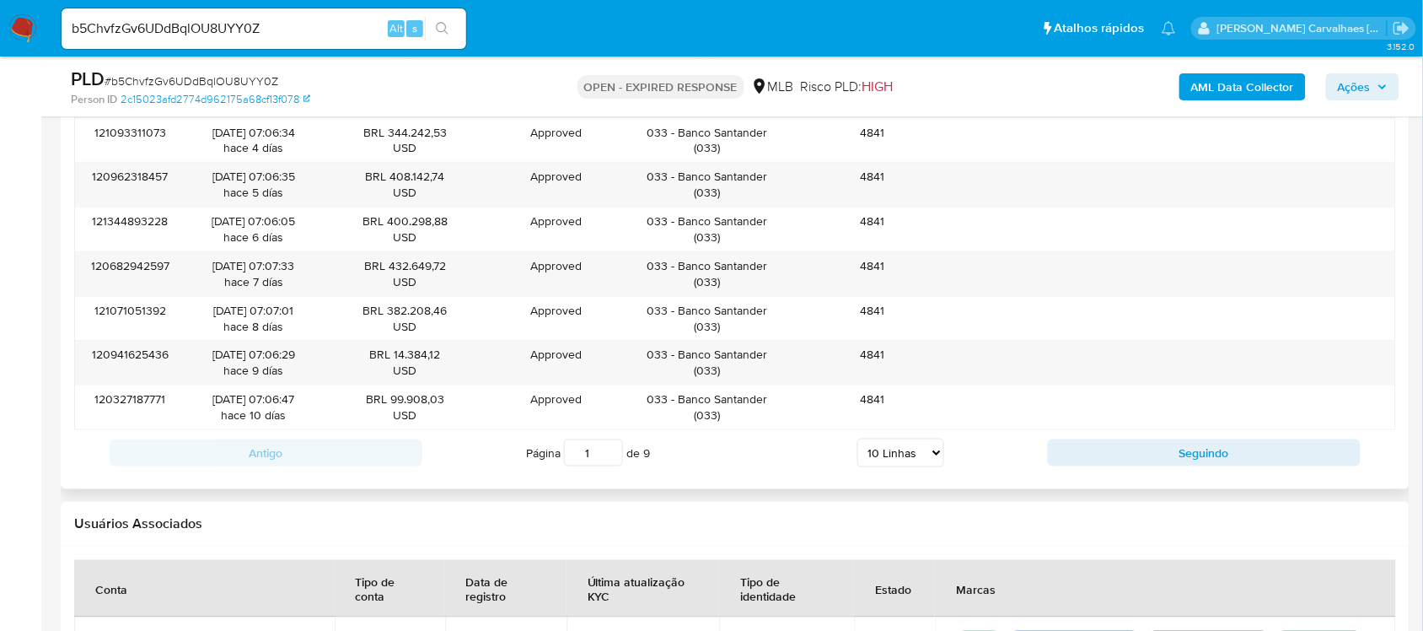
click at [605, 447] on input "1" at bounding box center [593, 452] width 59 height 27
click at [607, 448] on input "1" at bounding box center [593, 452] width 59 height 27
click at [609, 452] on input "2" at bounding box center [593, 452] width 59 height 27
click at [613, 452] on input "9" at bounding box center [593, 452] width 59 height 27
type input "9"
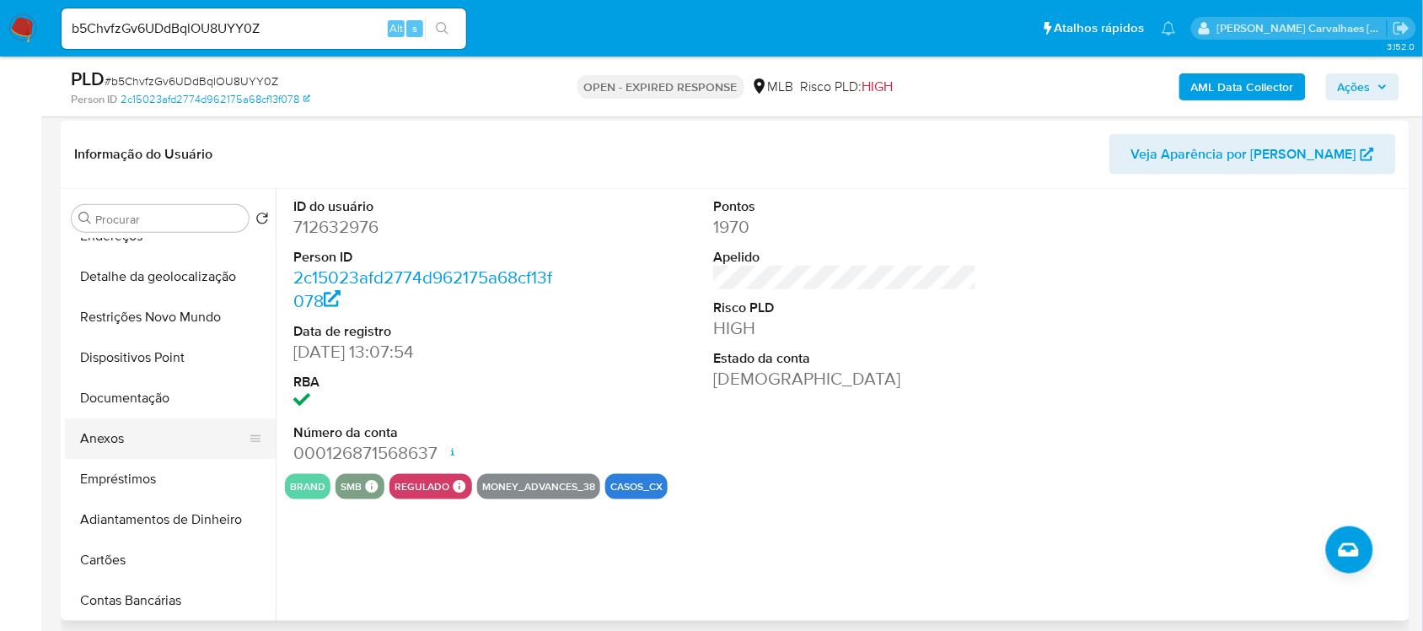
scroll to position [105, 0]
click at [136, 438] on button "Anexos" at bounding box center [163, 436] width 197 height 40
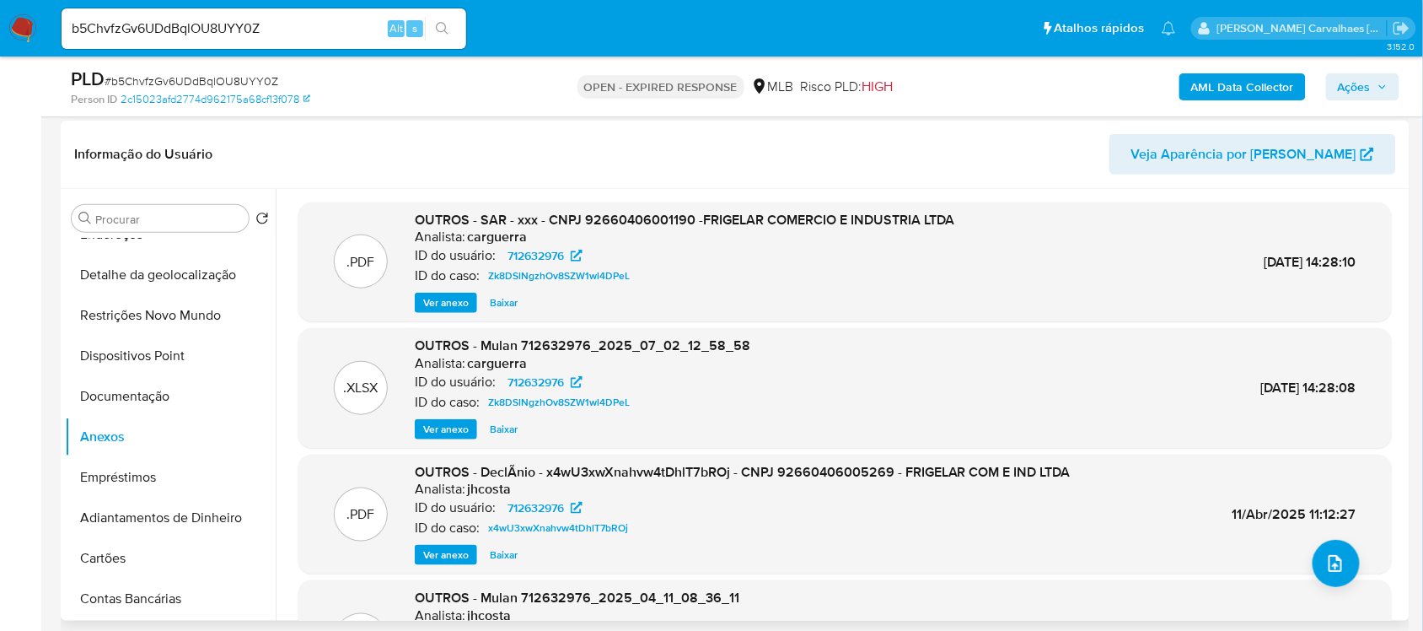
click at [443, 304] on span "Ver anexo" at bounding box center [446, 302] width 46 height 17
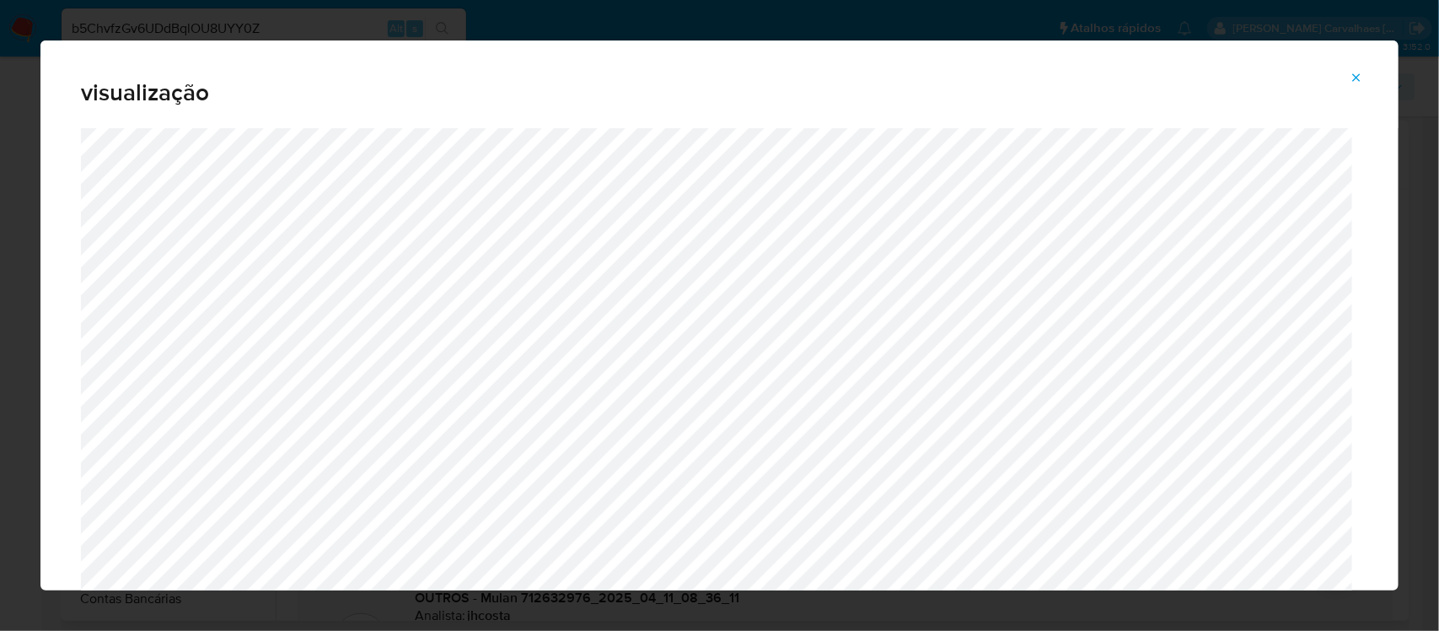
click at [1355, 78] on icon "Attachment preview" at bounding box center [1356, 77] width 13 height 13
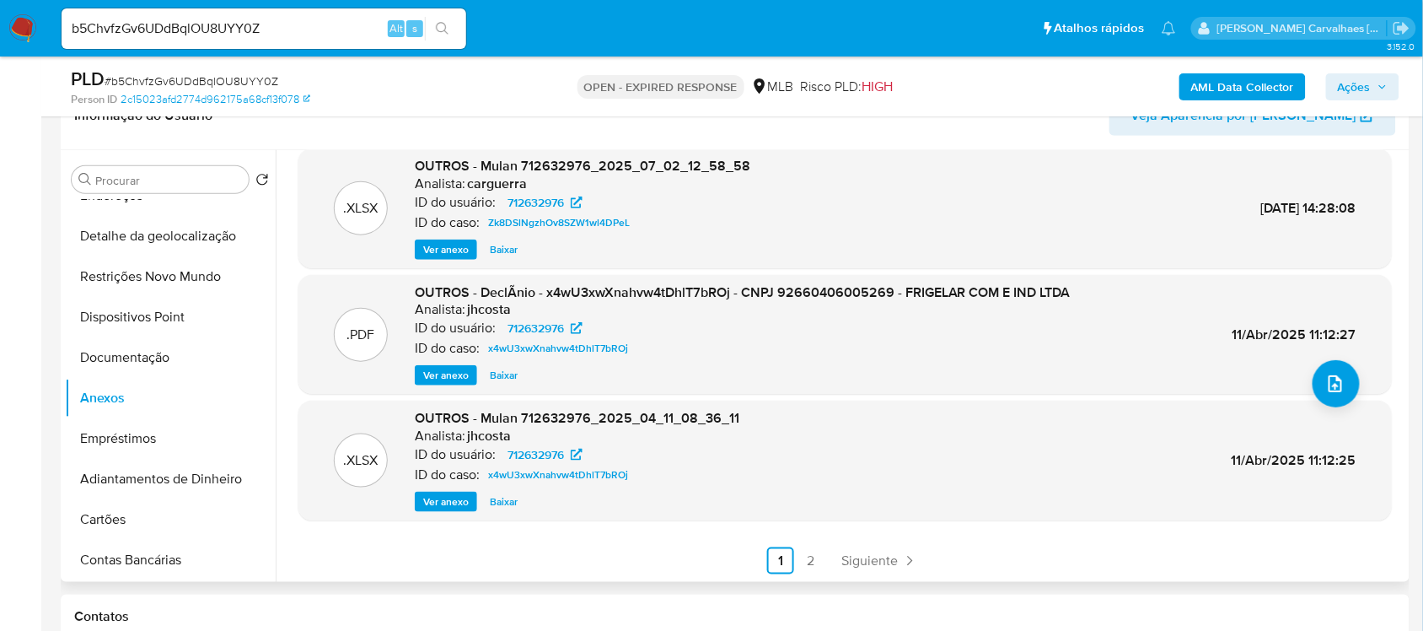
scroll to position [354, 0]
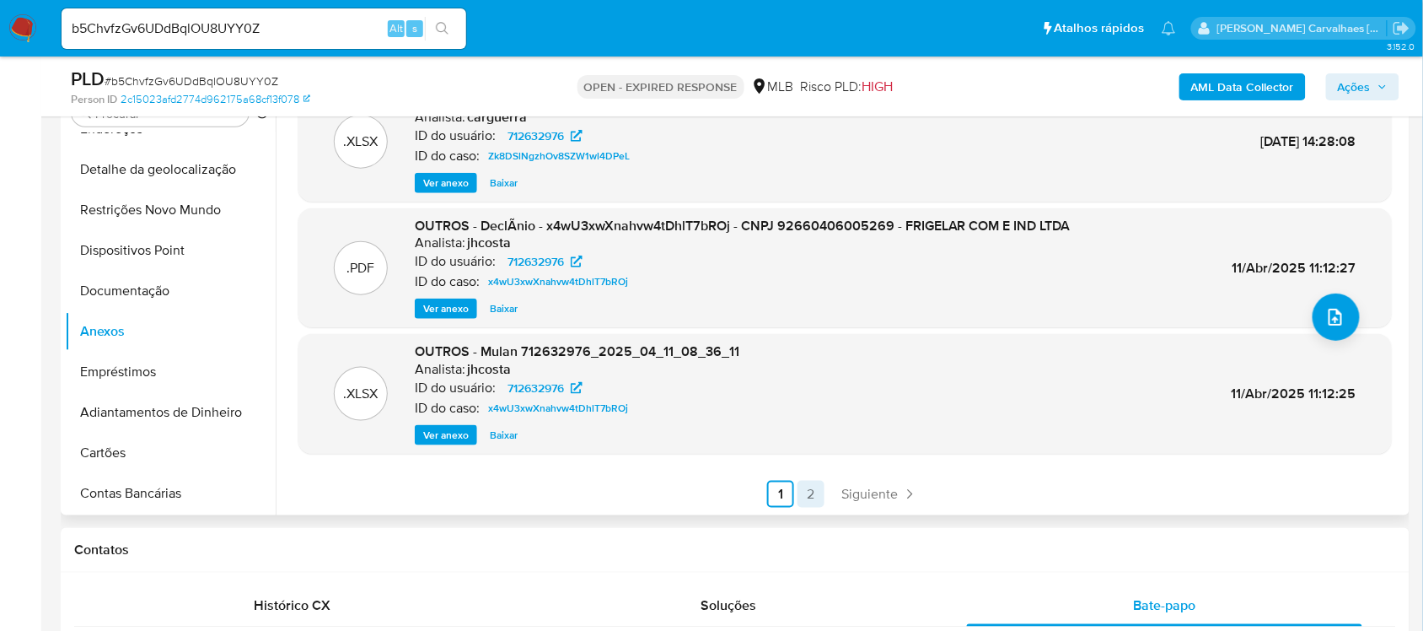
click at [808, 494] on link "2" at bounding box center [810, 493] width 27 height 27
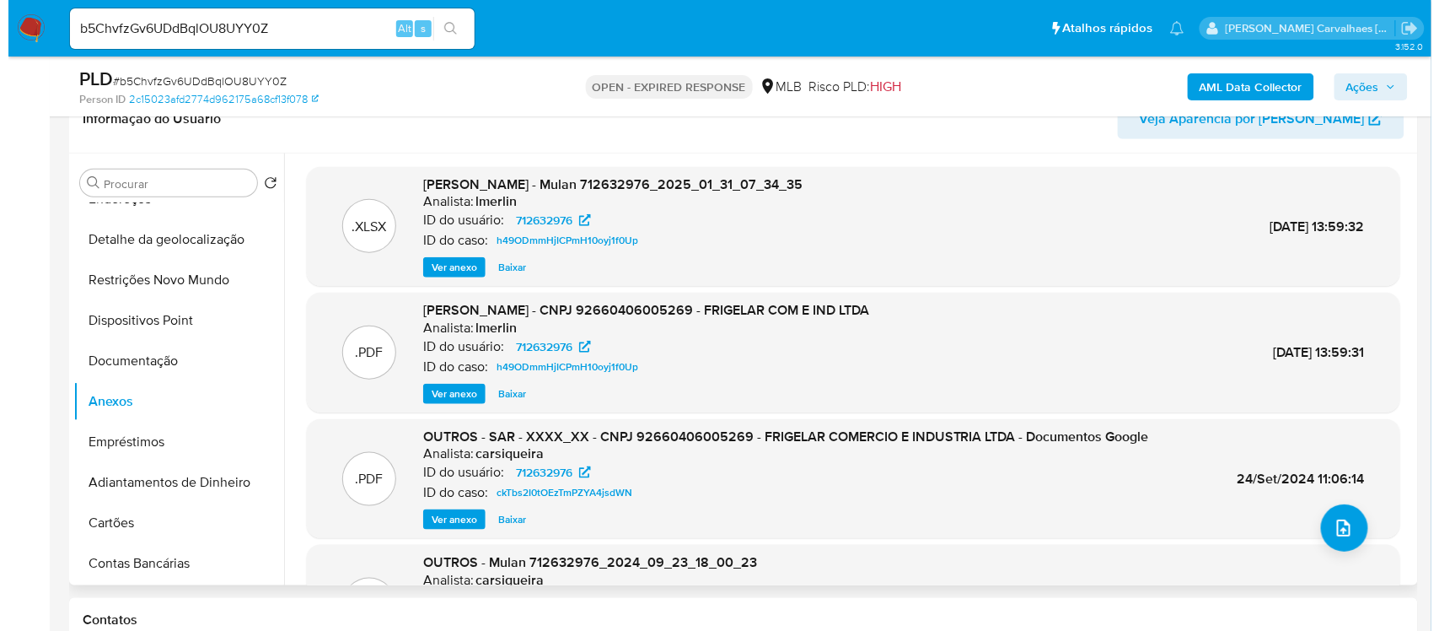
scroll to position [249, 0]
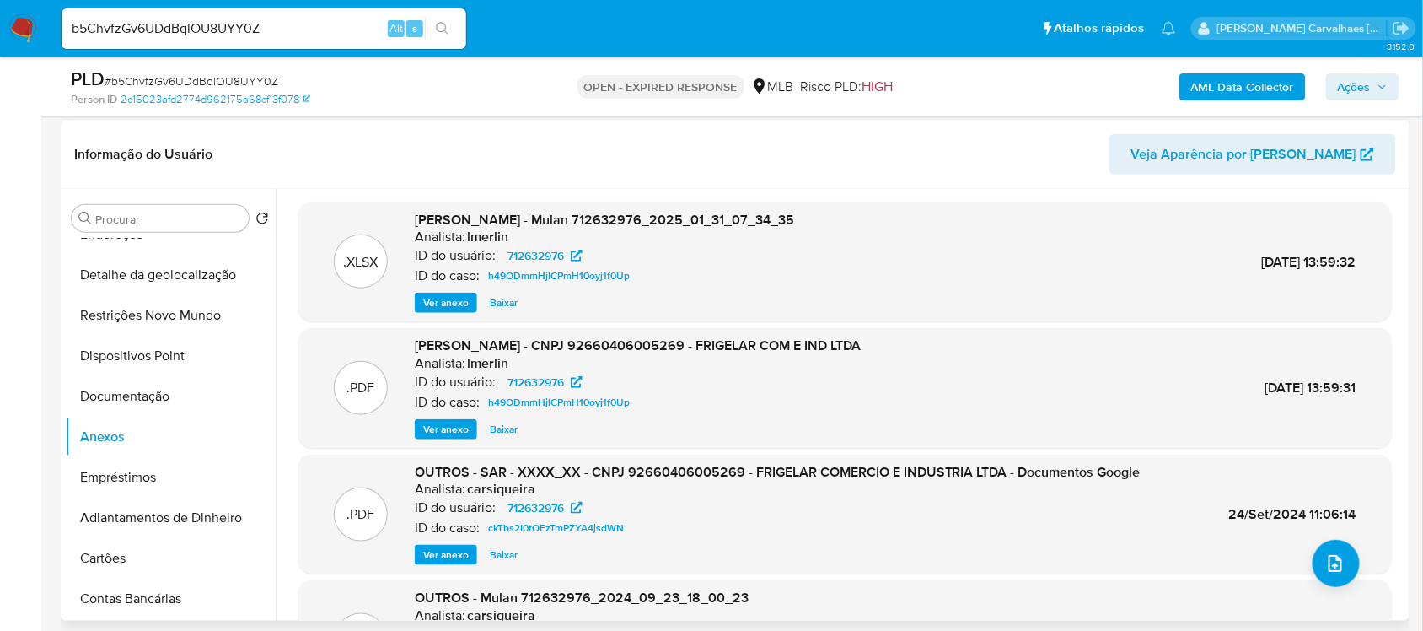
click at [455, 422] on span "Ver anexo" at bounding box center [446, 429] width 46 height 17
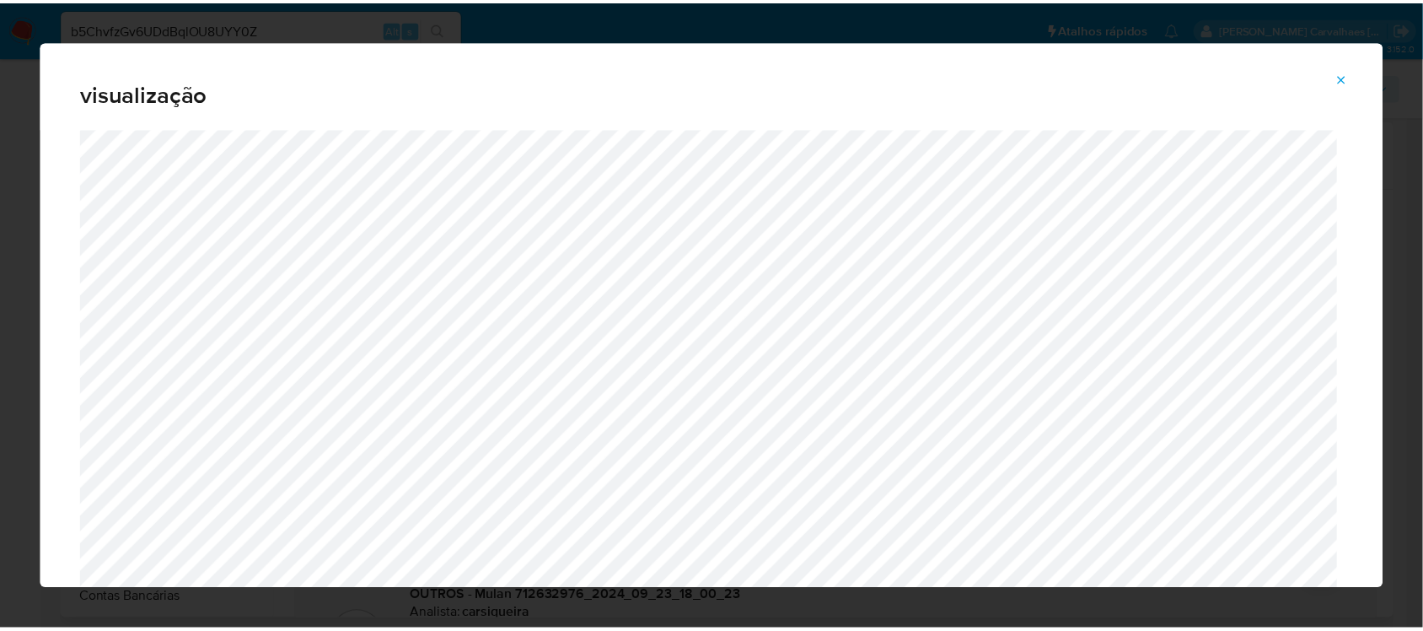
scroll to position [77, 0]
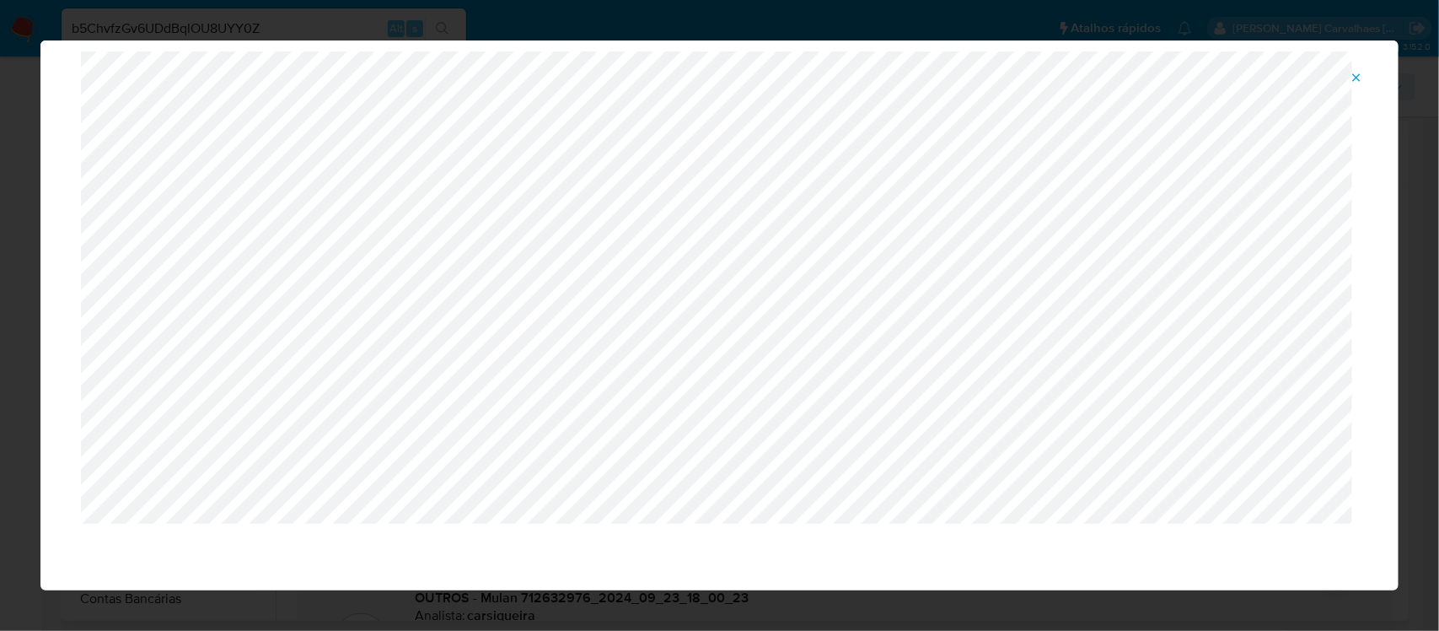
click at [1357, 80] on icon "Attachment preview" at bounding box center [1356, 77] width 13 height 13
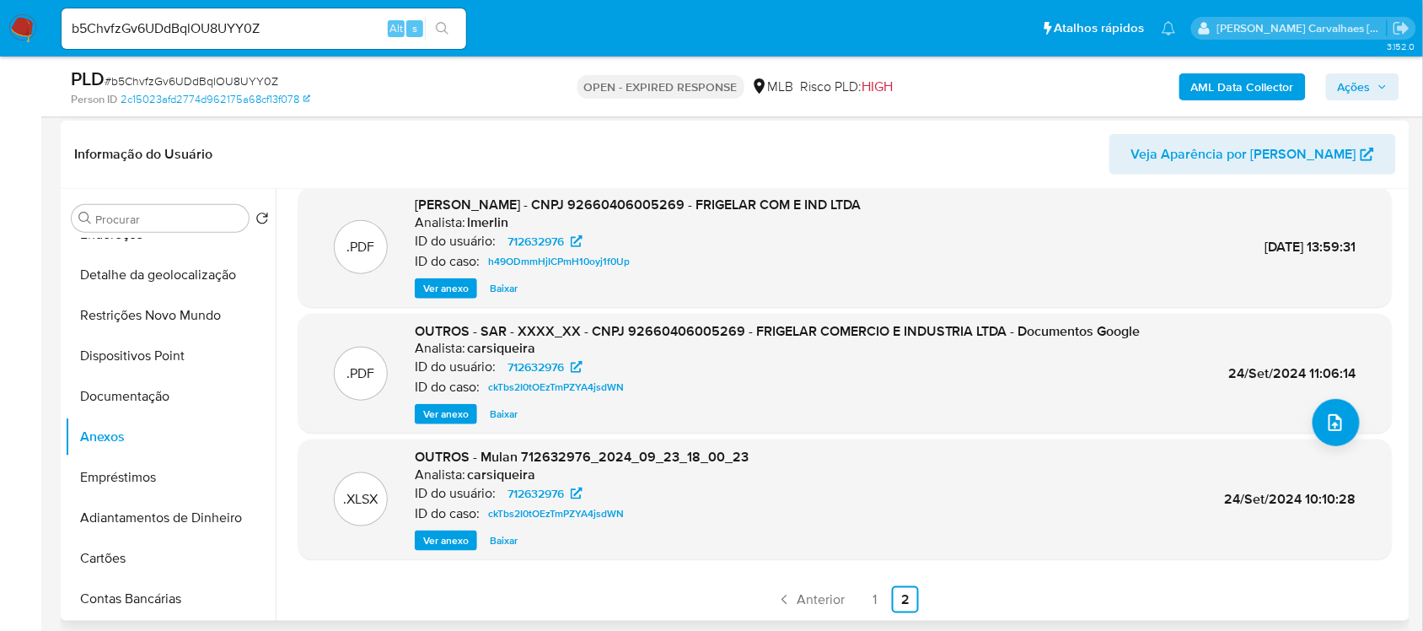
scroll to position [354, 0]
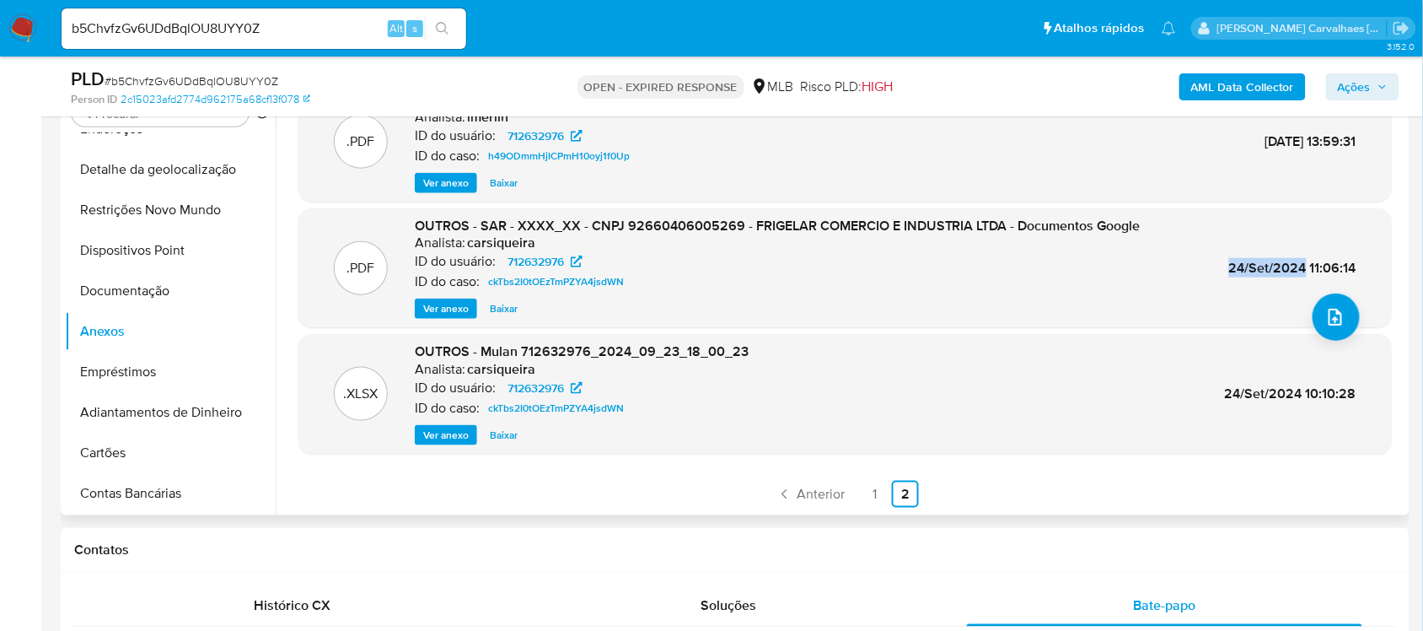
drag, startPoint x: 1212, startPoint y: 274, endPoint x: 1296, endPoint y: 275, distance: 84.3
click at [1296, 275] on div ".PDF OUTROS - SAR - XXXX_XX - CNPJ 92660406005269 - FRIGELAR COMERCIO E INDUSTR…" at bounding box center [845, 268] width 1076 height 103
copy span "24/Set/2024"
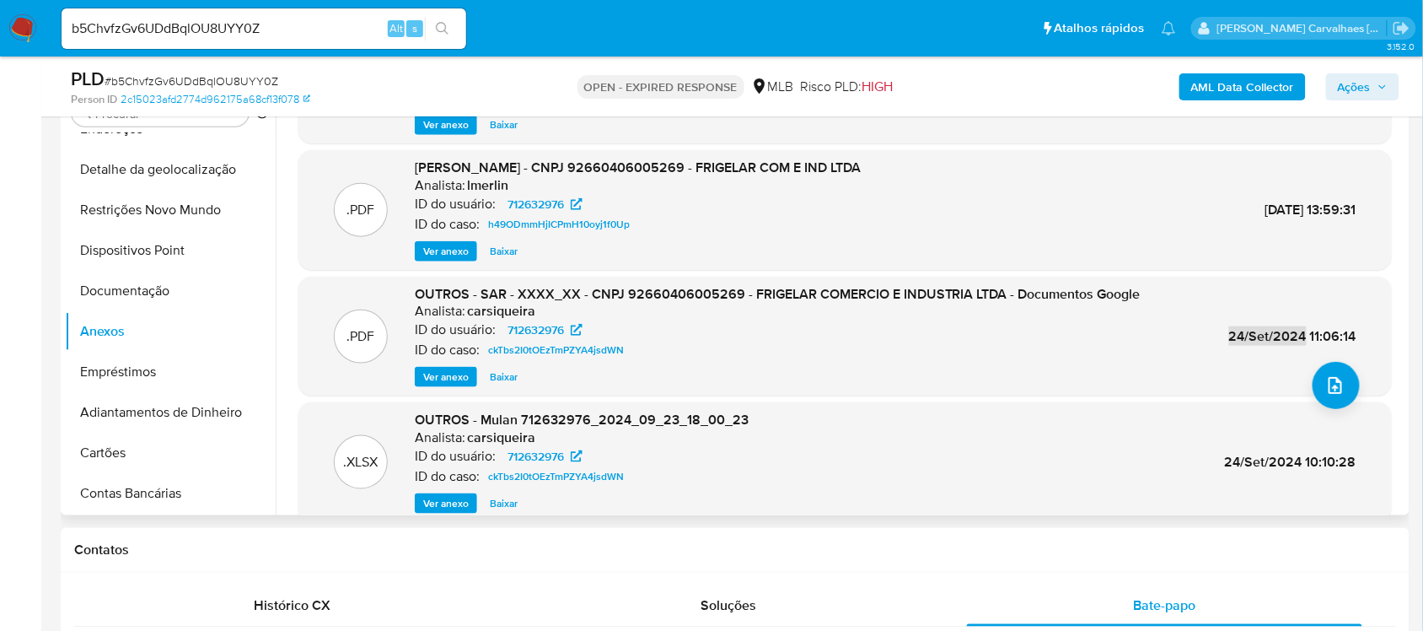
scroll to position [0, 0]
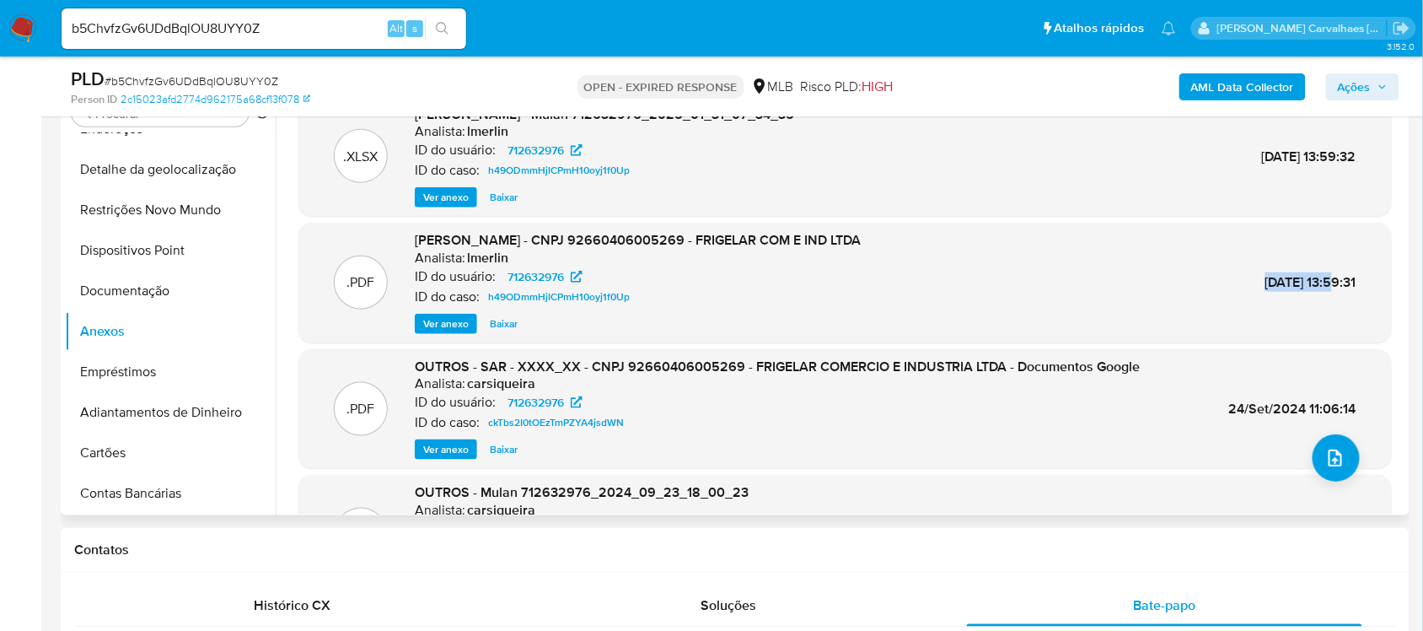
drag, startPoint x: 1222, startPoint y: 291, endPoint x: 1298, endPoint y: 276, distance: 77.2
click at [1298, 276] on div ".PDF DOSSIÊ ANÁLISE - CNPJ 92660406005269 - FRIGELAR COM E IND LTDA Analista: l…" at bounding box center [845, 282] width 1076 height 103
copy span "31/Jan/2025"
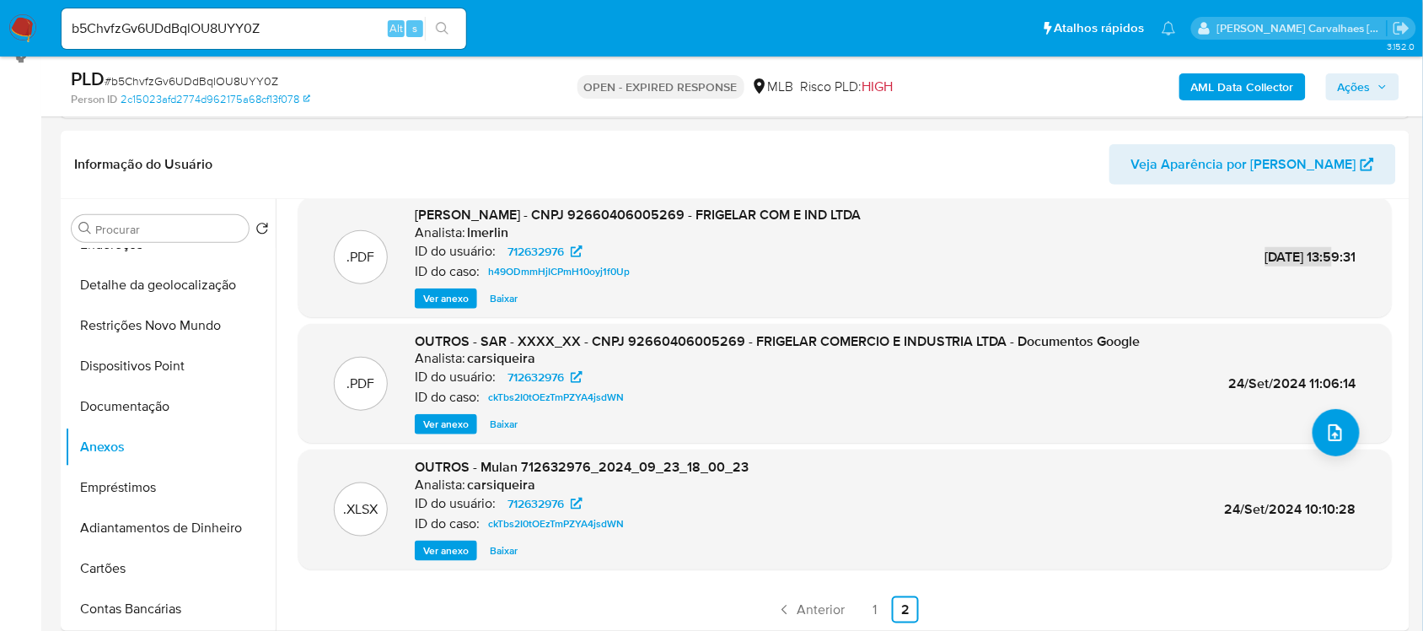
scroll to position [354, 0]
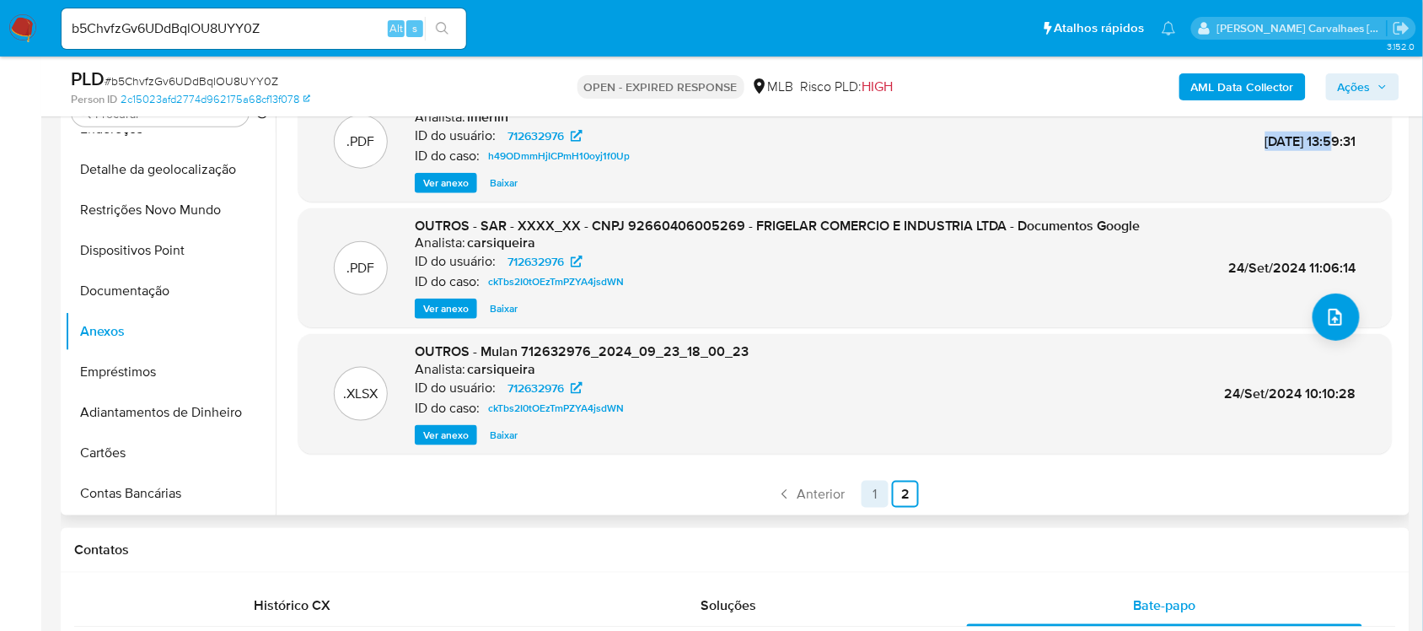
click at [870, 494] on link "1" at bounding box center [874, 493] width 27 height 27
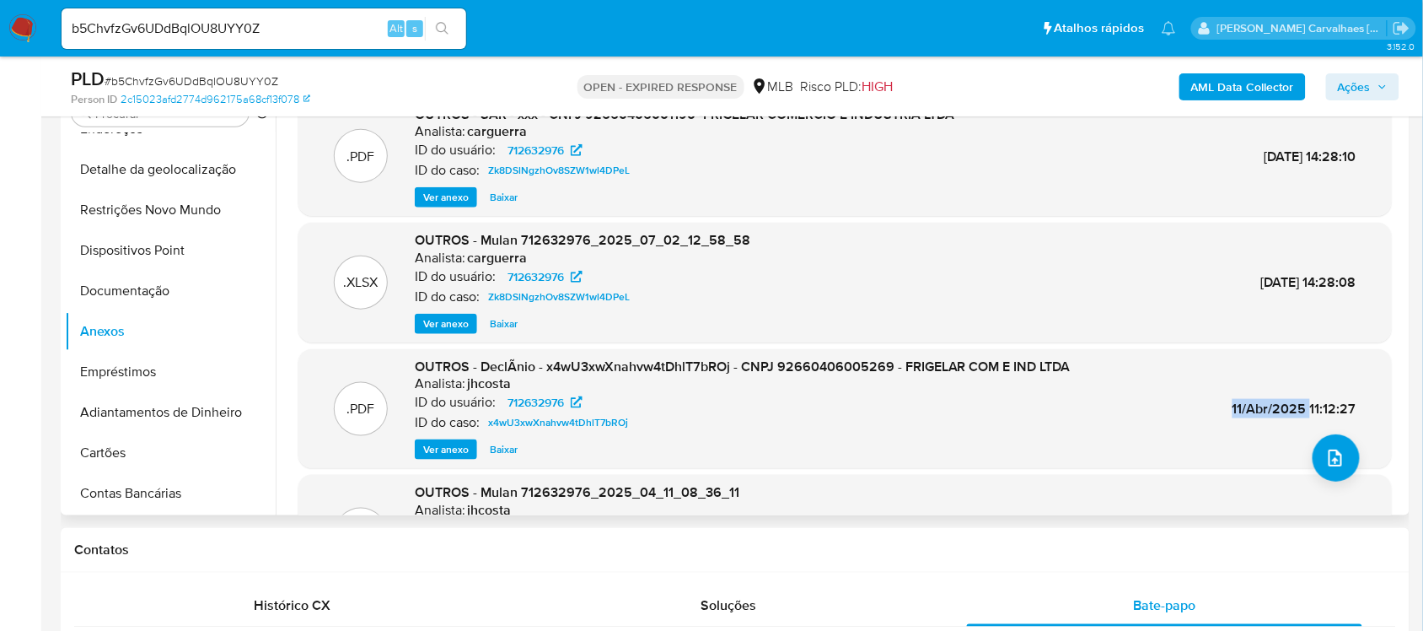
drag, startPoint x: 1229, startPoint y: 409, endPoint x: 1305, endPoint y: 406, distance: 75.9
click at [1305, 406] on span "11/Abr/2025 11:12:27" at bounding box center [1294, 408] width 124 height 19
copy span "11/Abr/2025"
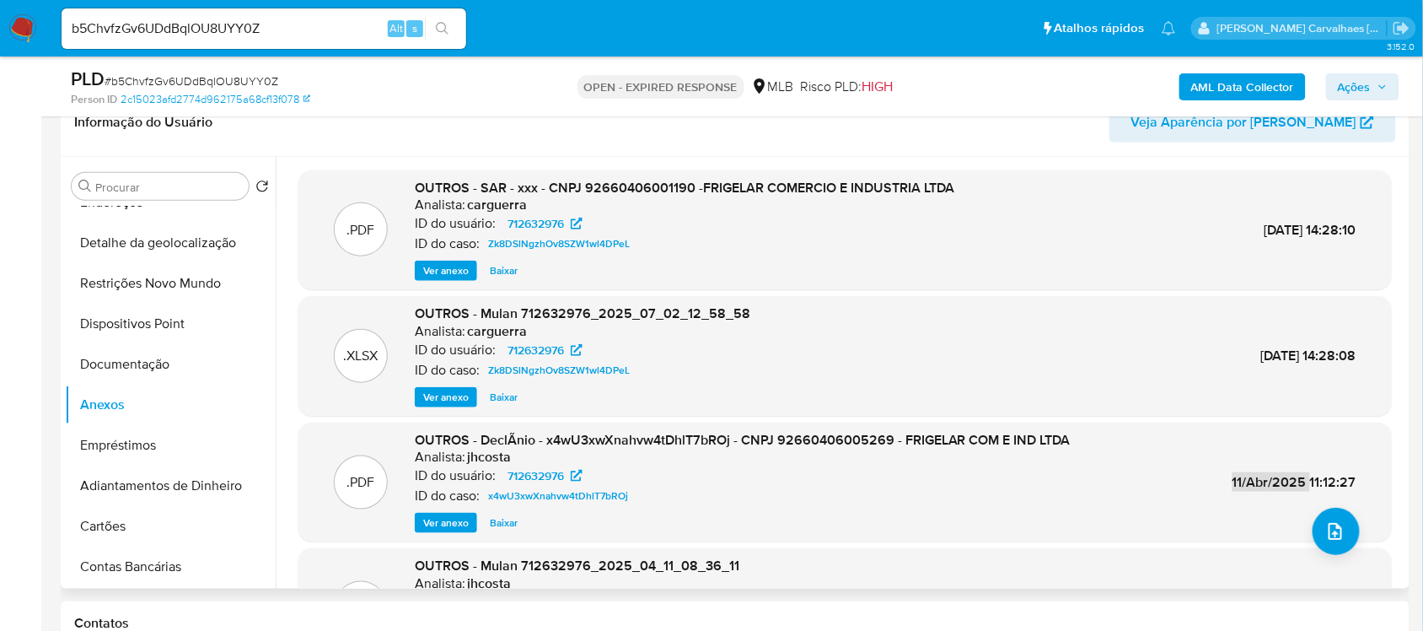
scroll to position [249, 0]
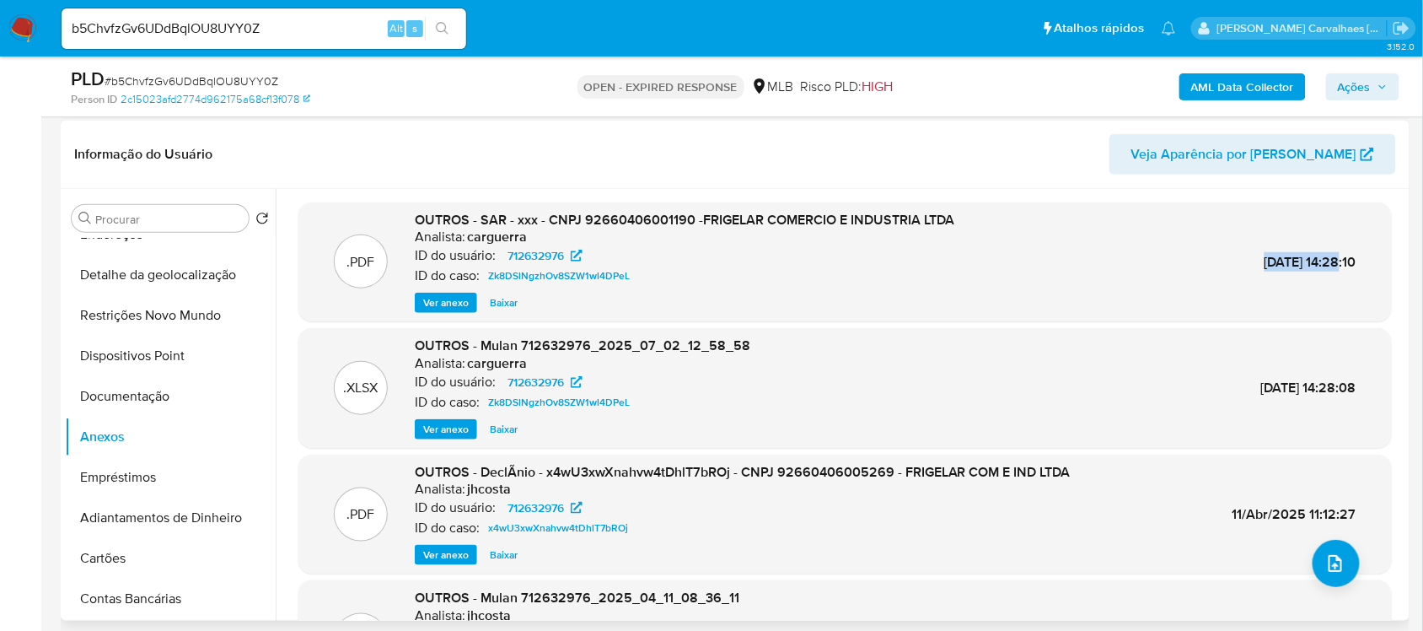
drag, startPoint x: 1219, startPoint y: 262, endPoint x: 1303, endPoint y: 271, distance: 84.8
click at [1303, 271] on div ".PDF OUTROS - SAR - xxx - CNPJ 92660406001190 -FRIGELAR COMERCIO E INDUSTRIA LT…" at bounding box center [845, 262] width 1076 height 103
copy span "03/Jul/2025"
click at [447, 304] on span "Ver anexo" at bounding box center [446, 302] width 46 height 17
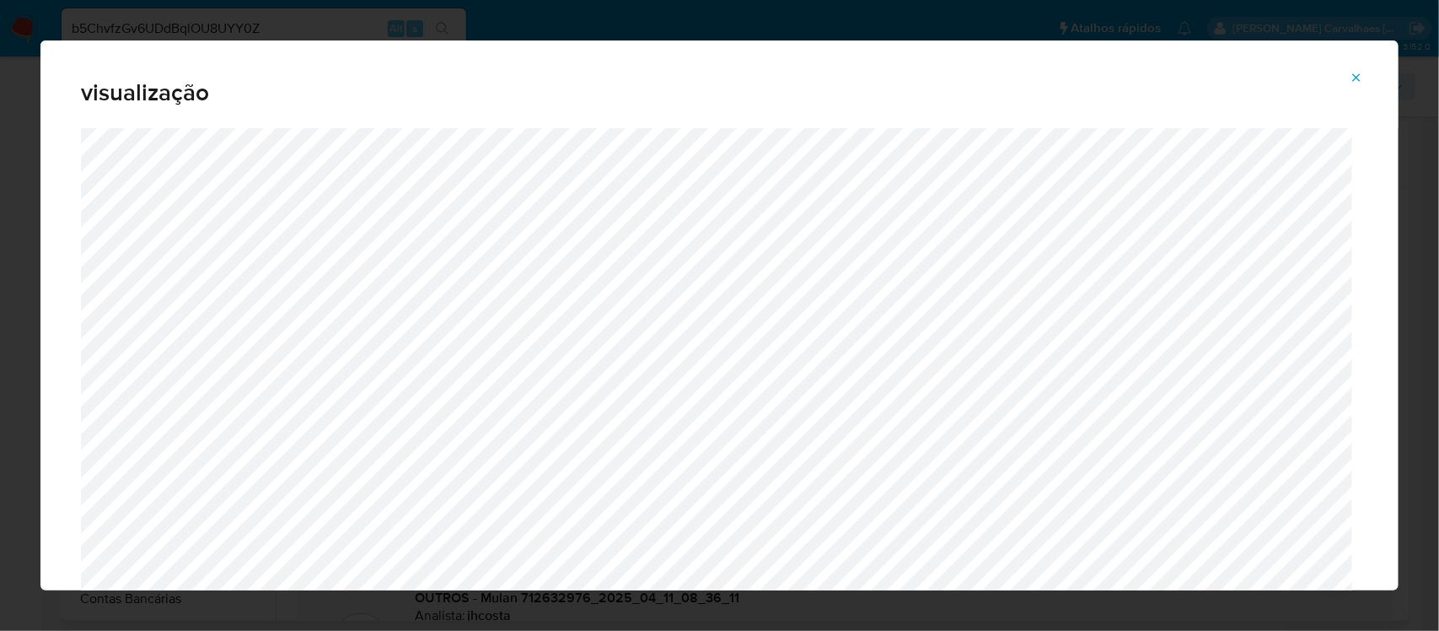
click at [1362, 71] on icon "Attachment preview" at bounding box center [1356, 77] width 13 height 13
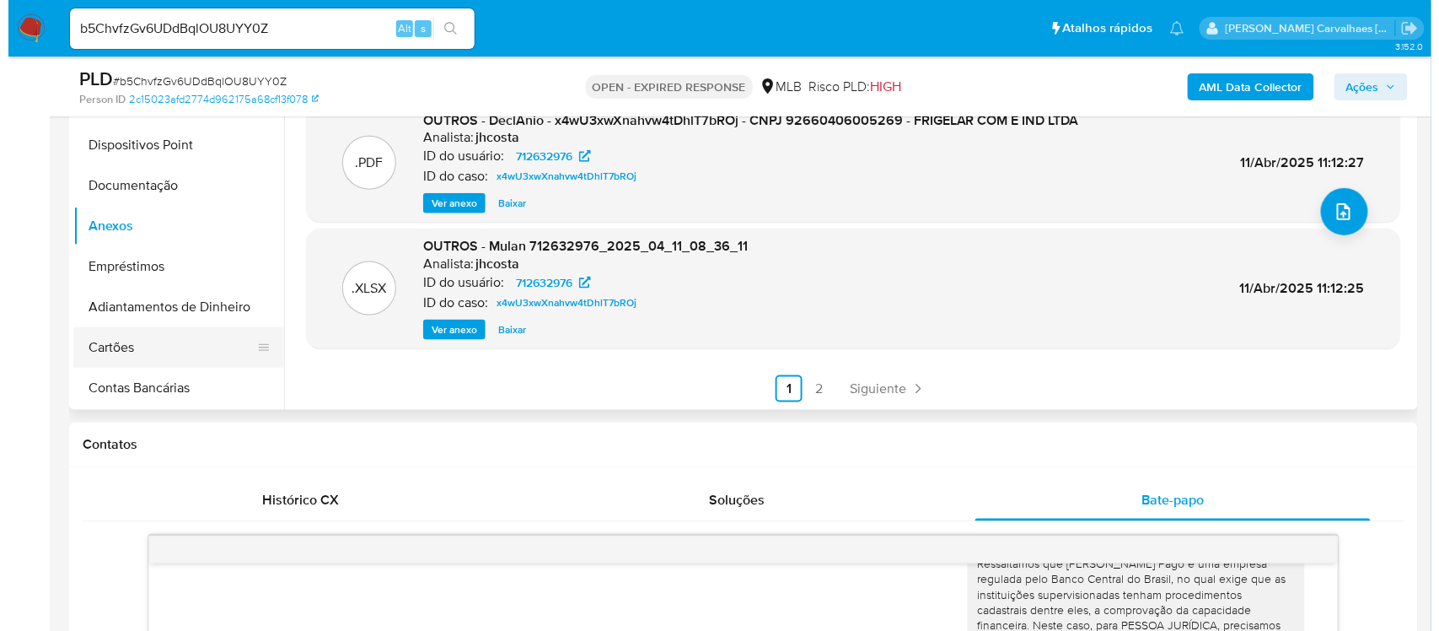
scroll to position [0, 0]
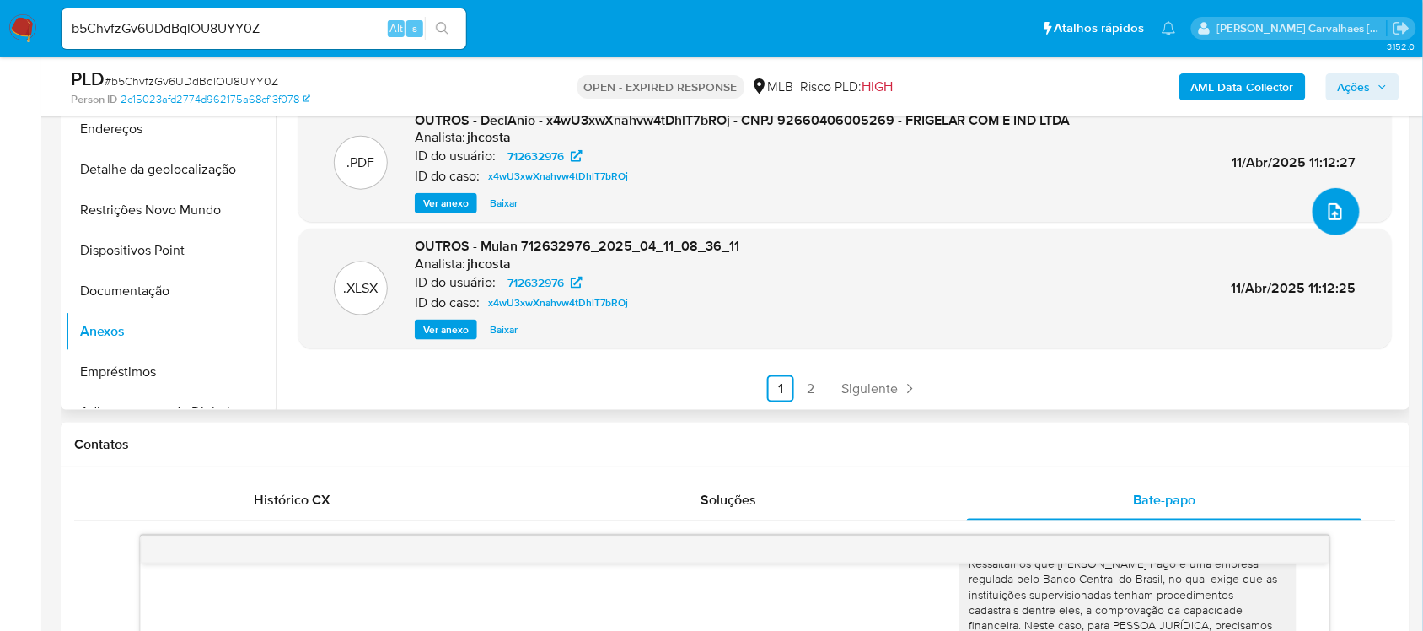
click at [1325, 202] on span "upload-file" at bounding box center [1335, 211] width 20 height 20
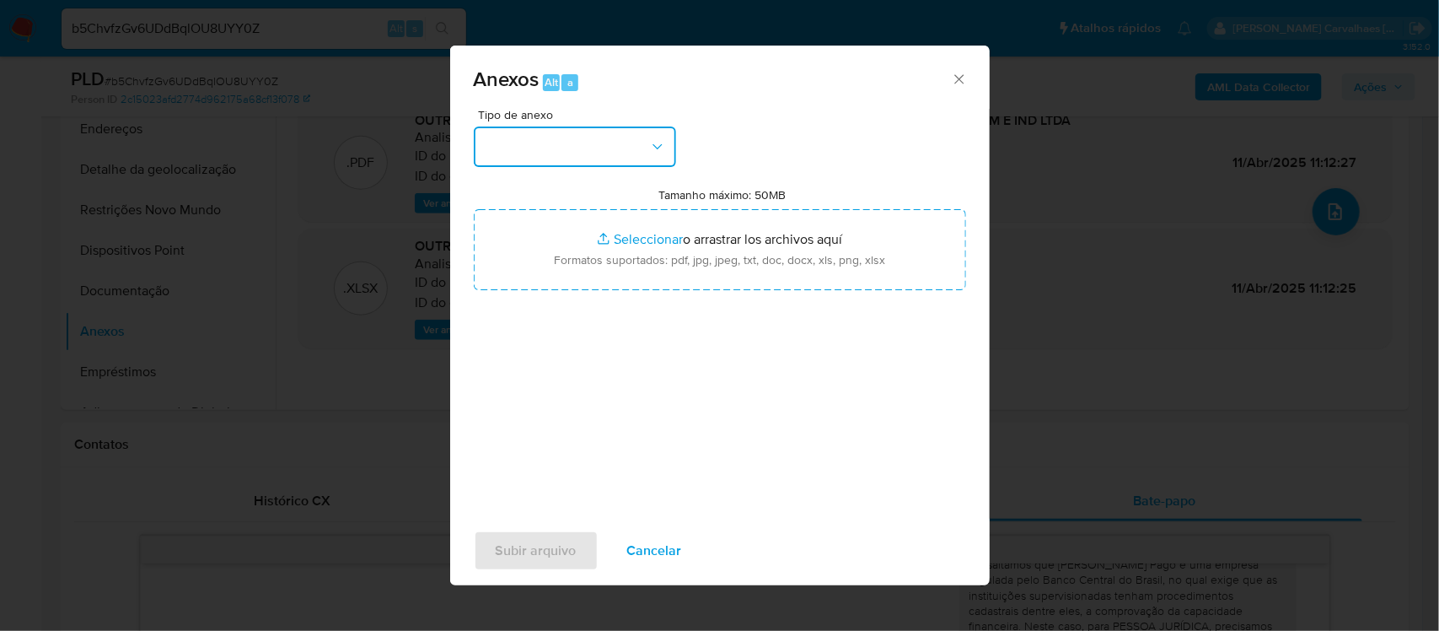
click at [652, 148] on icon "button" at bounding box center [657, 146] width 17 height 17
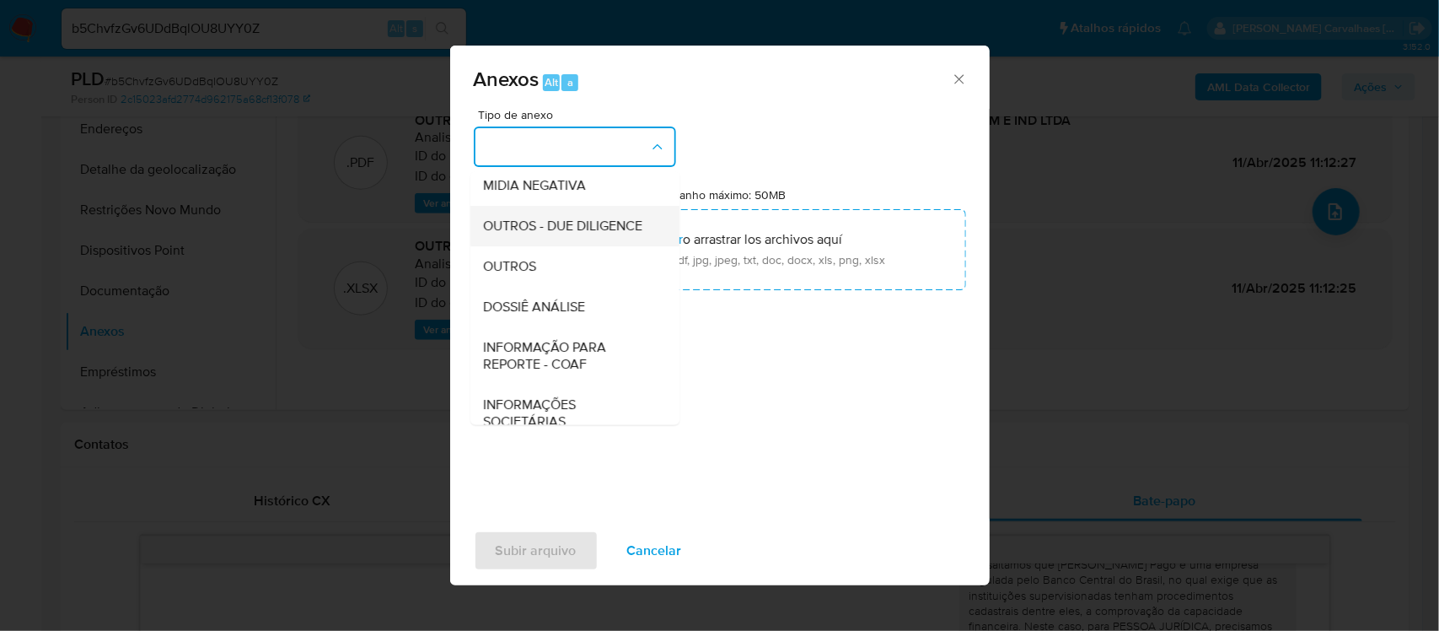
scroll to position [211, 0]
click at [566, 284] on div "OUTROS" at bounding box center [570, 264] width 172 height 40
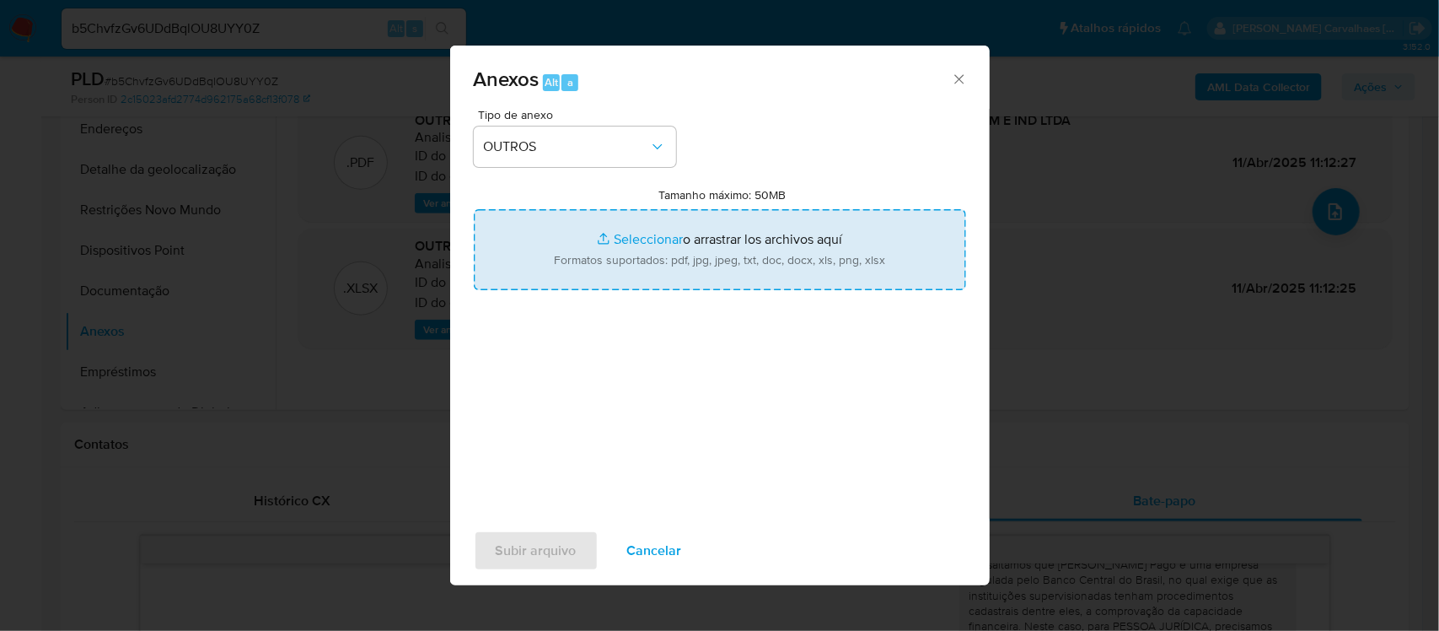
click at [650, 234] on input "Tamanho máximo: 50MB Seleccionar archivos" at bounding box center [720, 249] width 492 height 81
type input "C:\fakepath\SAR - xxxx - CNPJ 92660406001190 - FRIGELAR COMERCIO E INDUSTRIA LT…"
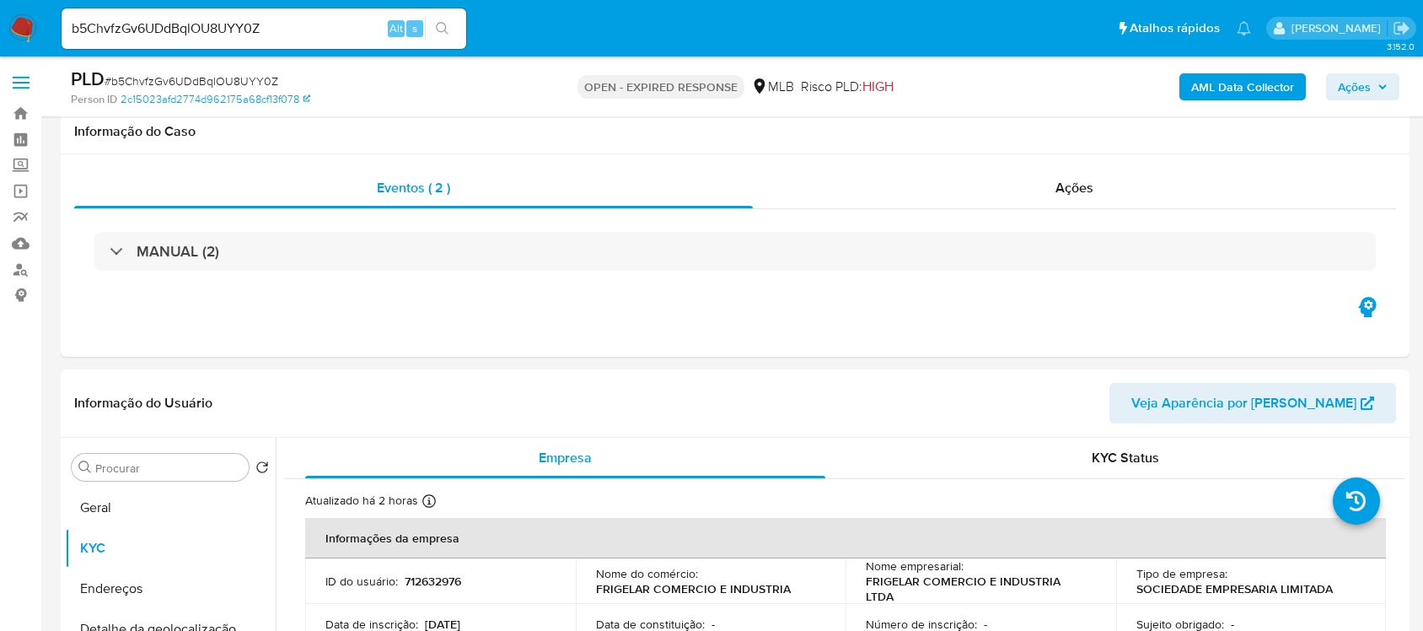
select select "10"
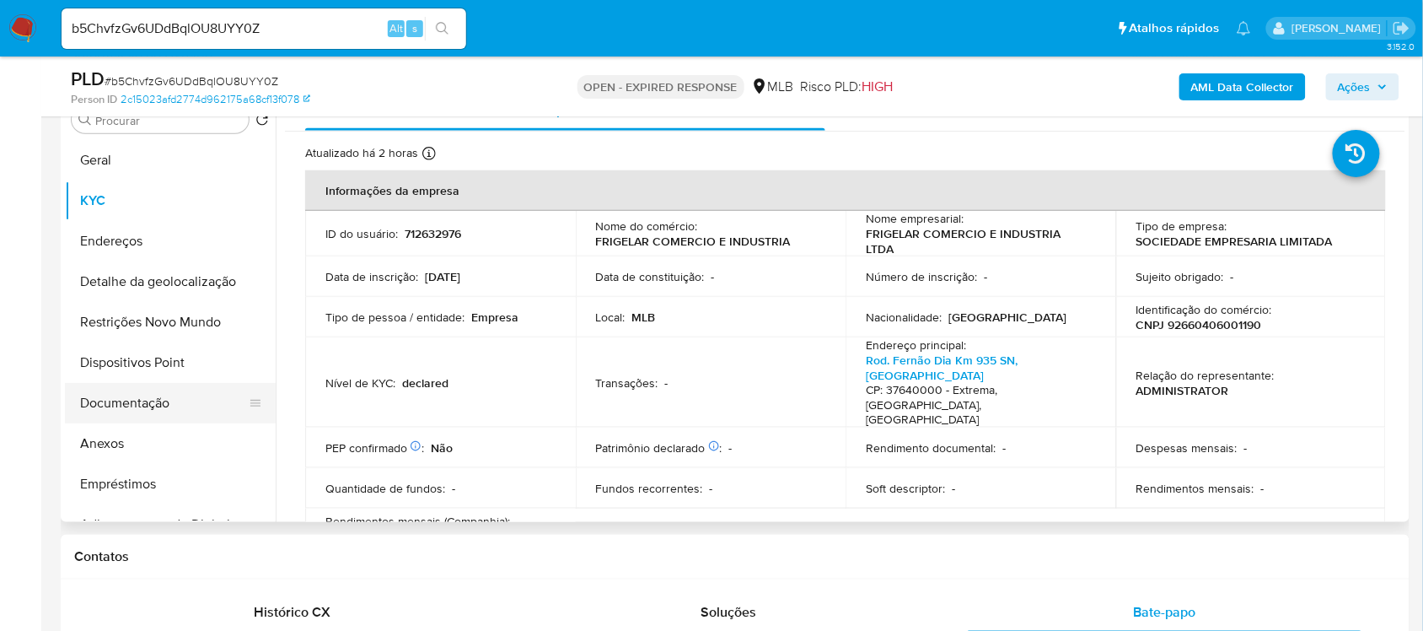
scroll to position [418, 0]
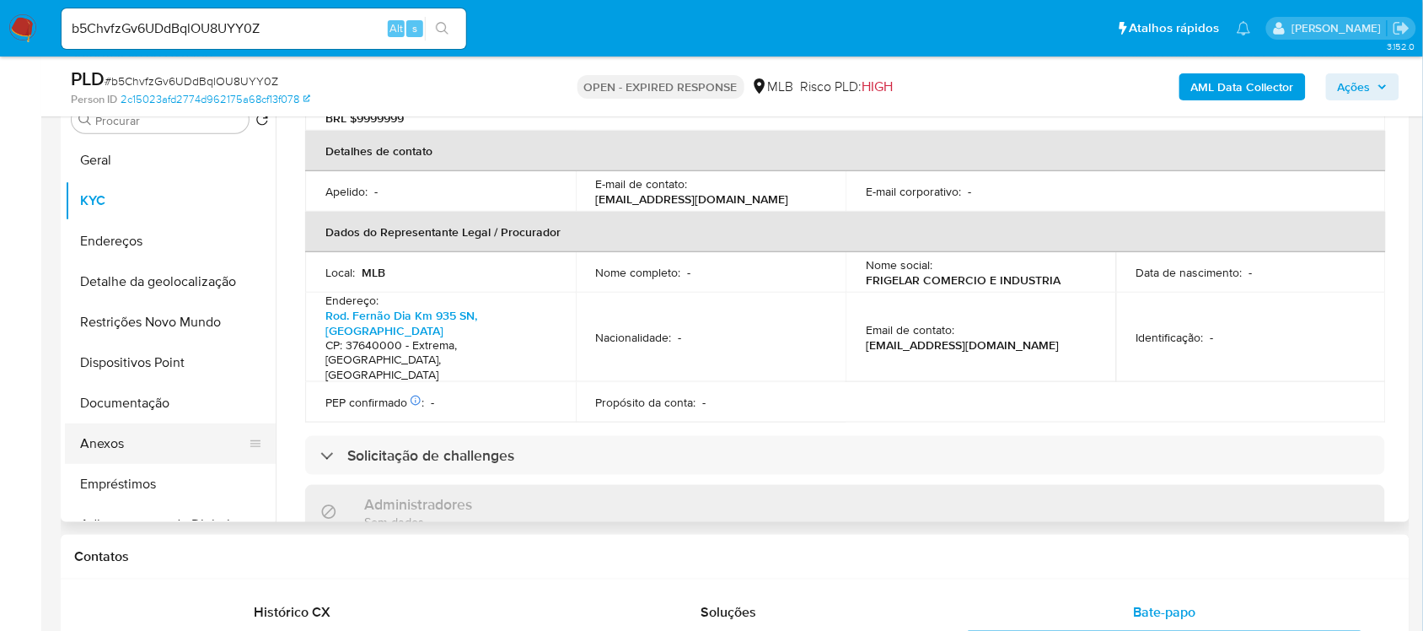
click at [133, 428] on button "Anexos" at bounding box center [163, 443] width 197 height 40
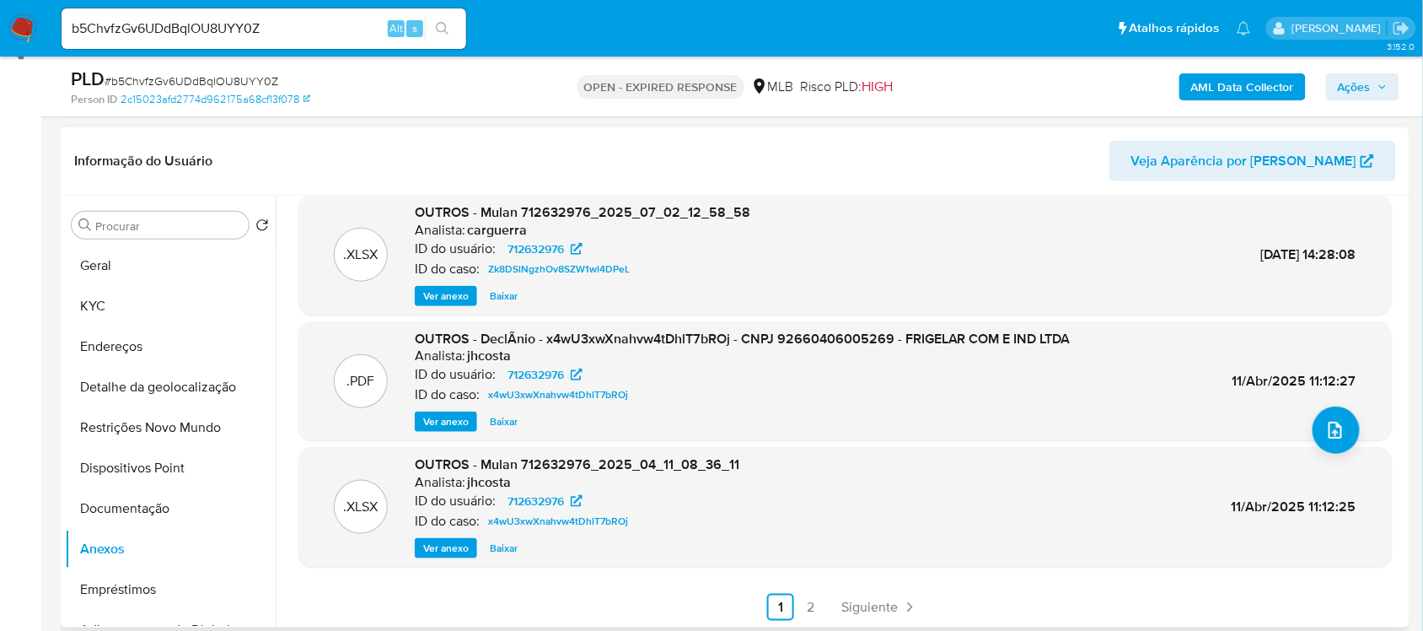
scroll to position [141, 0]
click at [807, 603] on link "2" at bounding box center [810, 606] width 27 height 27
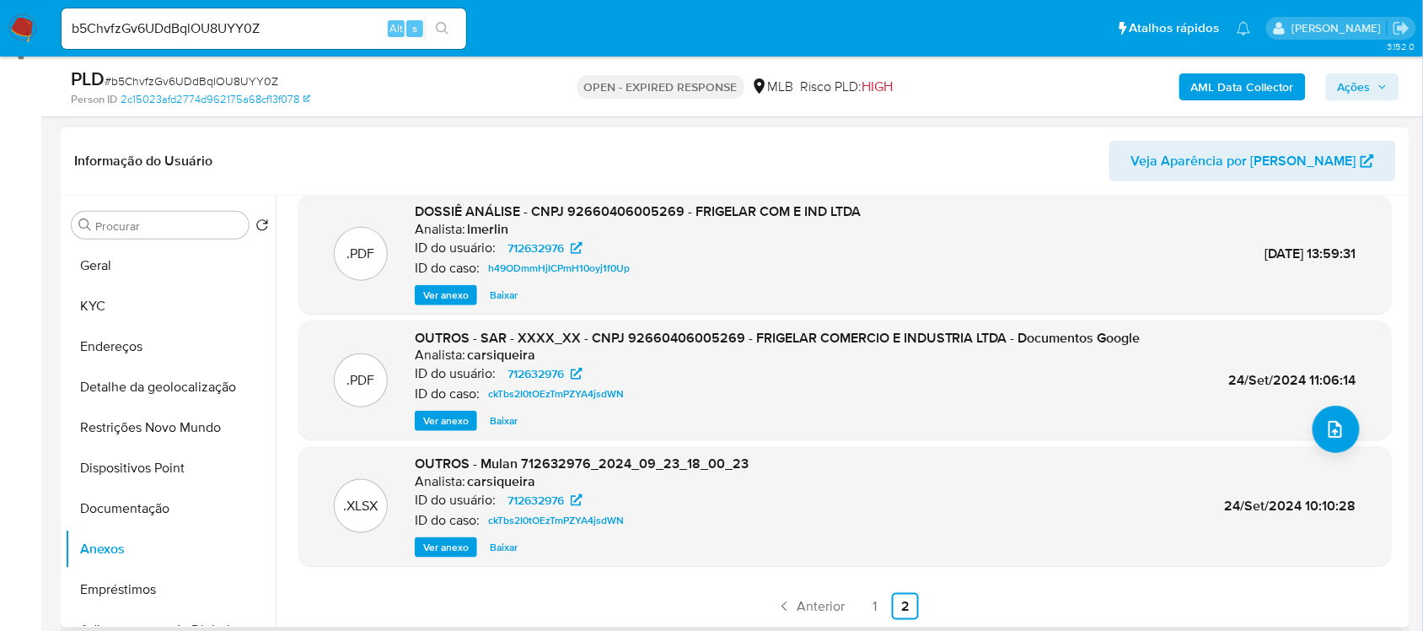
click at [872, 604] on link "1" at bounding box center [874, 606] width 27 height 27
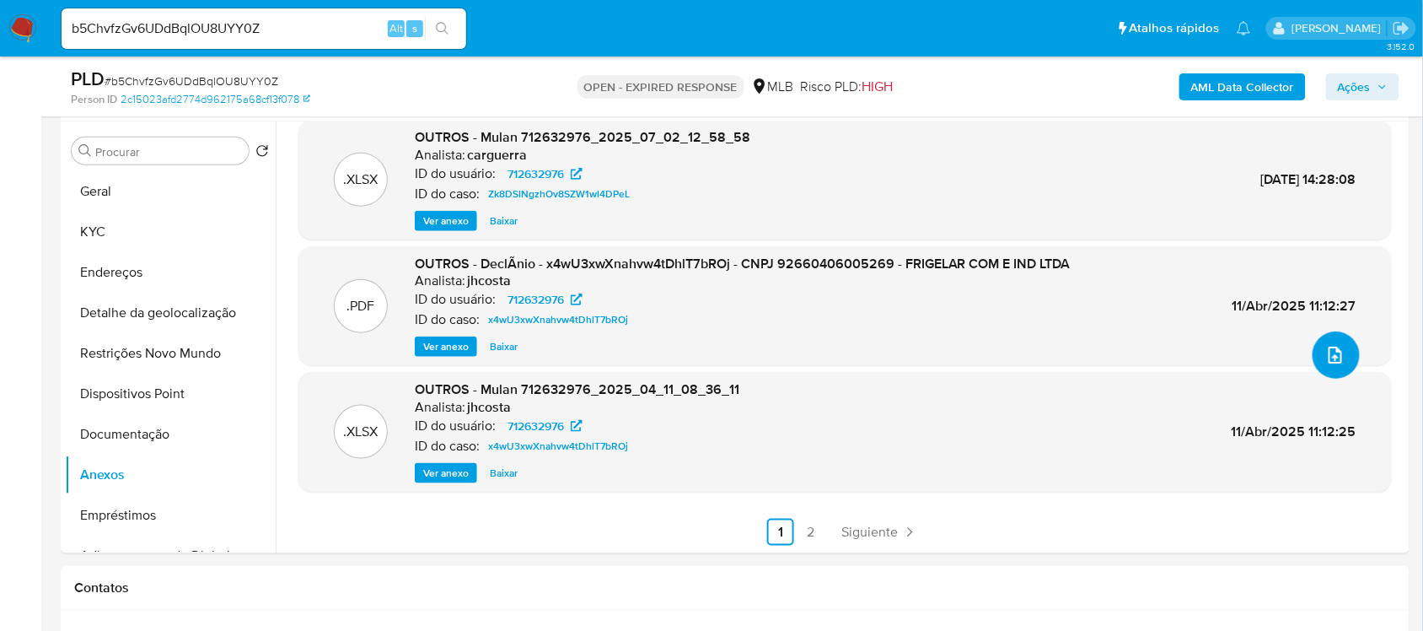
click at [1317, 362] on button "upload-file" at bounding box center [1335, 354] width 47 height 47
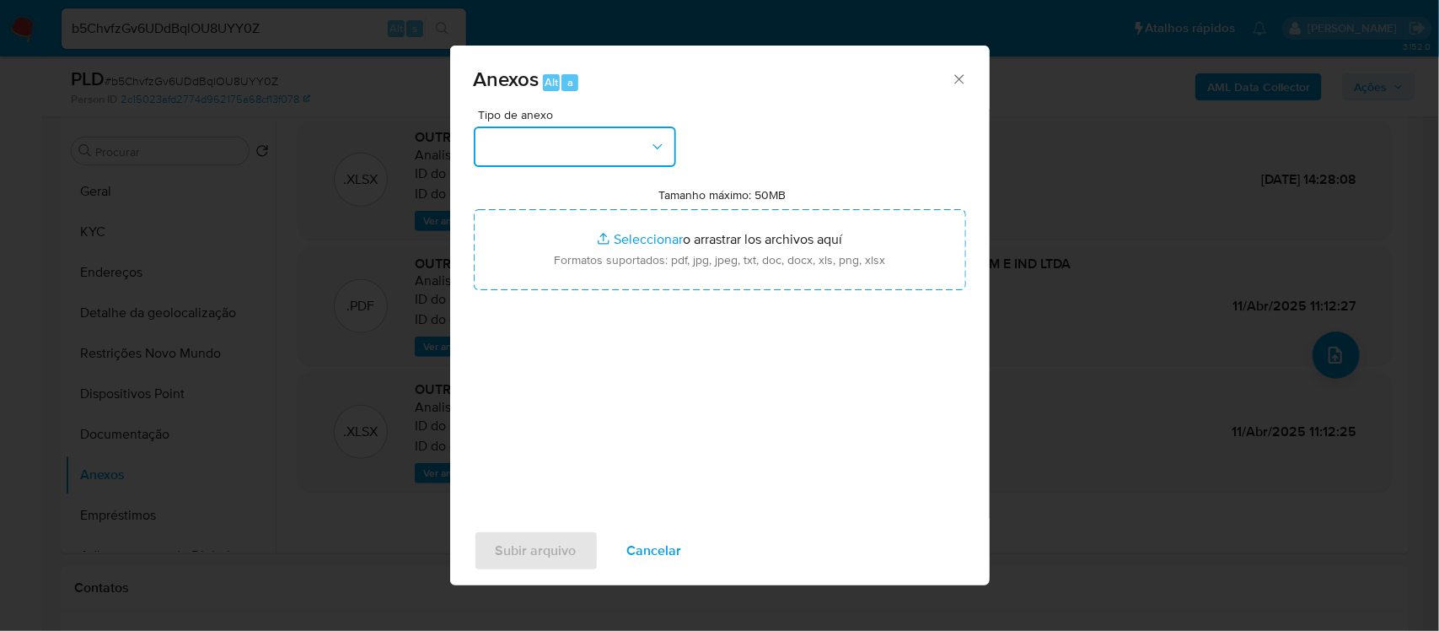
click at [660, 146] on icon "button" at bounding box center [657, 146] width 17 height 17
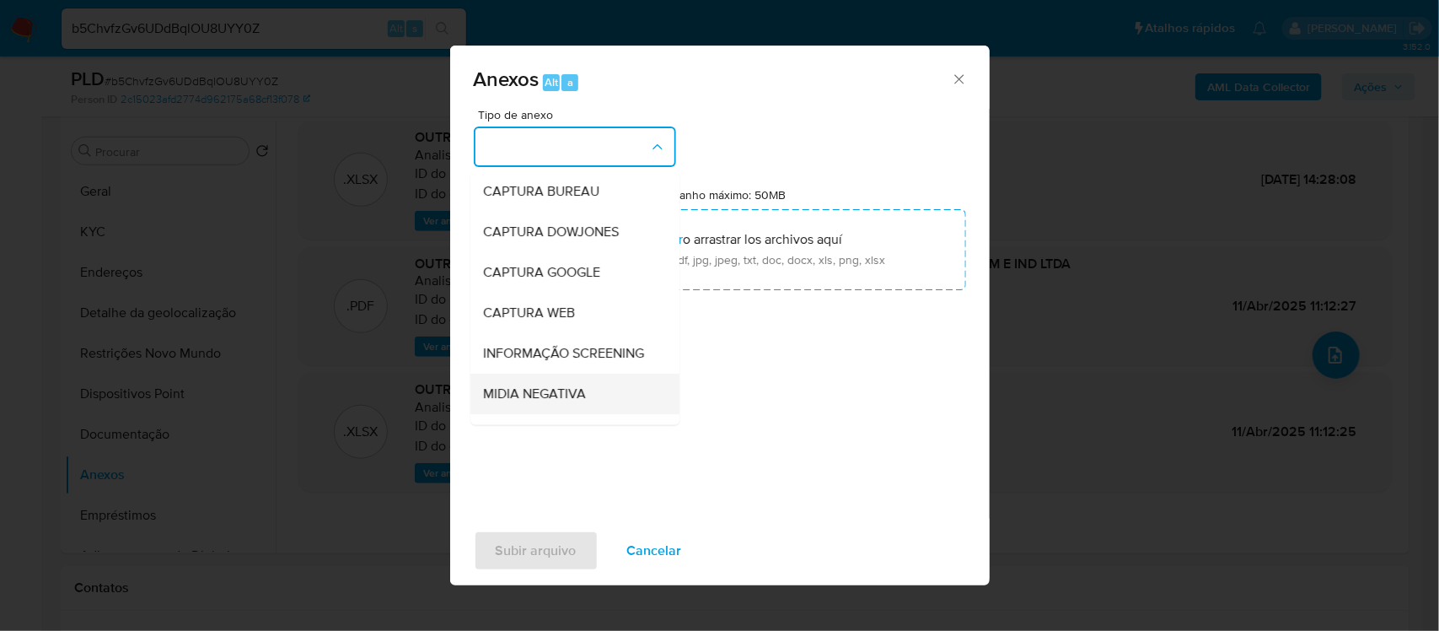
scroll to position [105, 0]
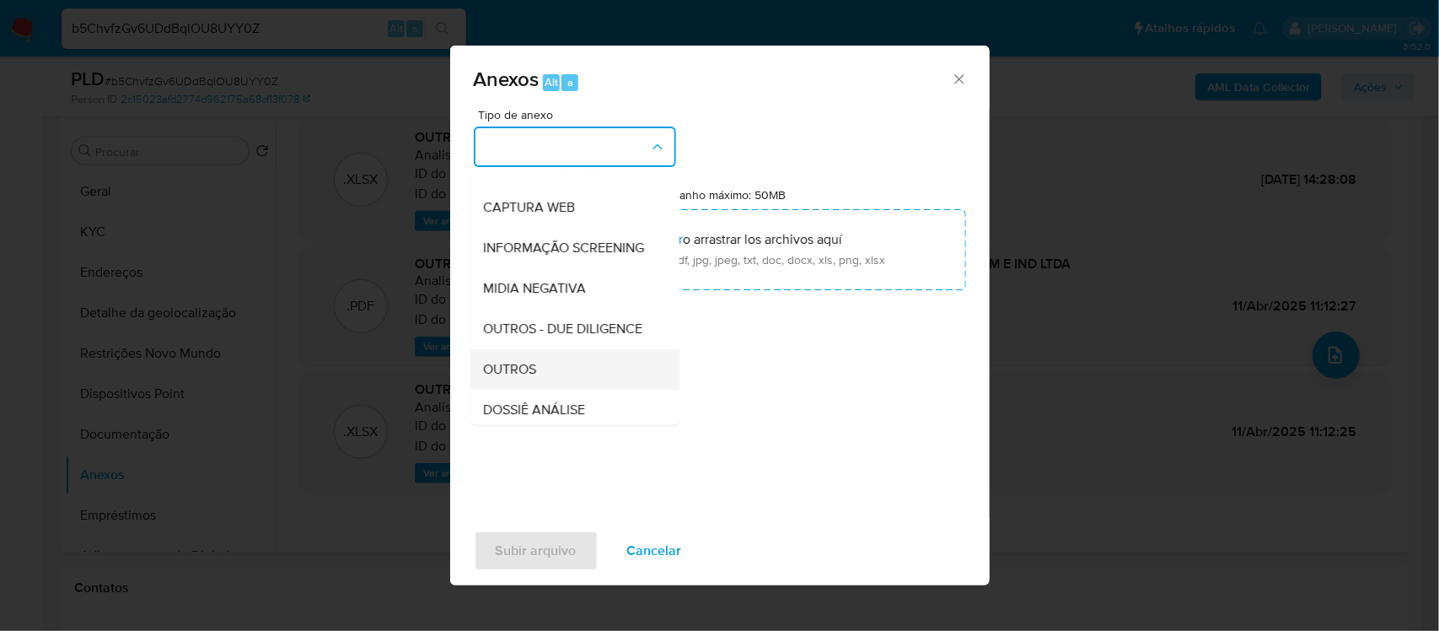
click at [515, 378] on span "OUTROS" at bounding box center [510, 369] width 53 height 17
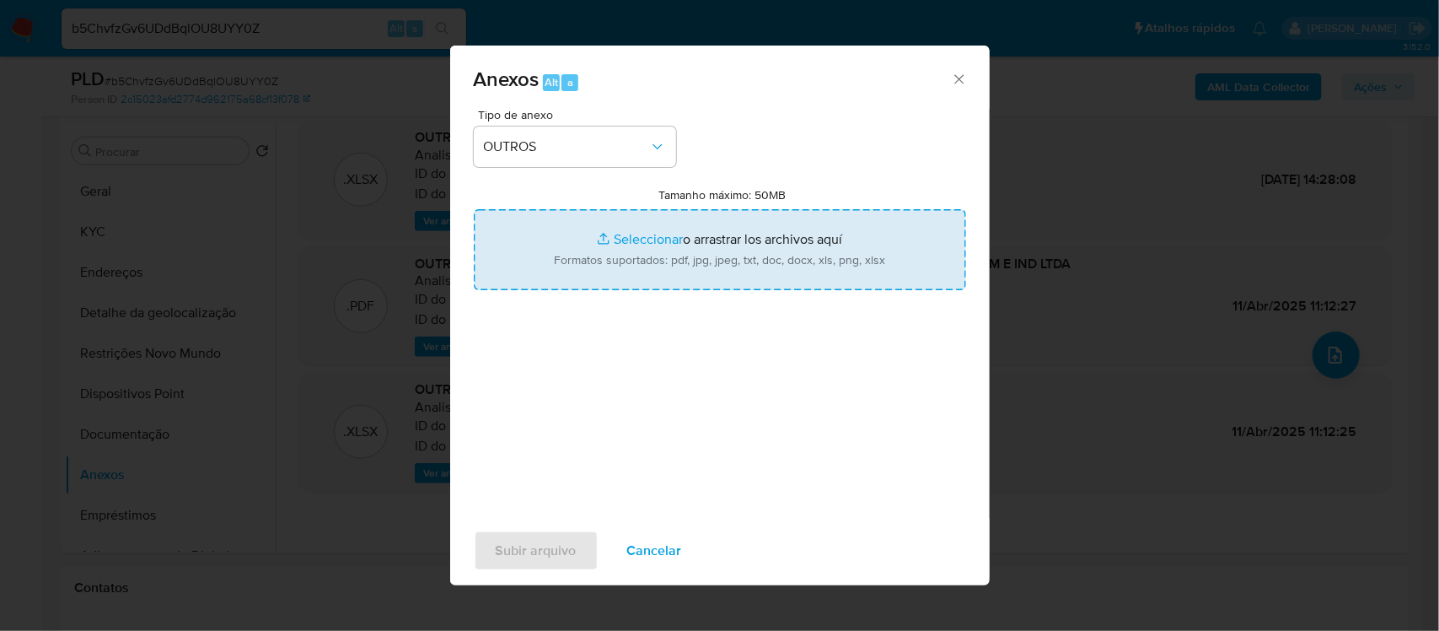
click at [621, 243] on input "Tamanho máximo: 50MB Seleccionar archivos" at bounding box center [720, 249] width 492 height 81
type input "C:\fakepath\Mulan FRIGELAR COMERCIO E INDUSTRIA LTDA712632976_2025_08_04_20_47_…"
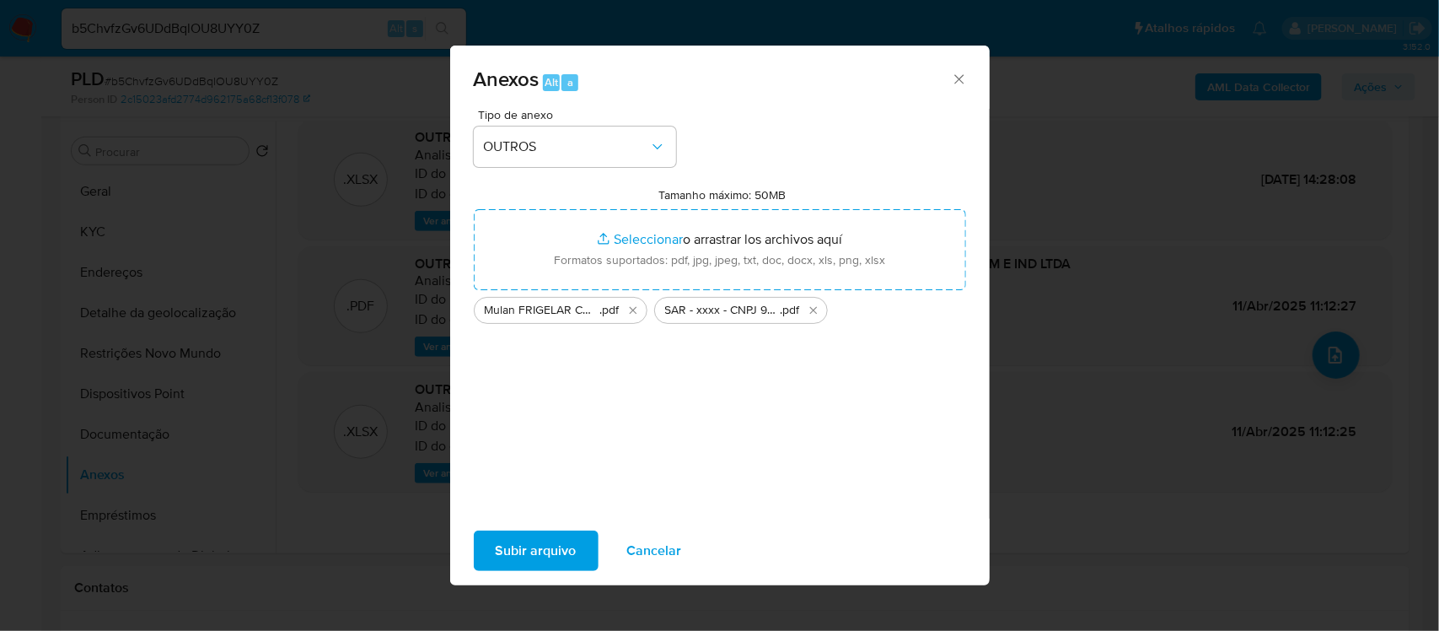
click at [529, 546] on span "Subir arquivo" at bounding box center [536, 550] width 81 height 37
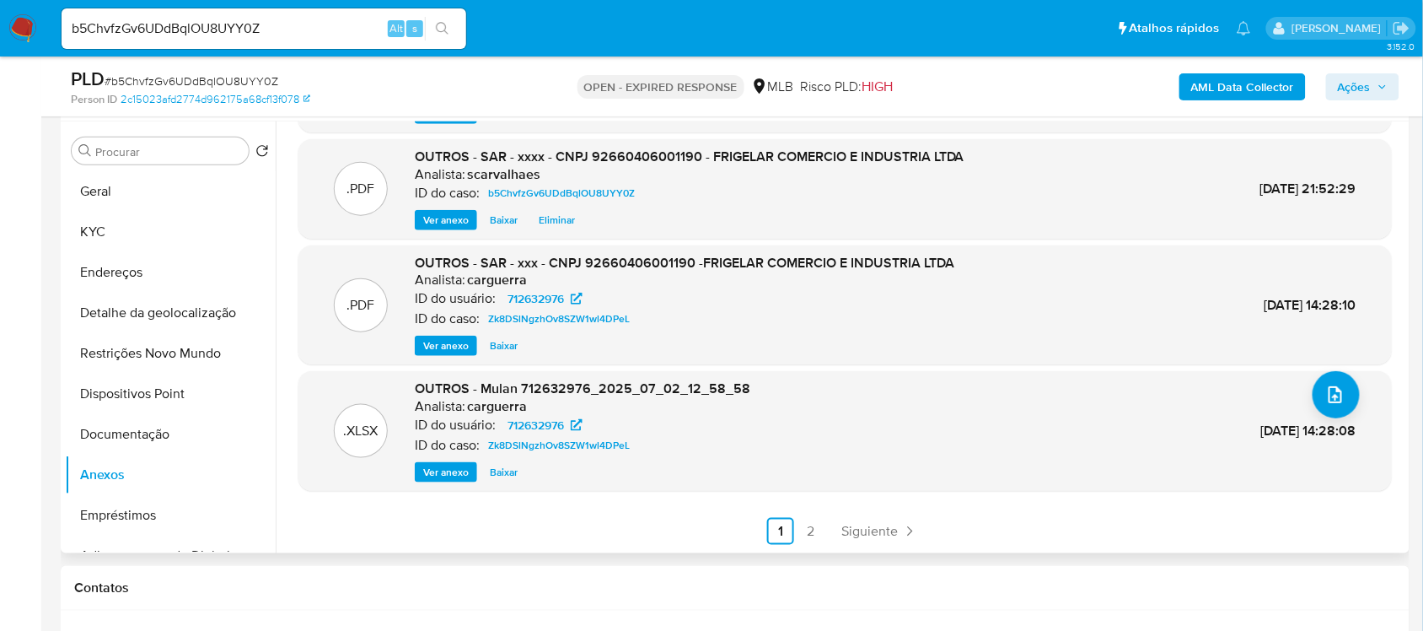
scroll to position [0, 0]
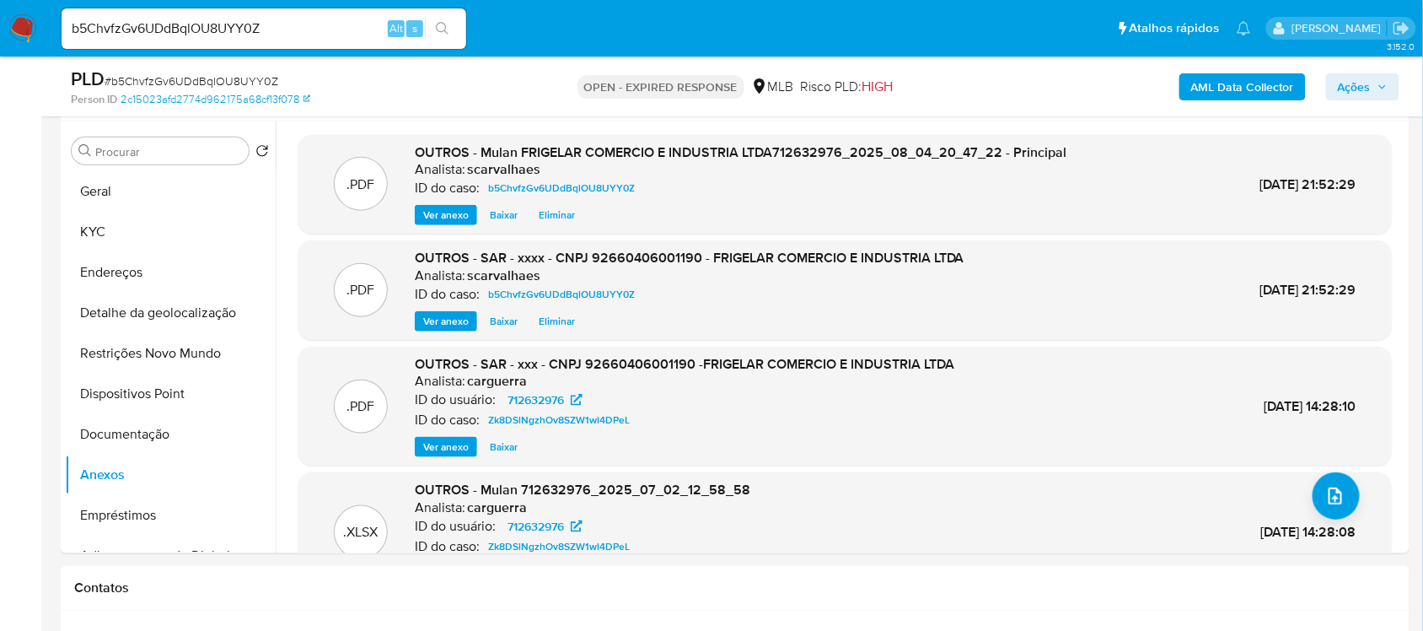
click at [1346, 90] on span "Ações" at bounding box center [1354, 86] width 33 height 27
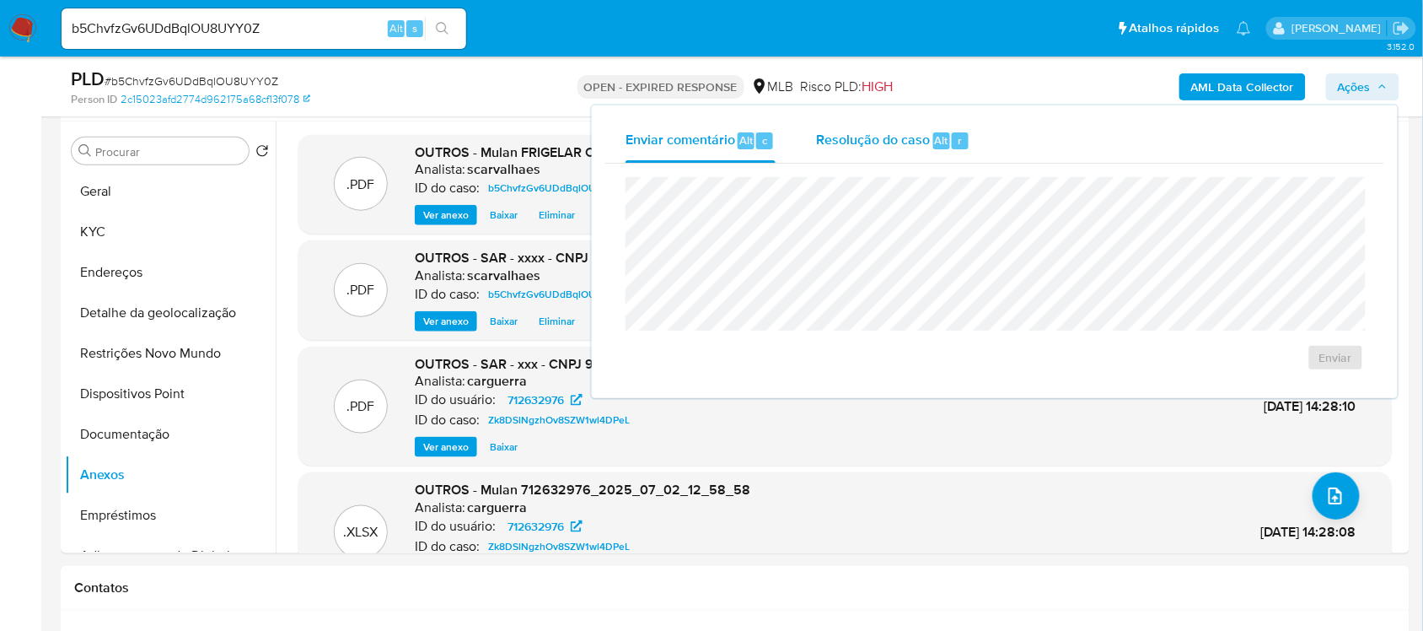
click at [858, 148] on span "Resolução do caso" at bounding box center [873, 139] width 114 height 19
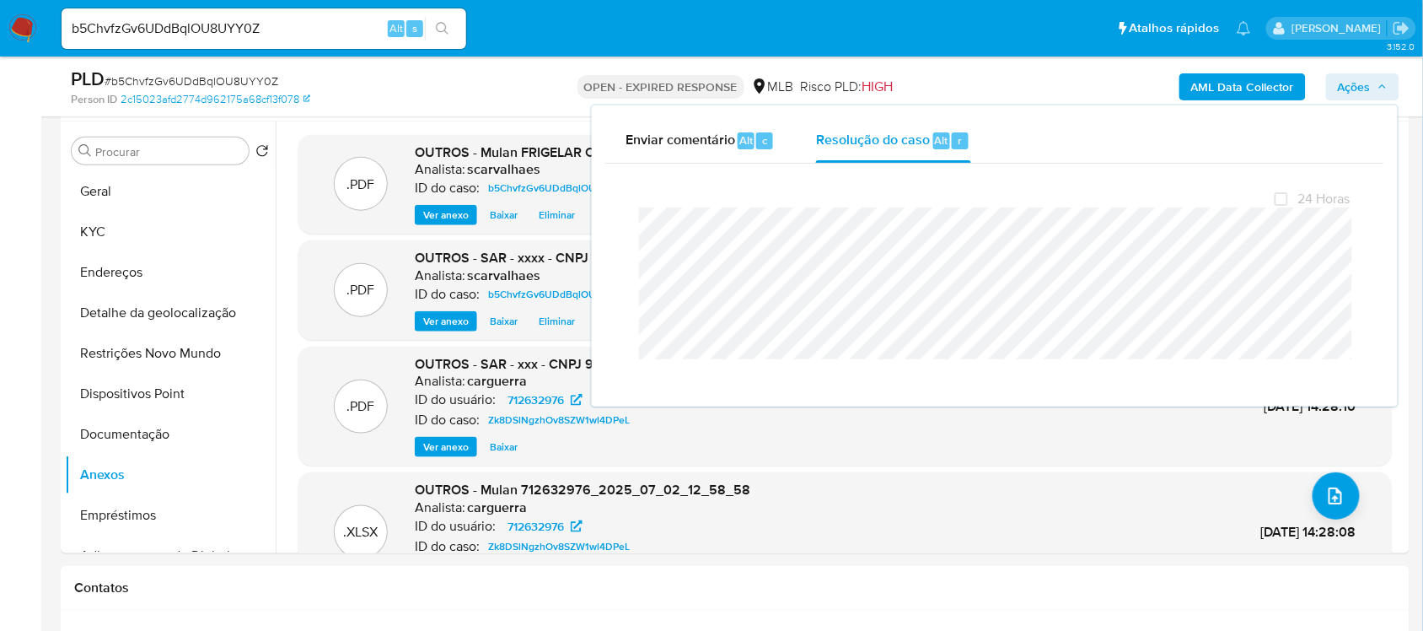
click at [18, 27] on img at bounding box center [22, 28] width 29 height 29
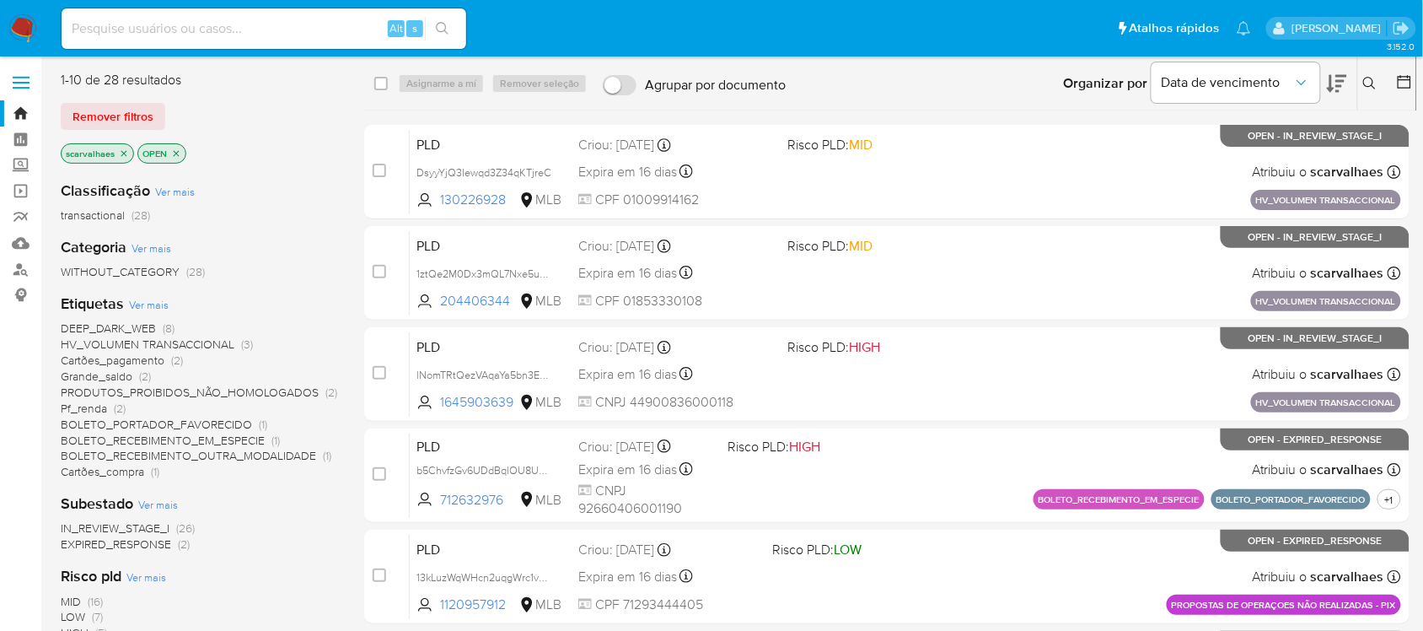
click at [152, 330] on span "DEEP_DARK_WEB" at bounding box center [108, 327] width 95 height 17
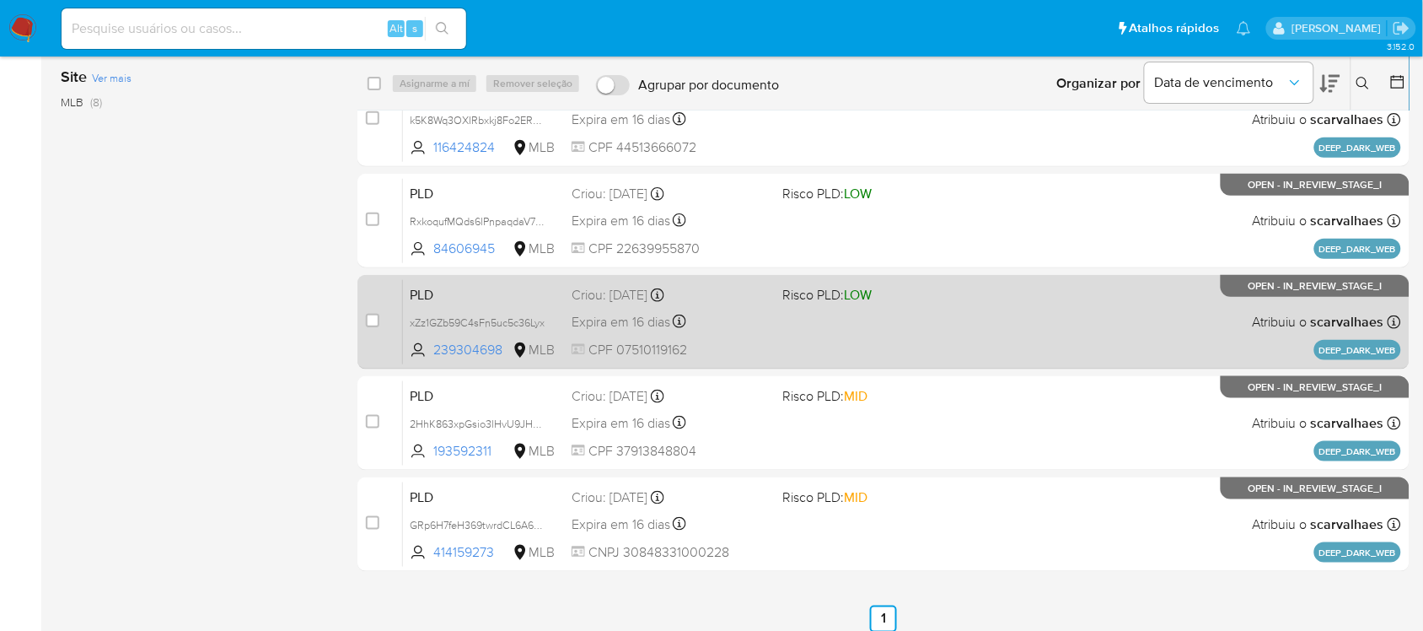
scroll to position [368, 0]
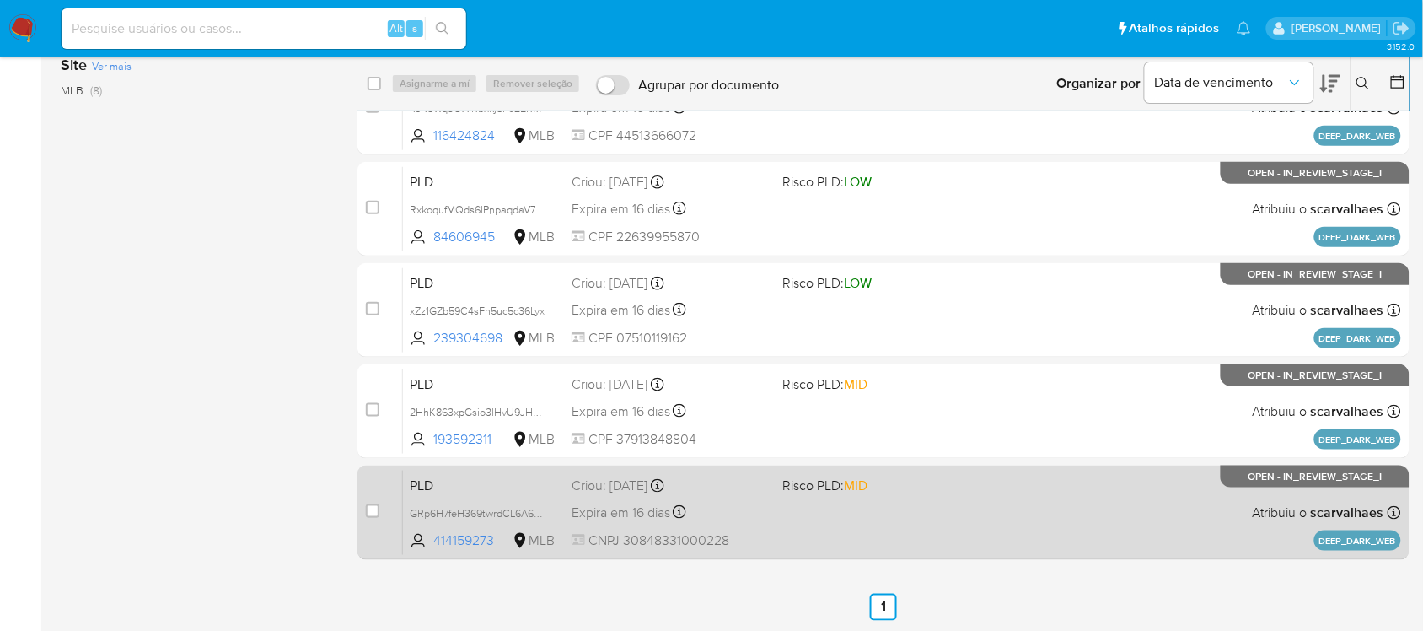
click at [848, 535] on div "PLD GRp6H7feH369twrdCL6A68iR 414159273 MLB Risco PLD: MID Criou: 14/07/2025 Cri…" at bounding box center [902, 512] width 998 height 85
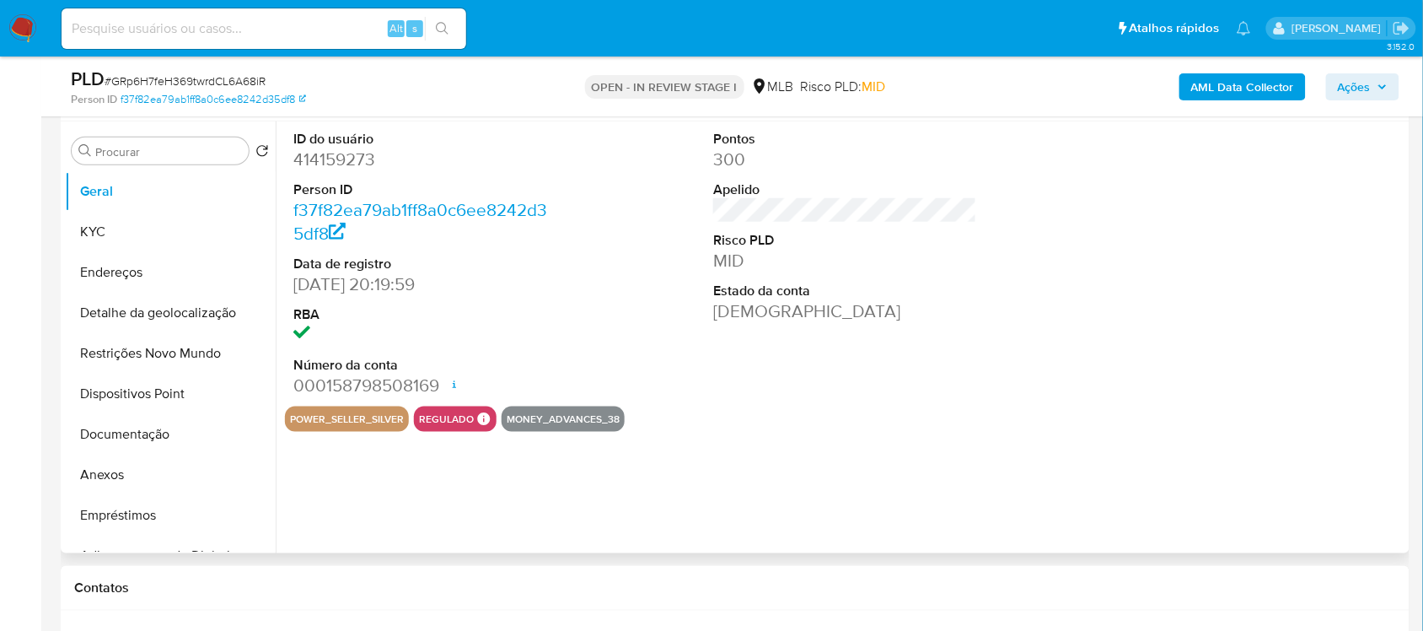
select select "10"
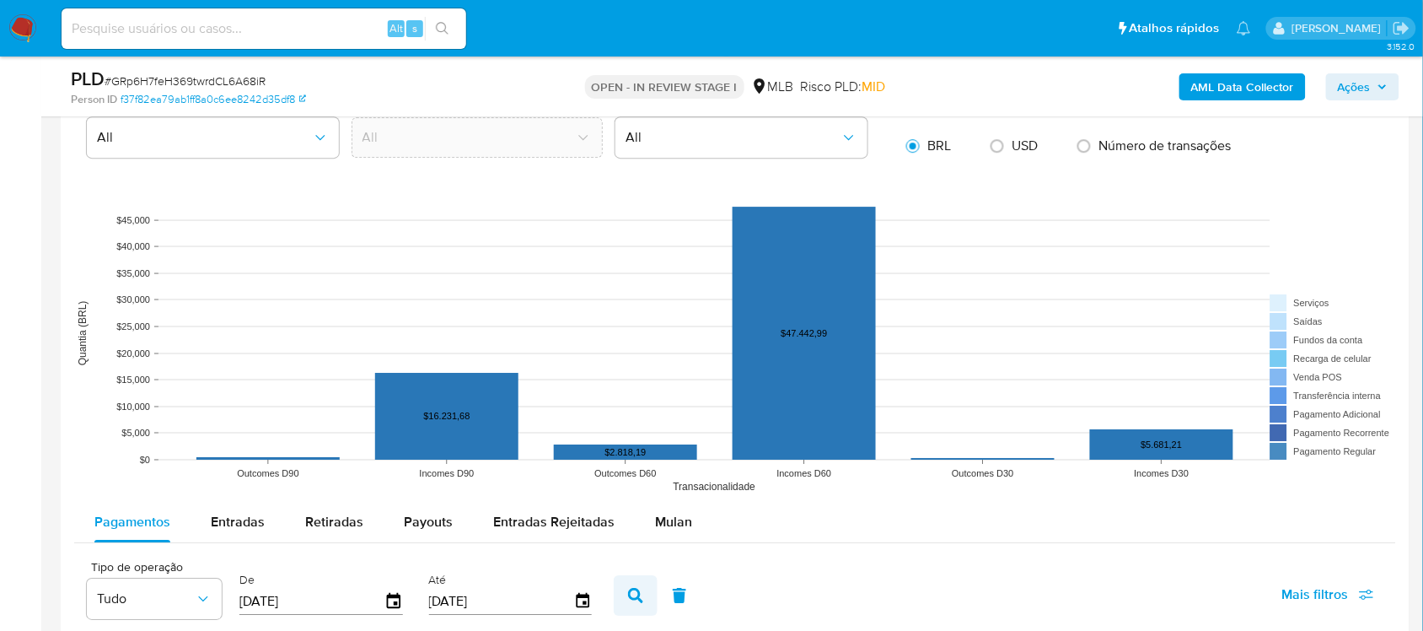
scroll to position [1686, 0]
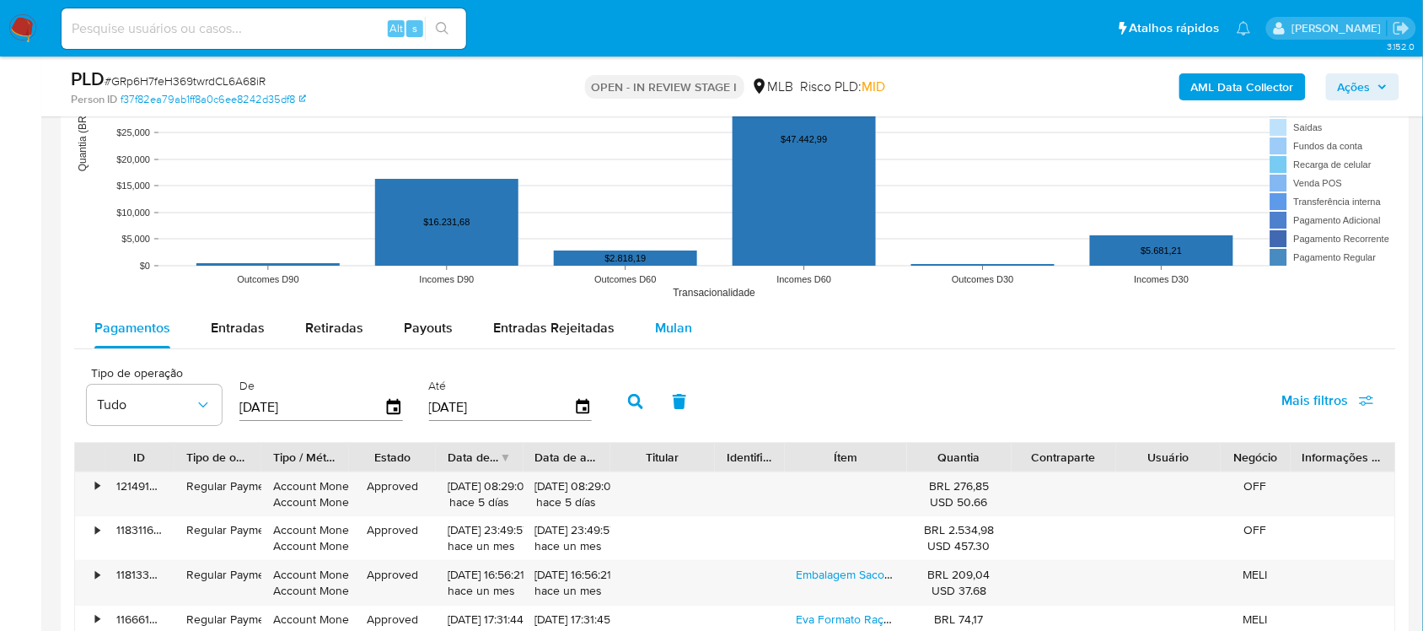
click at [663, 334] on span "Mulan" at bounding box center [673, 327] width 37 height 19
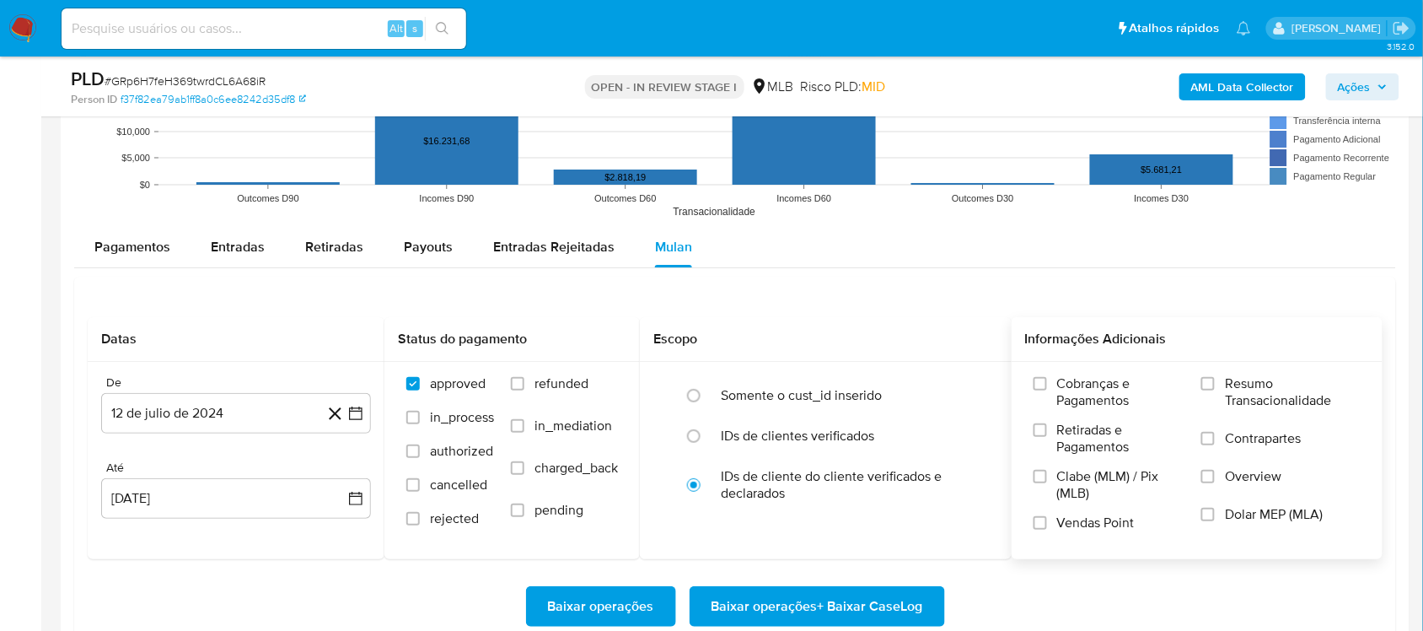
scroll to position [1897, 0]
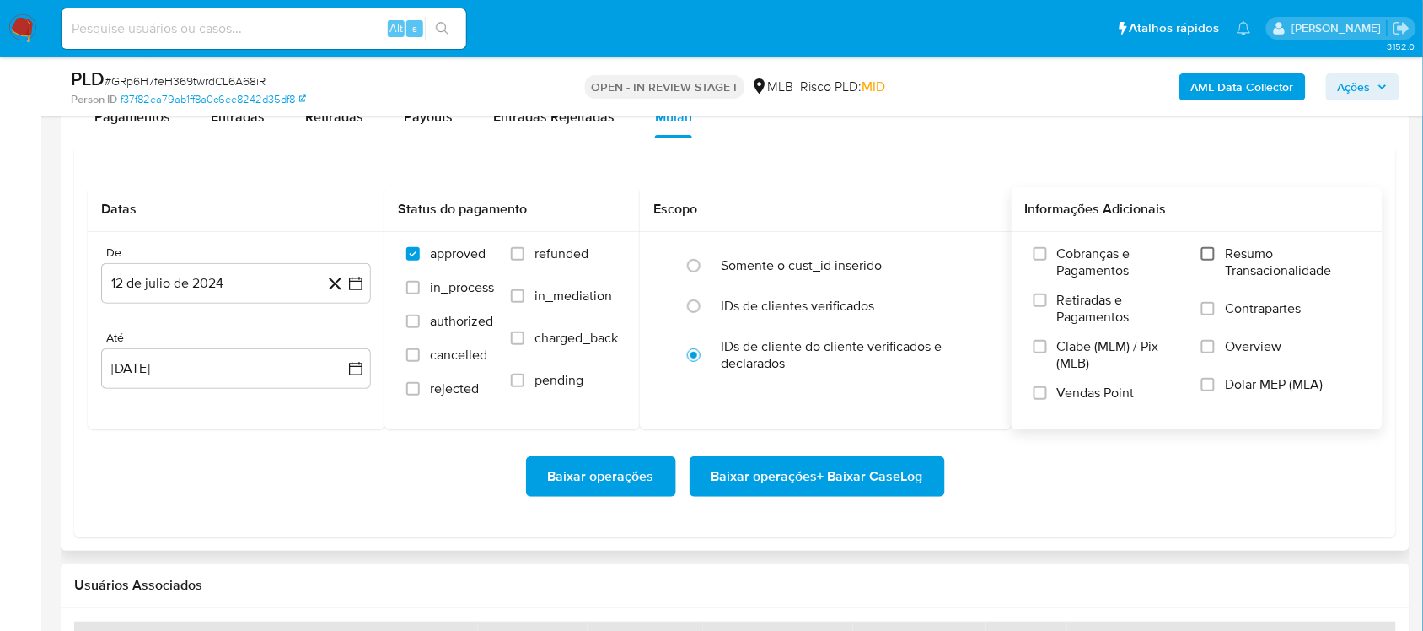
click at [1208, 260] on input "Resumo Transacionalidade" at bounding box center [1207, 253] width 13 height 13
click at [351, 287] on icon "button" at bounding box center [355, 283] width 17 height 17
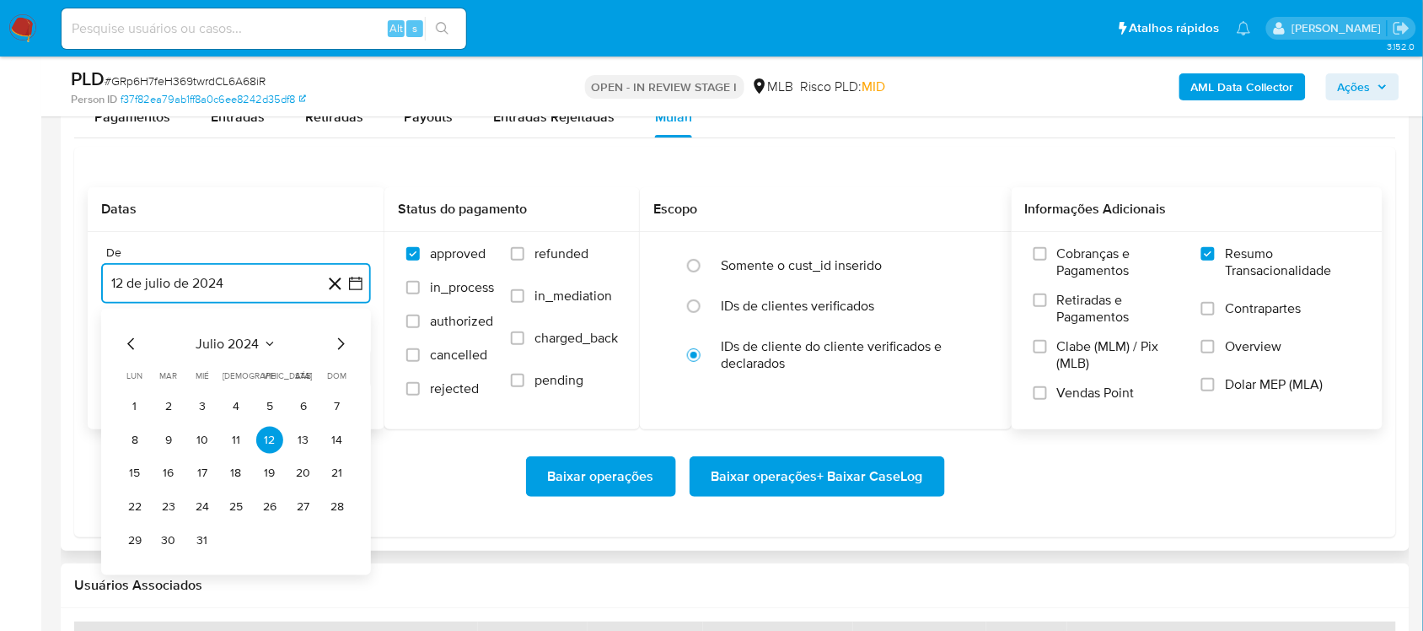
click at [337, 347] on icon "Mes siguiente" at bounding box center [340, 343] width 20 height 20
click at [339, 346] on icon "Mes siguiente" at bounding box center [340, 343] width 20 height 20
click at [339, 344] on icon "Mes siguiente" at bounding box center [340, 343] width 20 height 20
click at [339, 346] on icon "Mes siguiente" at bounding box center [340, 343] width 20 height 20
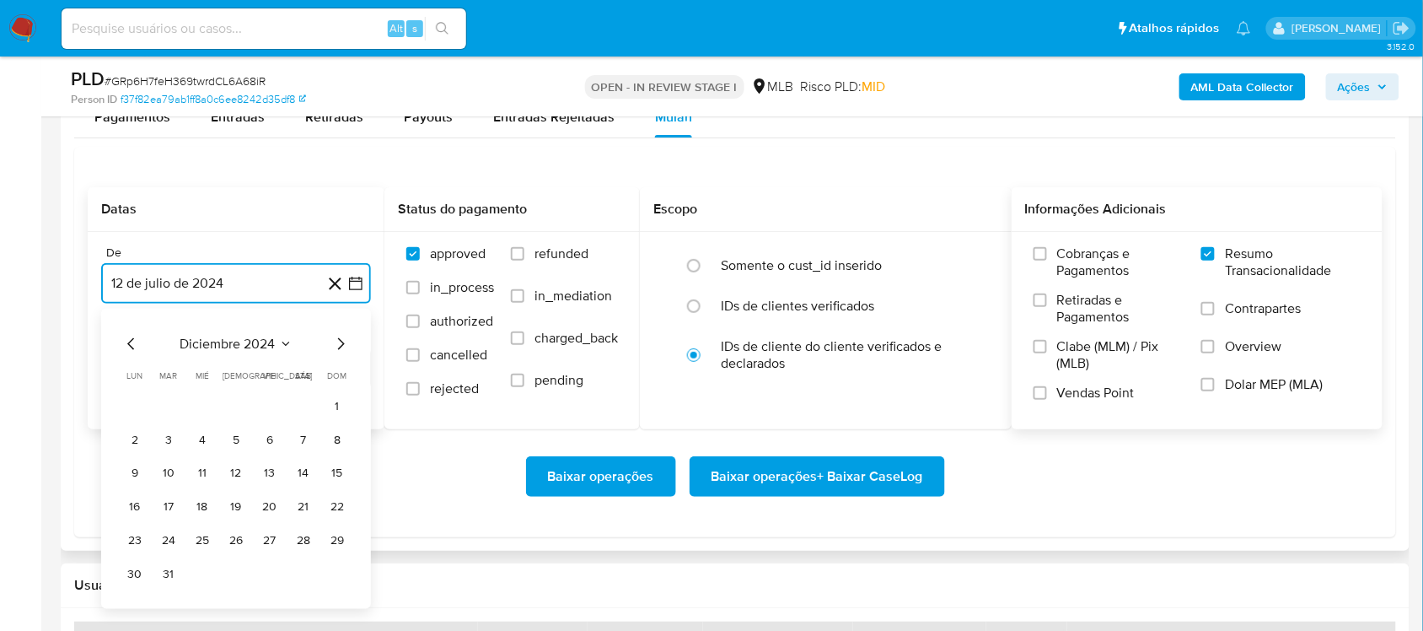
click at [339, 346] on icon "Mes siguiente" at bounding box center [340, 343] width 20 height 20
click at [340, 346] on icon "Mes siguiente" at bounding box center [340, 343] width 20 height 20
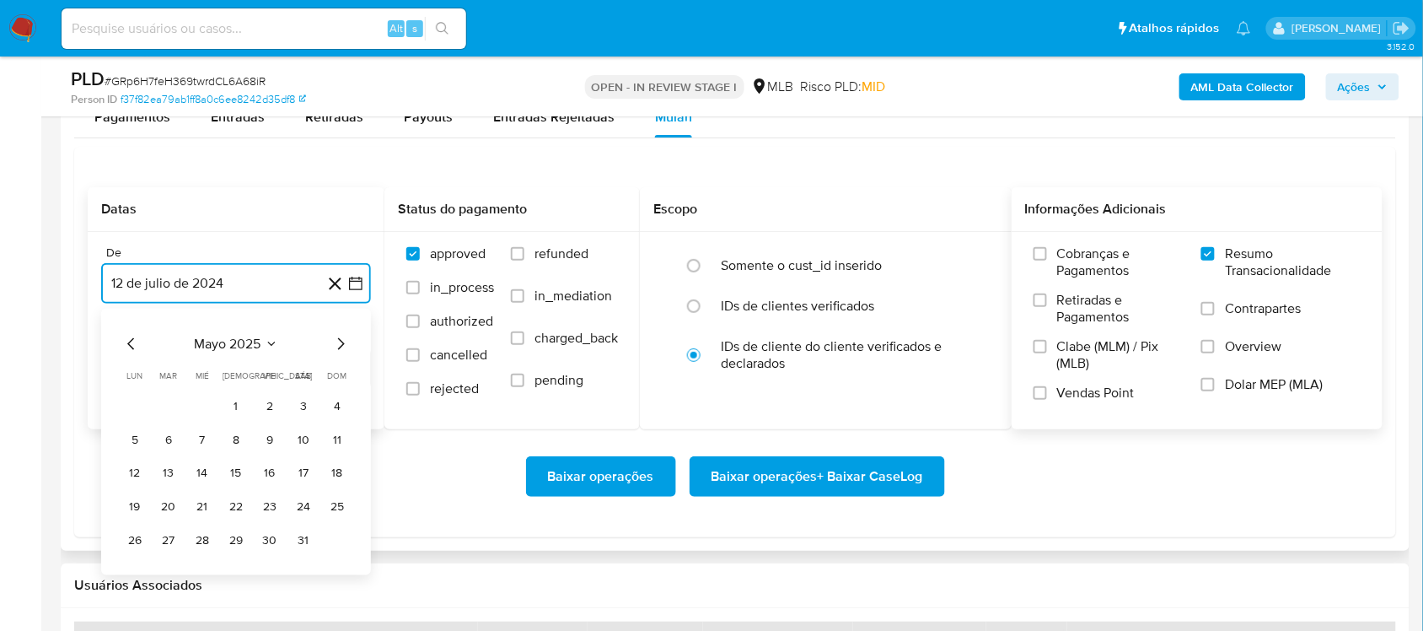
click at [340, 346] on icon "Mes siguiente" at bounding box center [340, 343] width 20 height 20
click at [125, 337] on icon "Mes anterior" at bounding box center [131, 343] width 20 height 20
click at [166, 473] on button "10" at bounding box center [168, 472] width 27 height 27
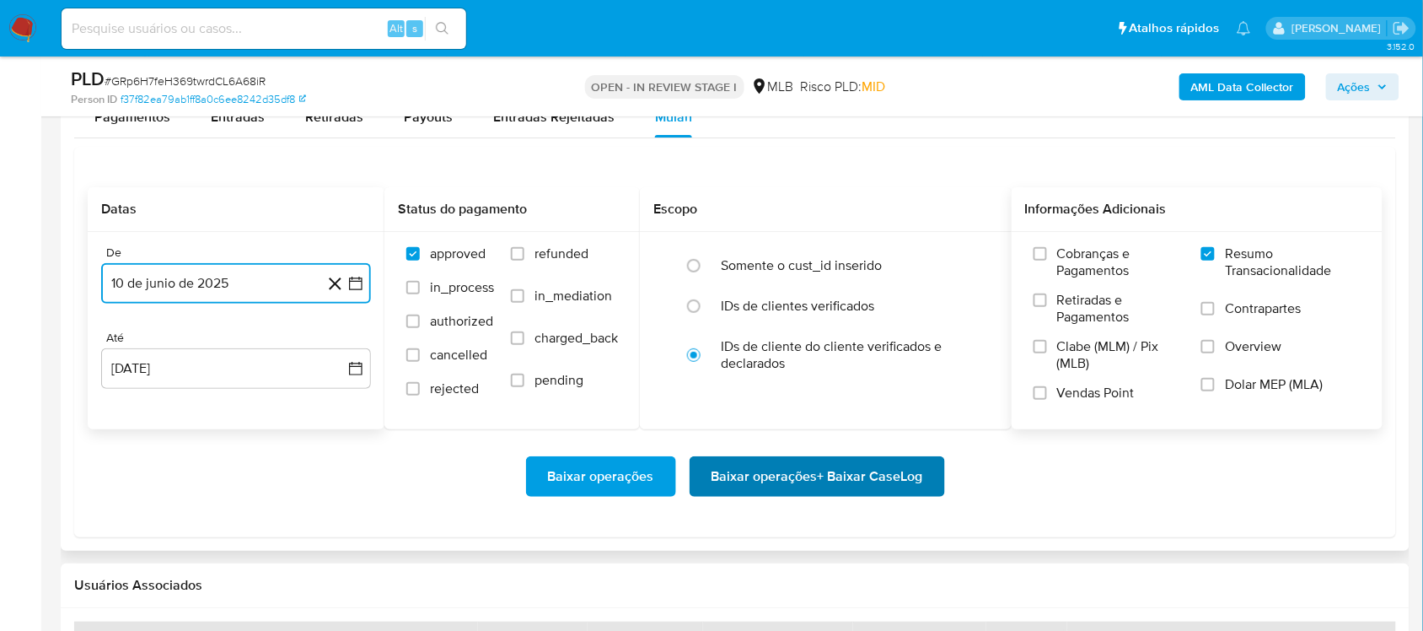
click at [760, 470] on span "Baixar operações + Baixar CaseLog" at bounding box center [817, 476] width 212 height 37
